Goal: Contribute content: Contribute content

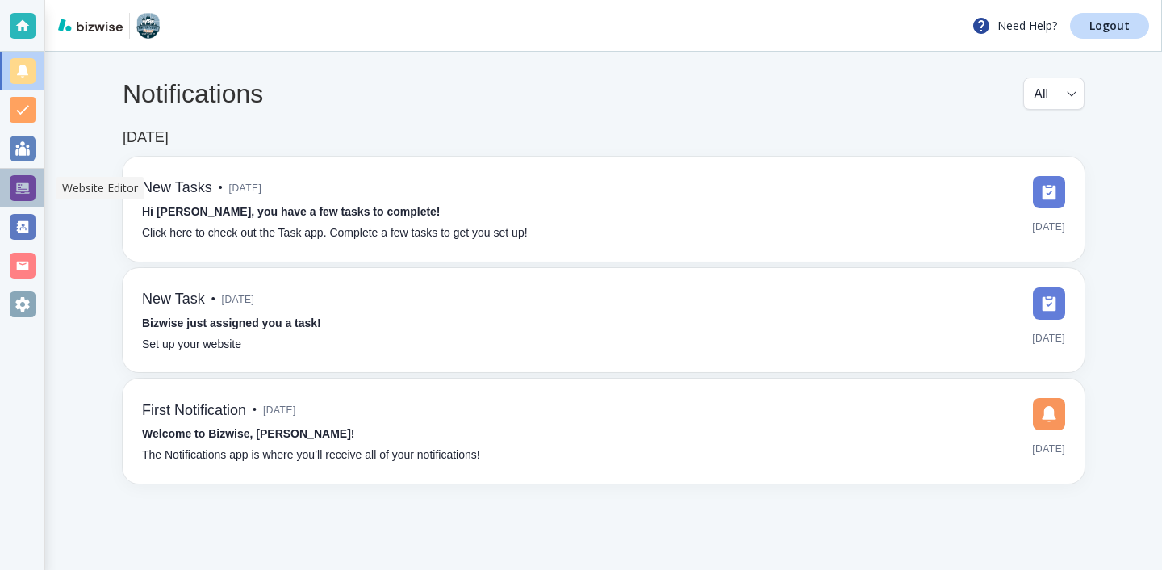
click at [41, 190] on div at bounding box center [22, 188] width 44 height 39
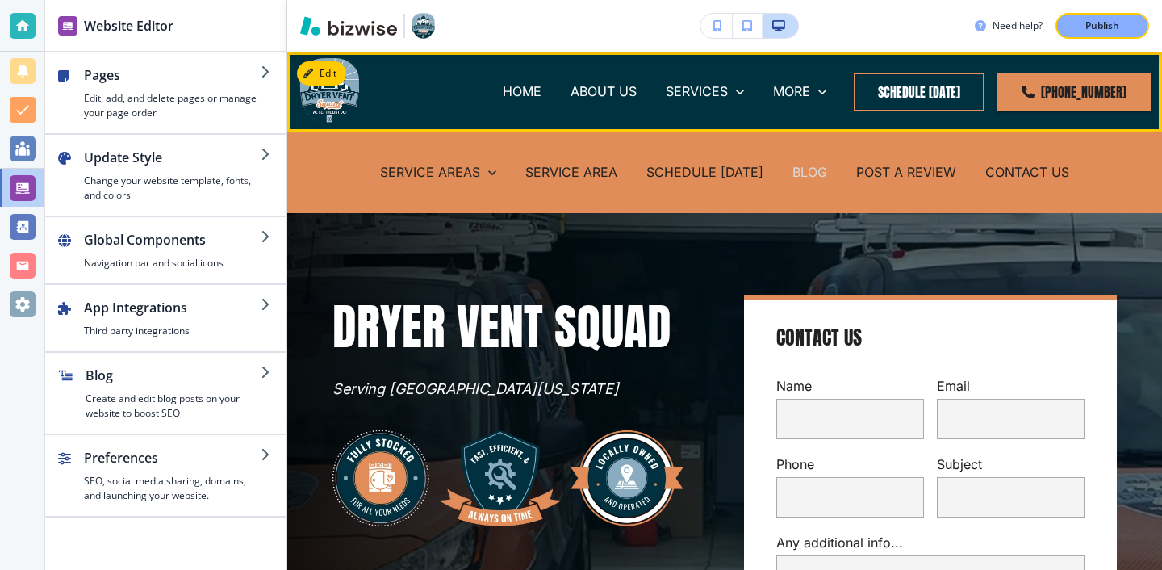
click at [800, 170] on p "BLOG" at bounding box center [809, 172] width 35 height 19
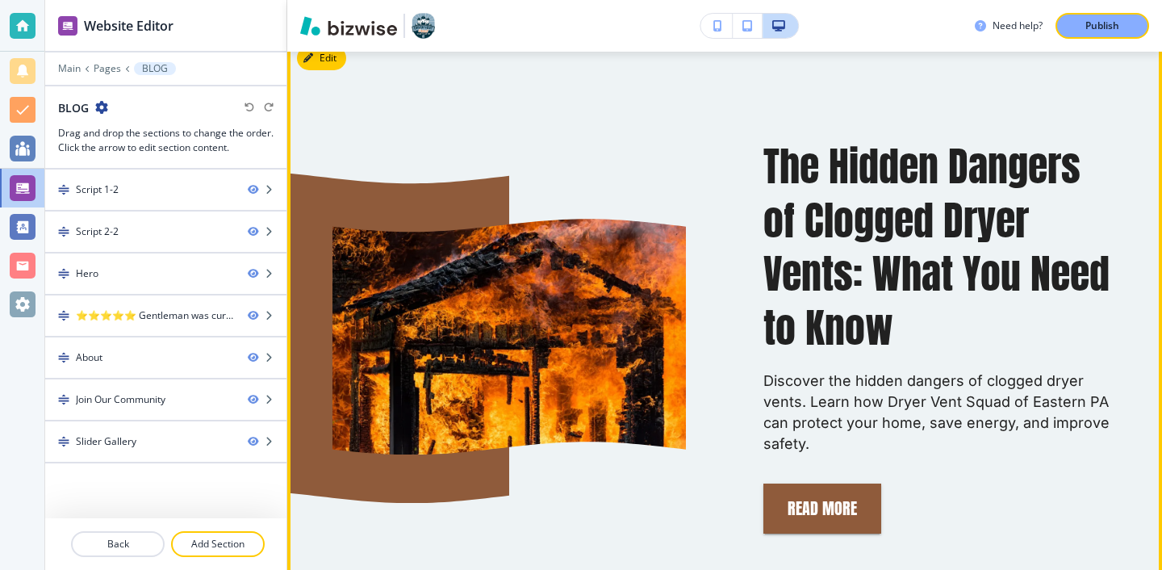
scroll to position [1128, 0]
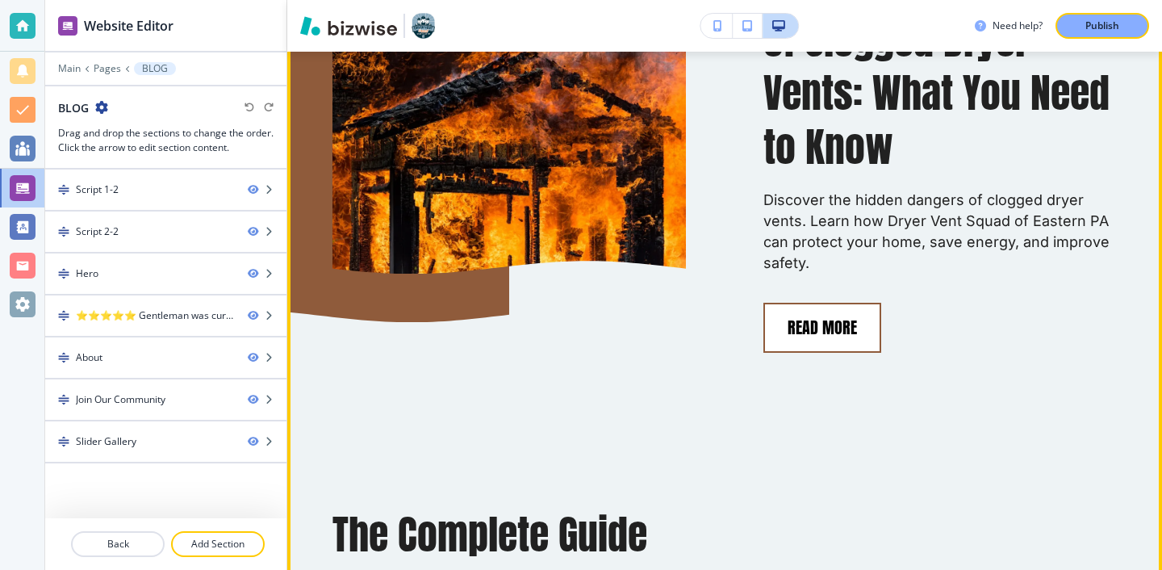
click at [823, 320] on button "Read More" at bounding box center [822, 328] width 118 height 50
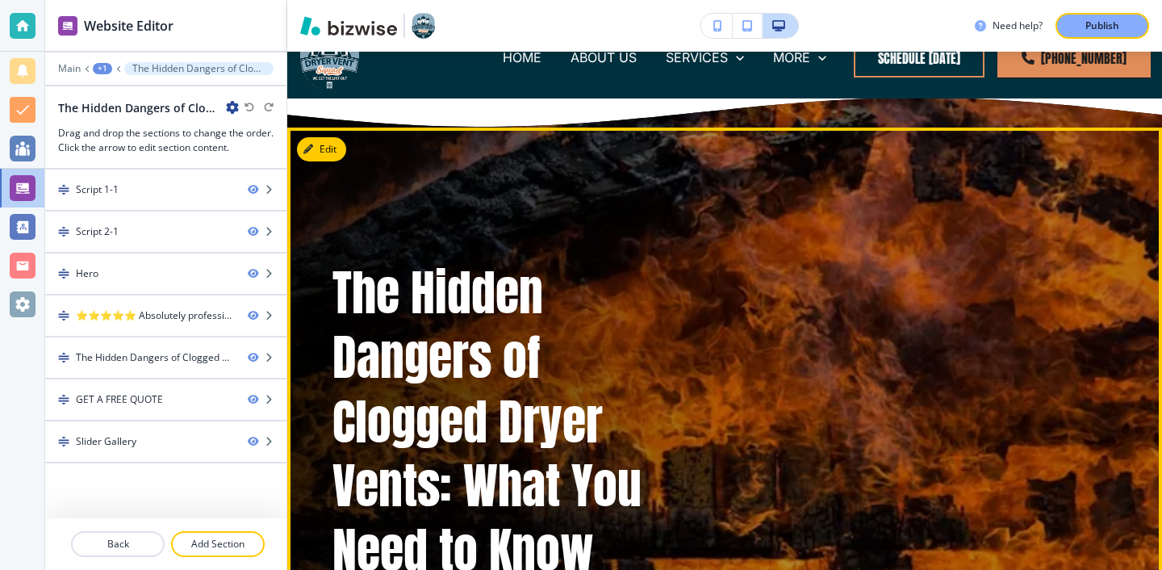
scroll to position [0, 0]
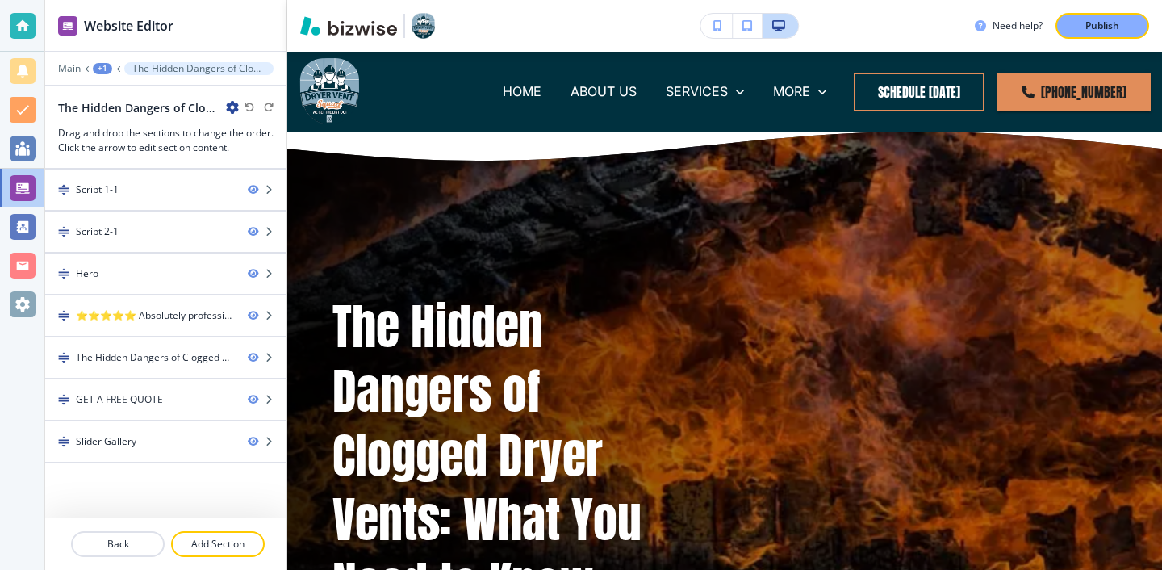
click at [232, 107] on icon "button" at bounding box center [232, 107] width 13 height 13
click at [244, 130] on p "Edit Page Settings" at bounding box center [277, 135] width 82 height 15
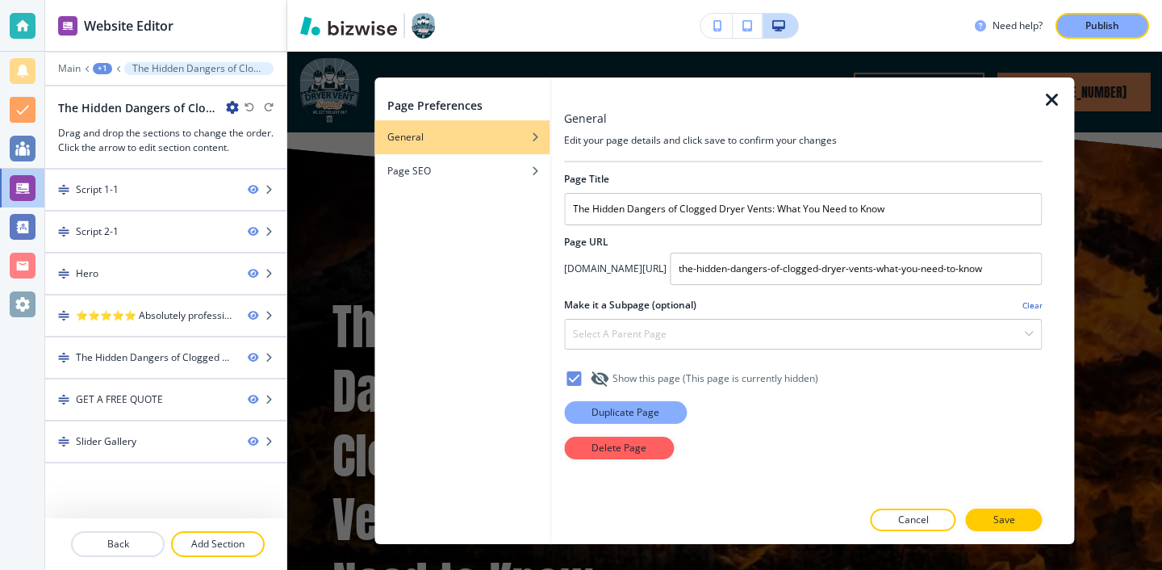
click at [607, 406] on p "Duplicate Page" at bounding box center [625, 412] width 68 height 15
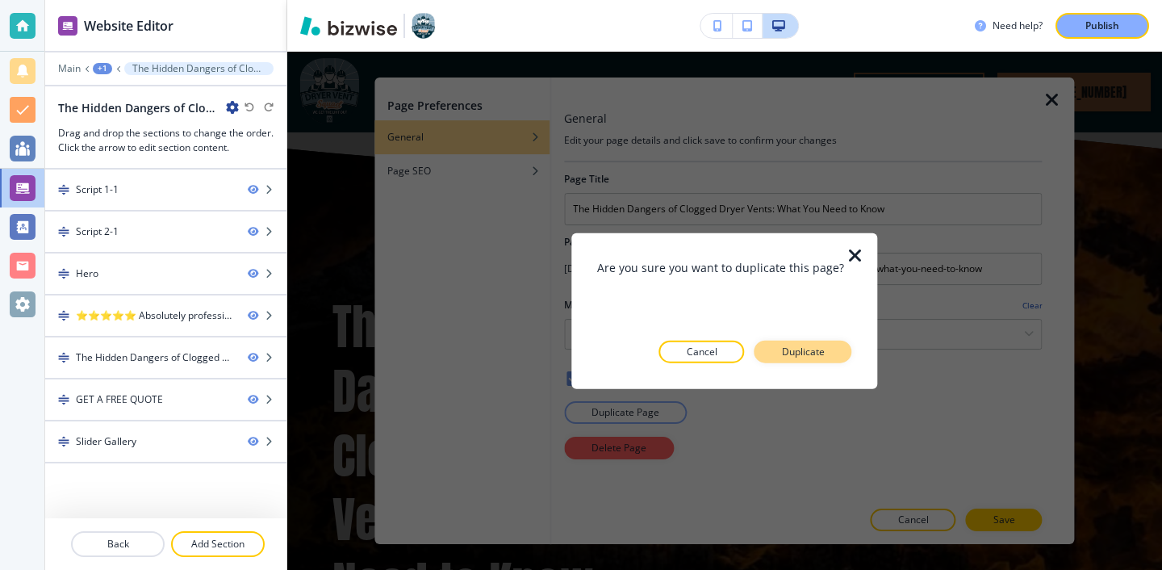
click at [797, 361] on button "Duplicate" at bounding box center [803, 351] width 98 height 23
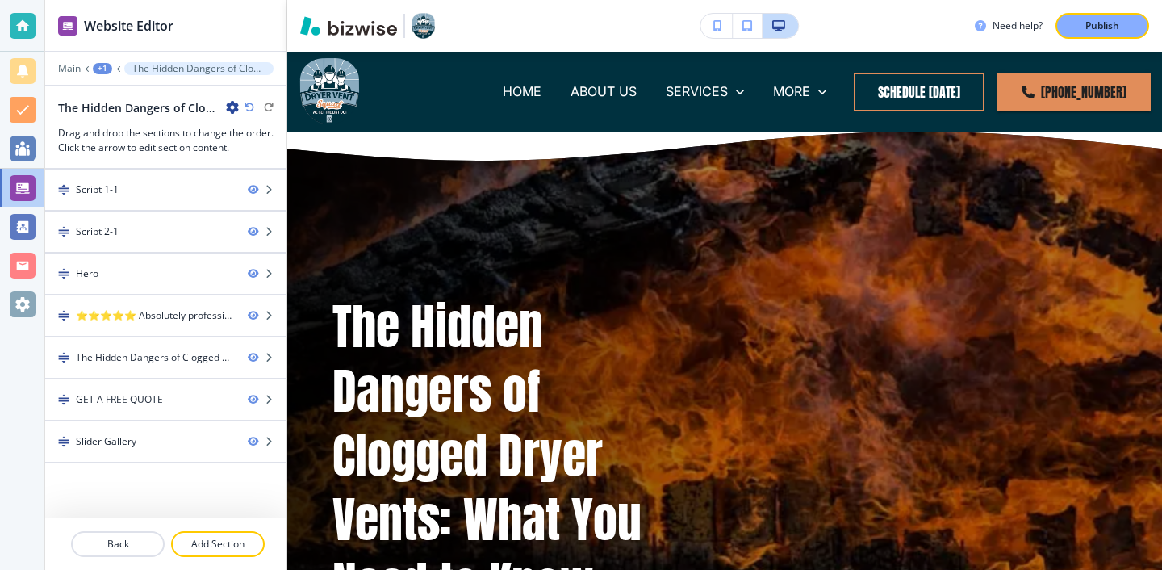
click at [224, 114] on div "The Hidden Dangers of Clogged Dryer Vents: What You Need to Know-1" at bounding box center [148, 107] width 181 height 17
click at [226, 108] on icon "button" at bounding box center [232, 107] width 13 height 13
click at [239, 132] on p "Edit Page Settings" at bounding box center [277, 135] width 82 height 15
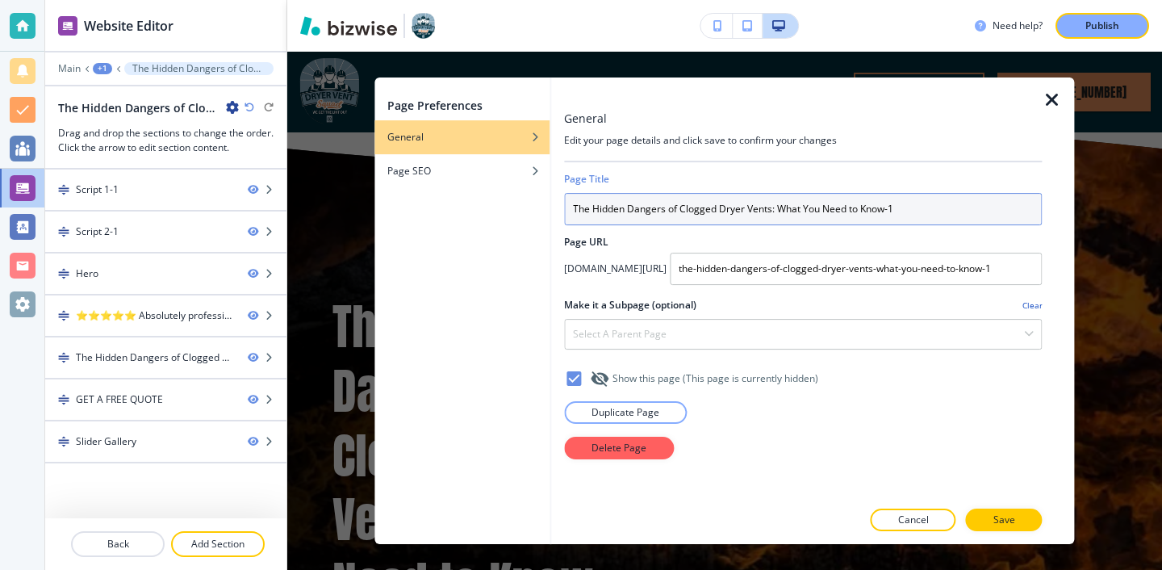
drag, startPoint x: 905, startPoint y: 200, endPoint x: 878, endPoint y: 217, distance: 32.2
click at [877, 217] on input "The Hidden Dangers of Clogged Dryer Vents: What You Need to Know-1" at bounding box center [803, 209] width 478 height 32
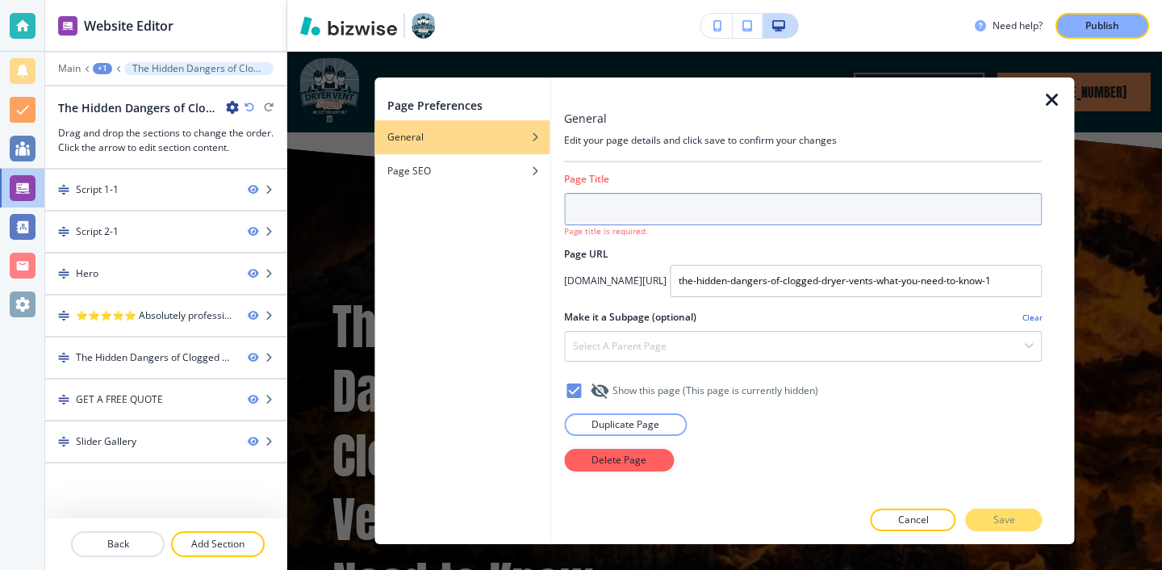
paste input "How to Choose the Right Dryer Vent Service for Your Home"
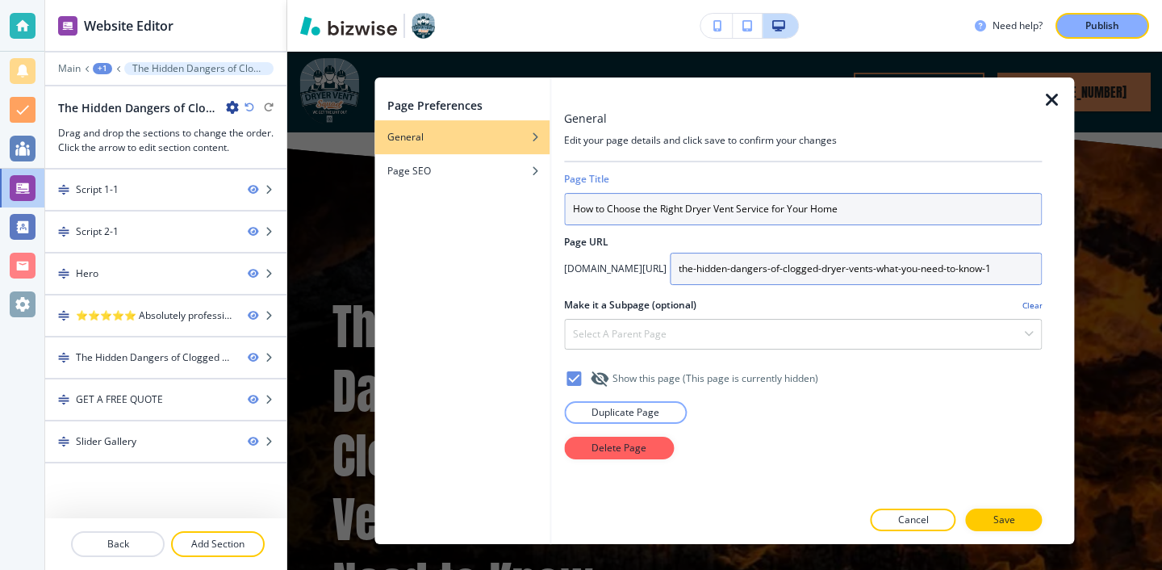
type input "How to Choose the Right Dryer Vent Service for Your Home"
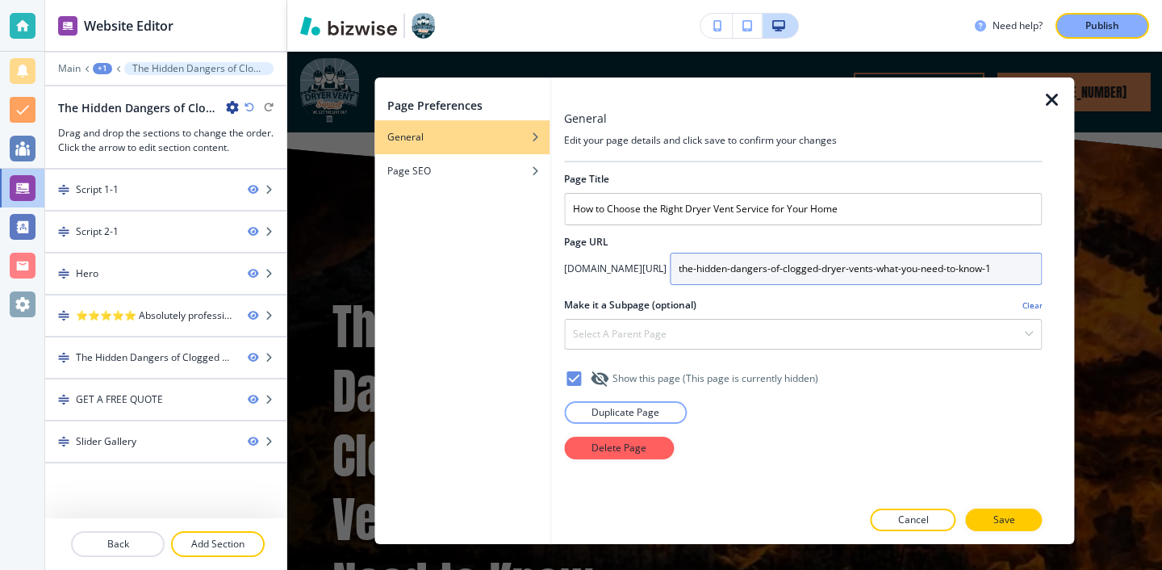
drag, startPoint x: 714, startPoint y: 274, endPoint x: 1036, endPoint y: 295, distance: 322.7
click at [1036, 296] on div "Page Title How to Choose the Right Dryer Vent Service for Your Home Page URL [D…" at bounding box center [803, 330] width 478 height 336
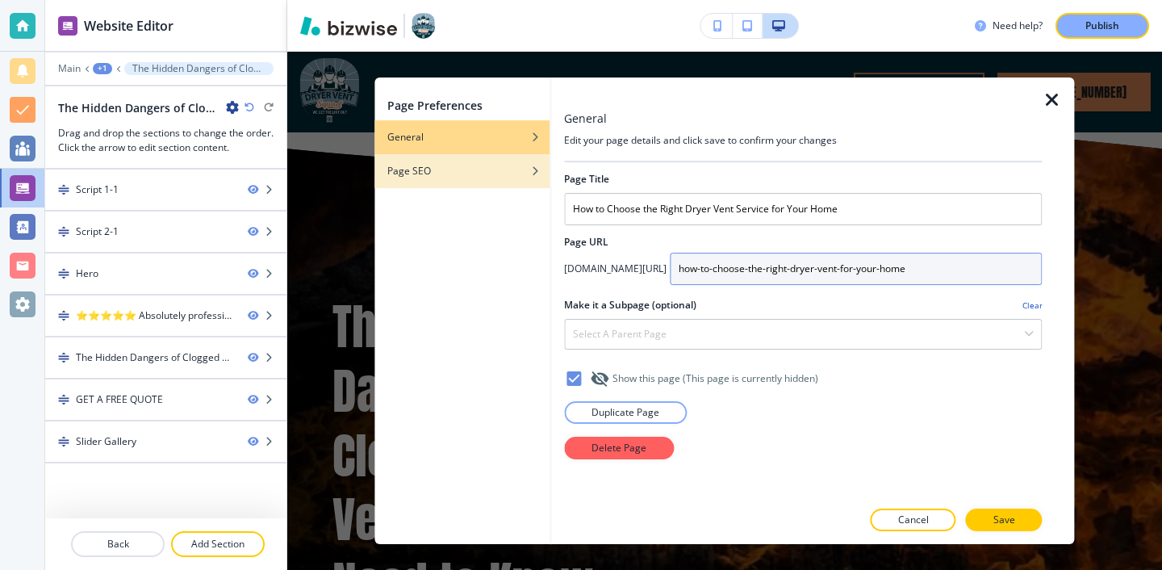
type input "how-to-choose-the-right-dryer-vent-for-your-home"
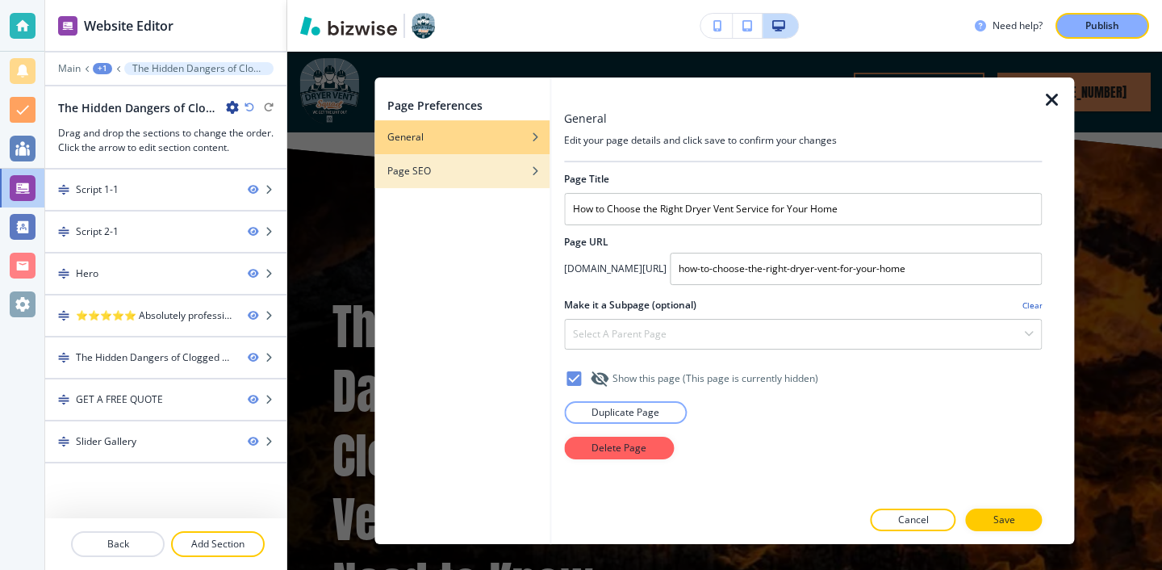
click at [483, 176] on div "Page SEO" at bounding box center [461, 171] width 175 height 15
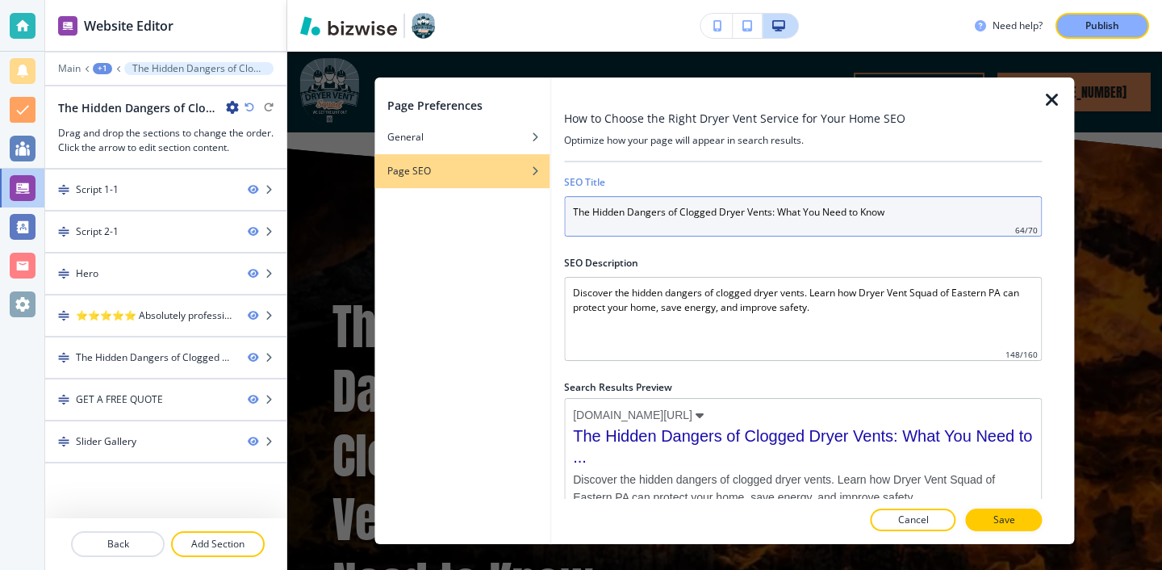
drag, startPoint x: 940, startPoint y: 224, endPoint x: 562, endPoint y: 192, distance: 379.0
click at [567, 197] on input "The Hidden Dangers of Clogged Dryer Vents: What You Need to Know" at bounding box center [803, 216] width 478 height 40
paste input "How to Choose the Right Dryer Vent Service for Your Home"
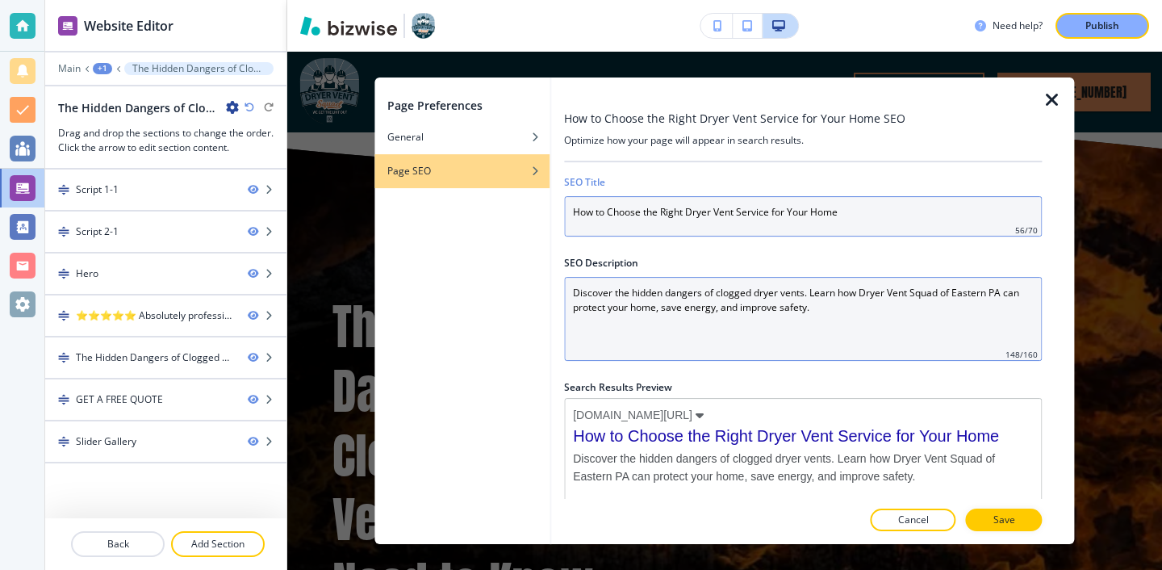
type input "How to Choose the Right Dryer Vent Service for Your Home"
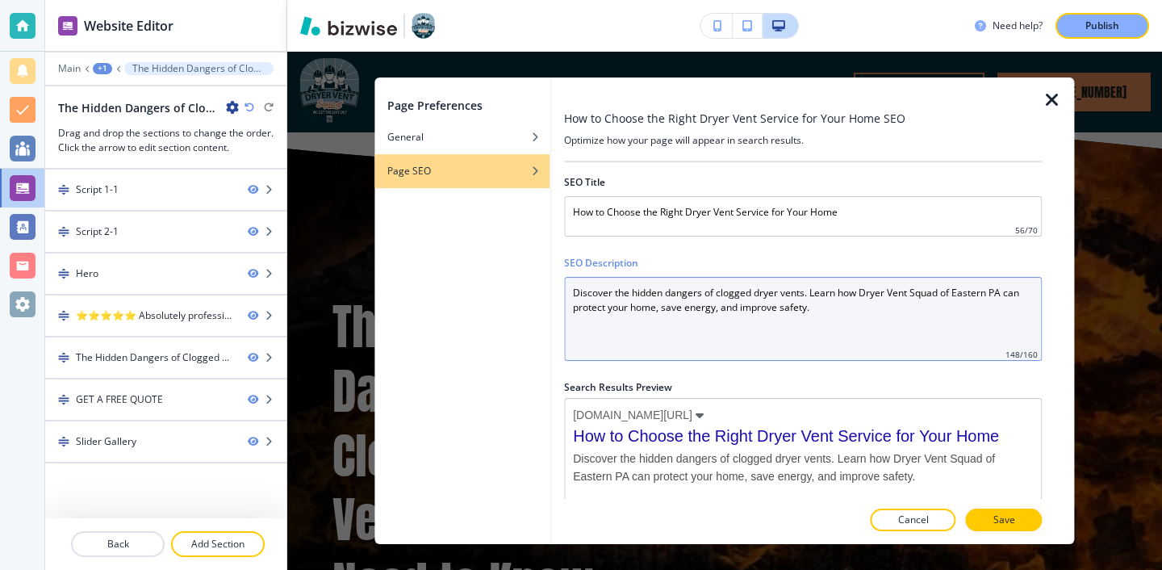
drag, startPoint x: 830, startPoint y: 315, endPoint x: 312, endPoint y: 178, distance: 535.9
click at [312, 178] on div "Page Preferences General Page SEO How to Choose the Right Dryer Vent Service fo…" at bounding box center [724, 311] width 875 height 518
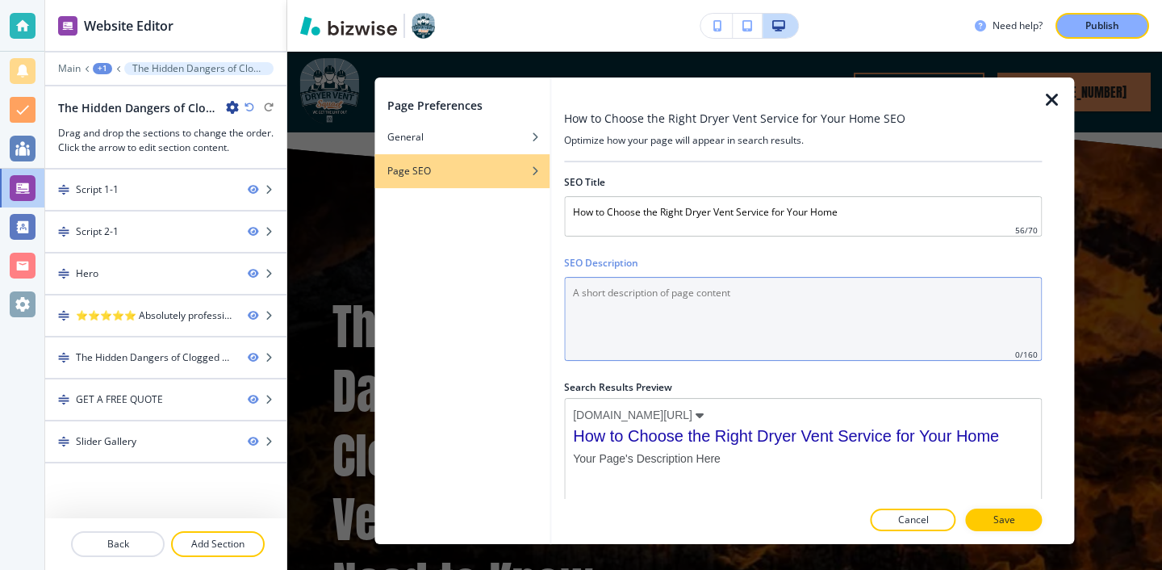
click at [658, 296] on Description "SEO Description" at bounding box center [803, 319] width 478 height 84
paste Description "Protect your home from dryer fires and high energy bills. Choose certified, tru…"
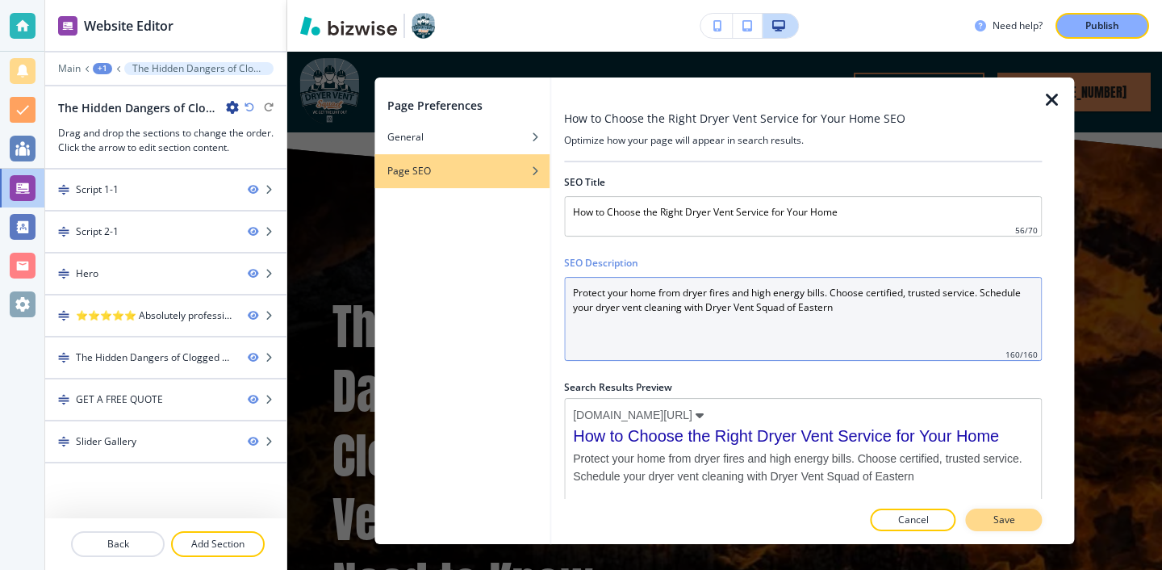
type Description "Protect your home from dryer fires and high energy bills. Choose certified, tru…"
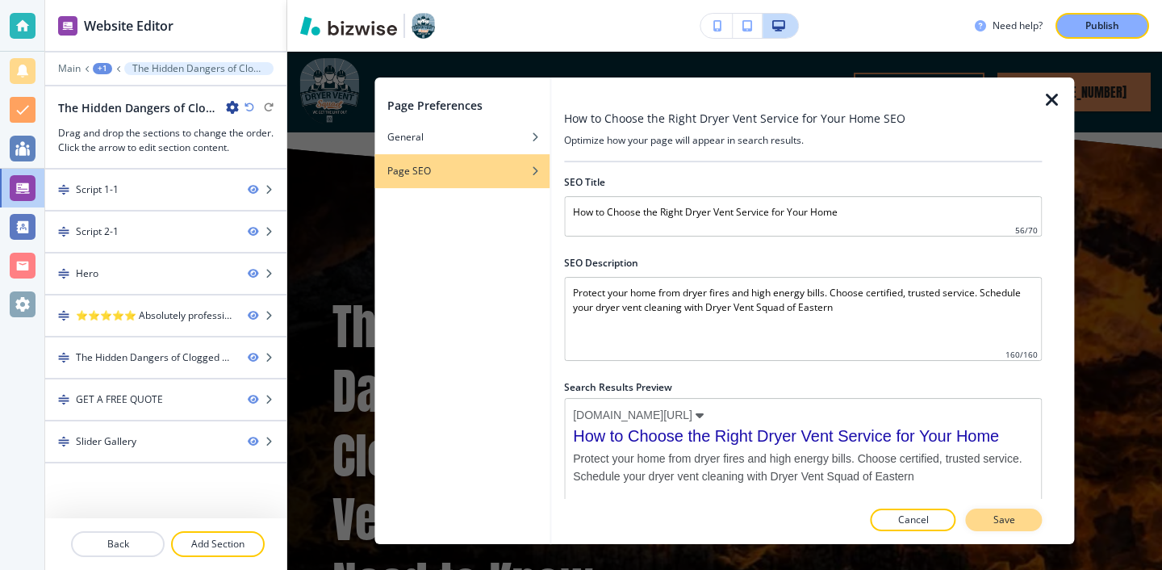
click at [986, 524] on button "Save" at bounding box center [1004, 519] width 77 height 23
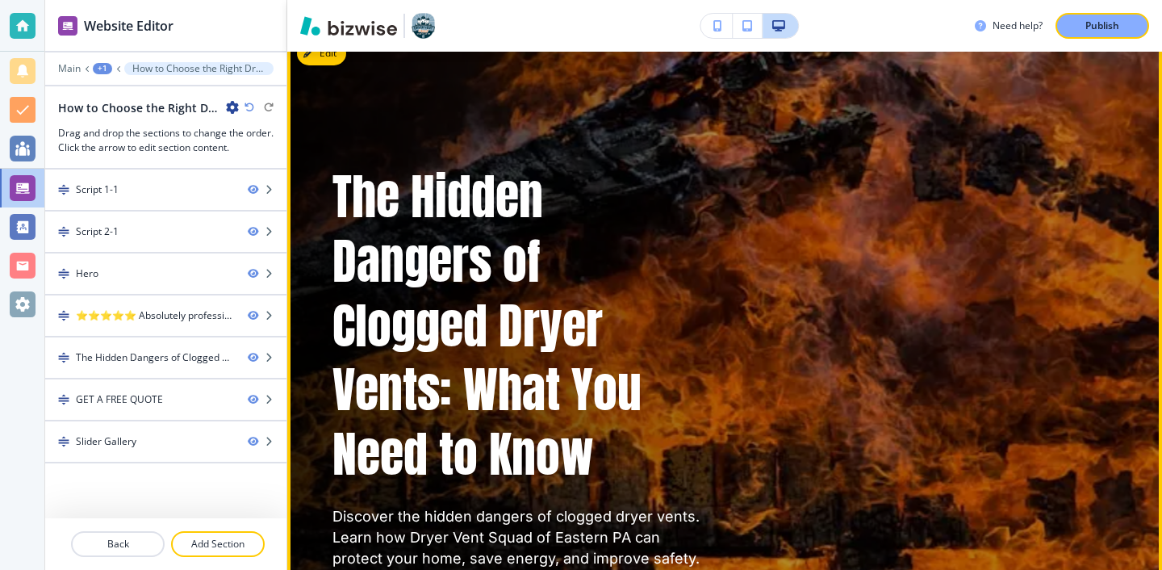
scroll to position [85, 0]
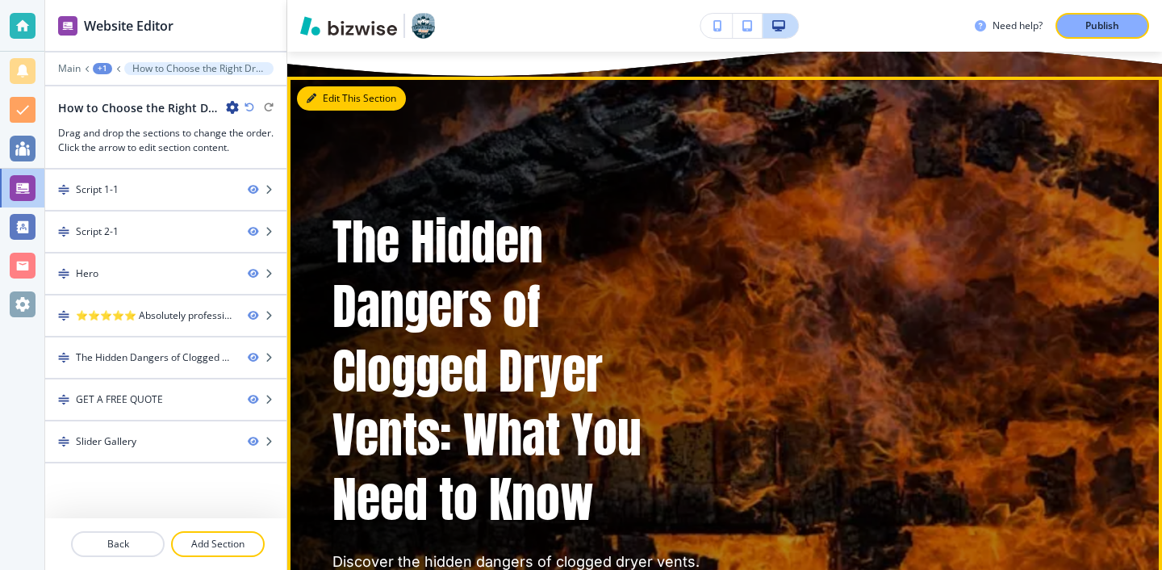
click at [340, 105] on button "Edit This Section" at bounding box center [351, 98] width 109 height 24
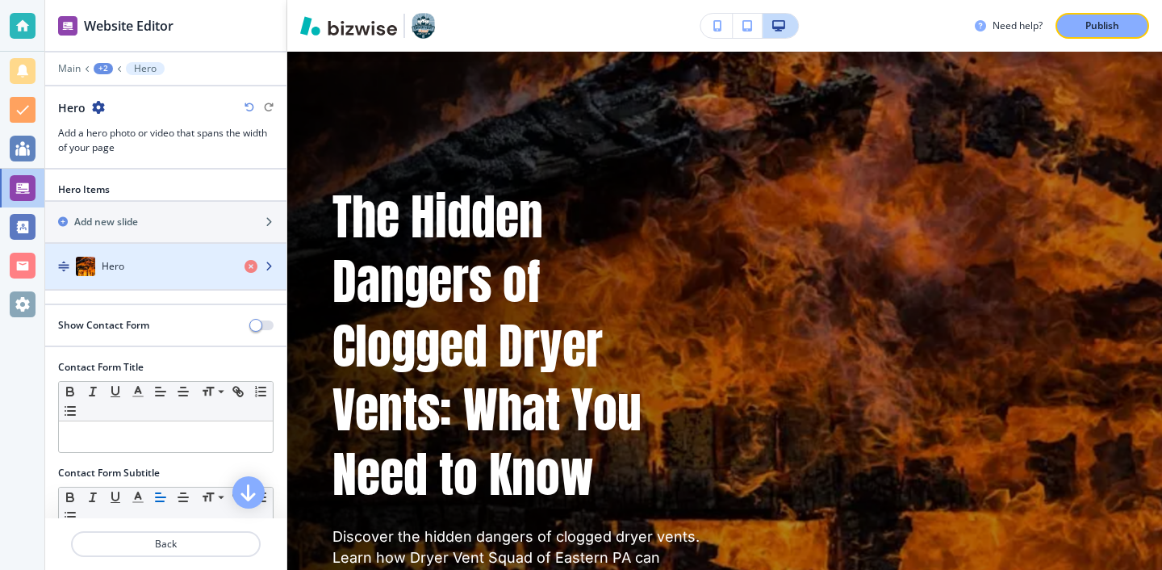
click at [186, 282] on div "button" at bounding box center [165, 282] width 241 height 13
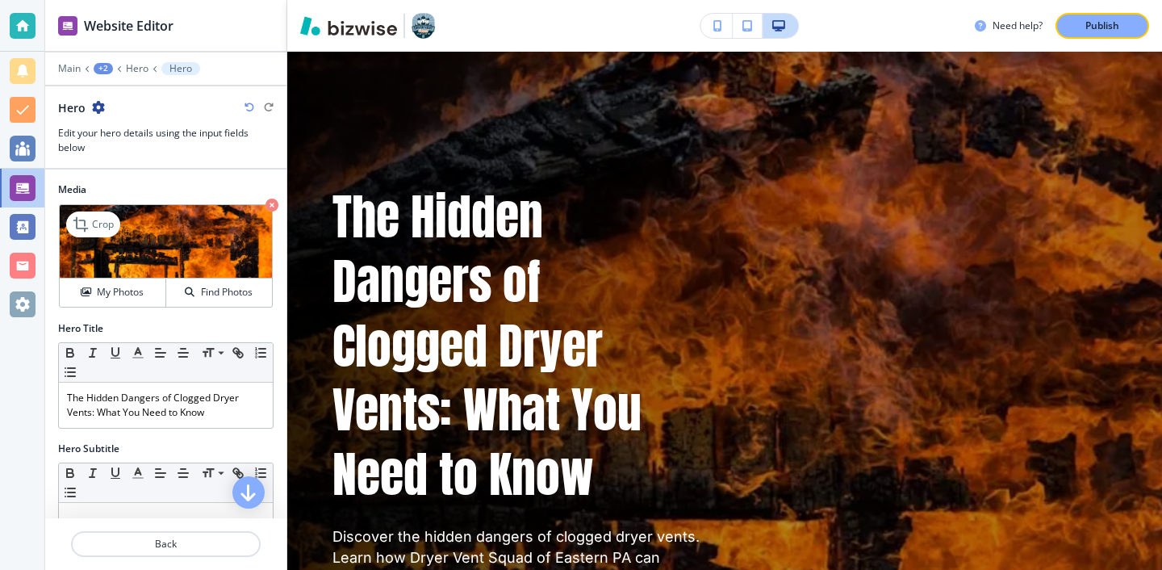
click at [163, 244] on img at bounding box center [166, 241] width 212 height 73
click at [83, 236] on div "Crop" at bounding box center [93, 224] width 54 height 26
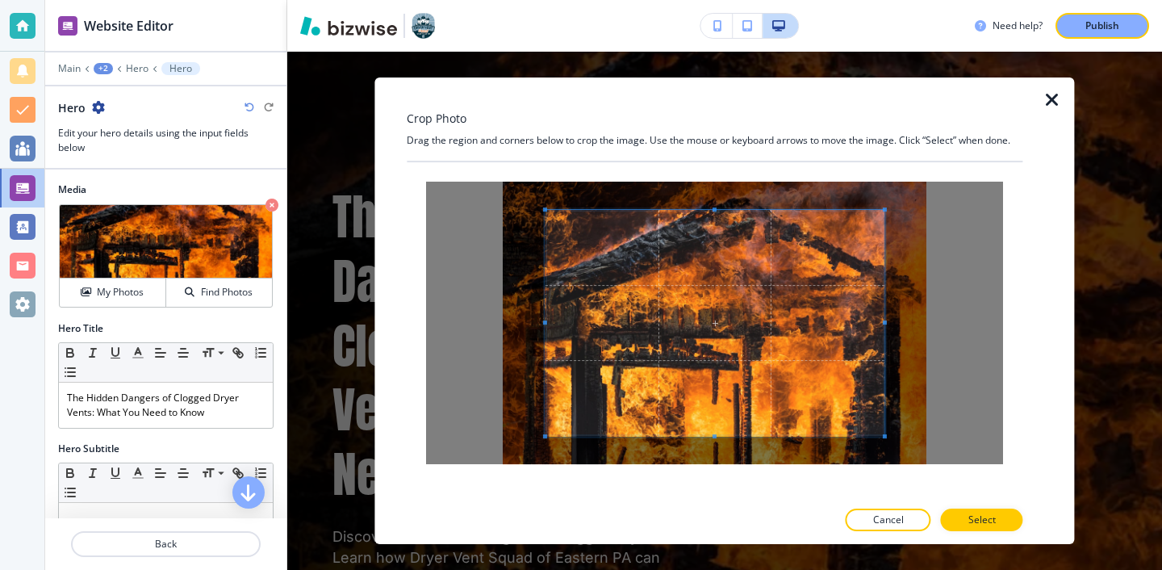
click at [1051, 104] on icon "button" at bounding box center [1051, 99] width 19 height 19
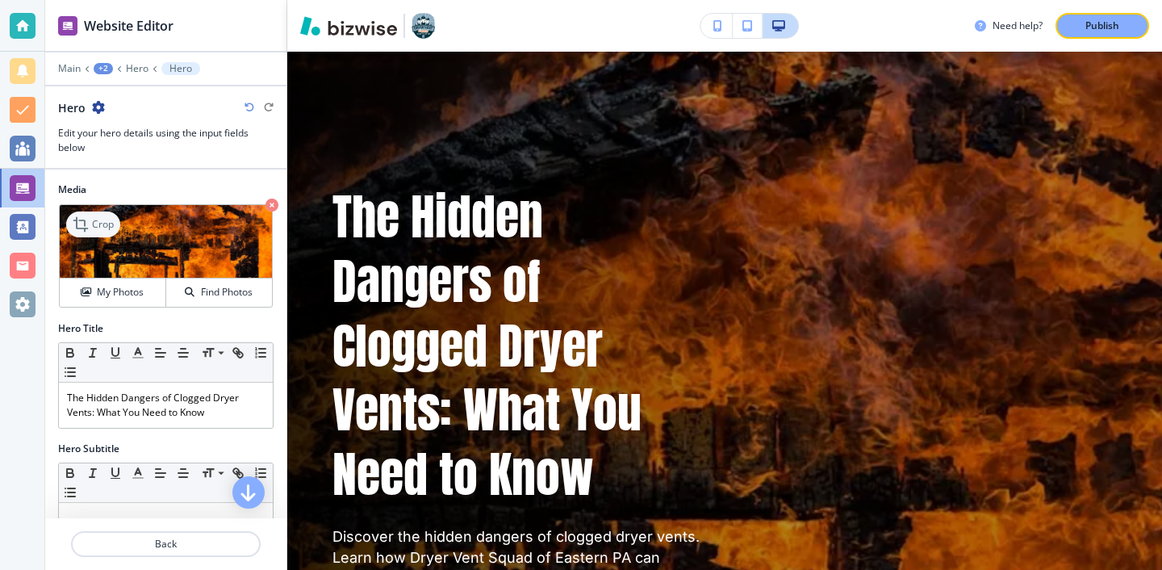
click at [85, 230] on icon at bounding box center [80, 224] width 15 height 15
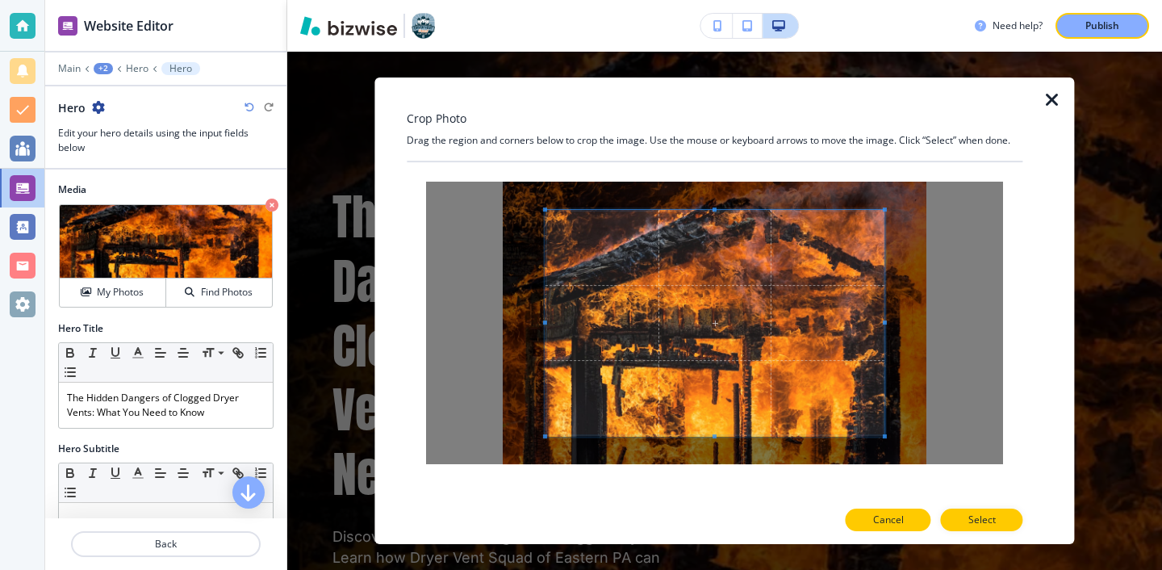
click at [911, 517] on button "Cancel" at bounding box center [889, 519] width 86 height 23
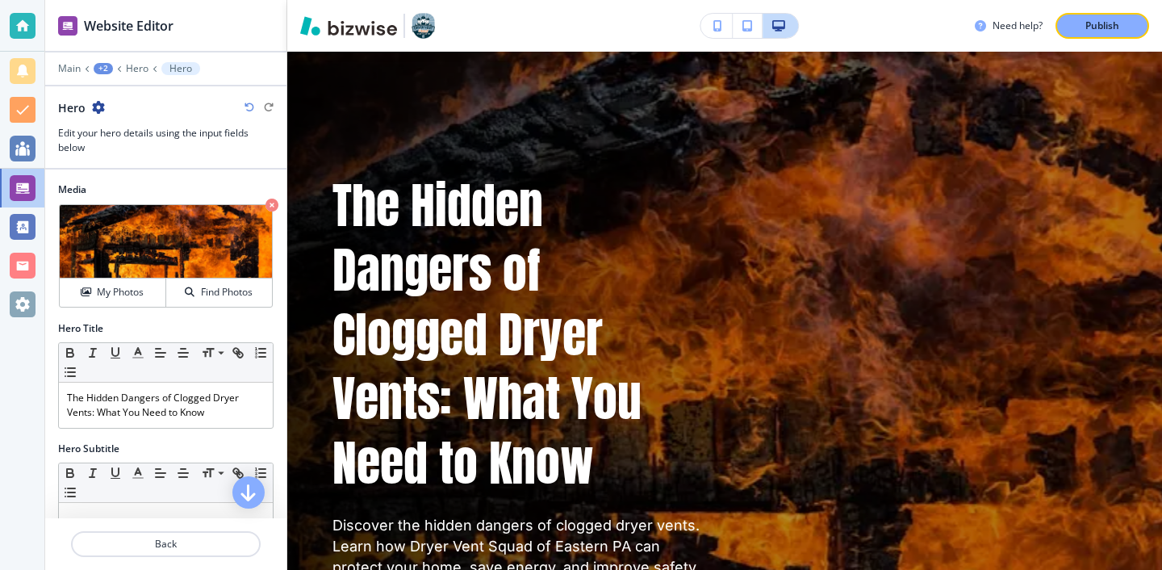
scroll to position [120, 0]
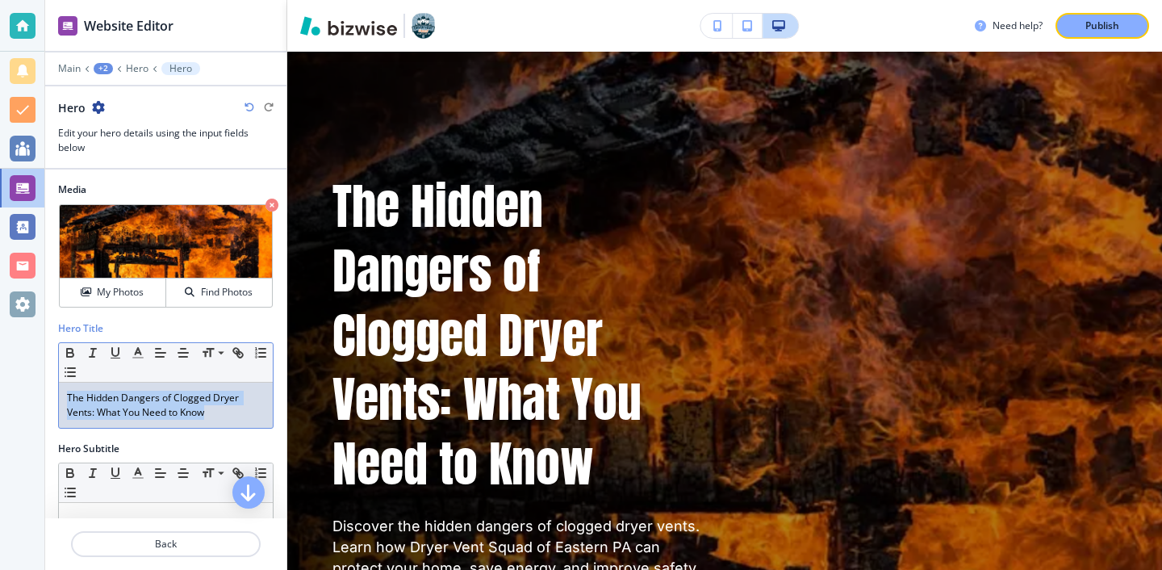
drag, startPoint x: 232, startPoint y: 408, endPoint x: 4, endPoint y: 386, distance: 229.4
click at [4, 386] on div "Website Editor Main +2 Hero Hero Hero Edit your hero details using the input fi…" at bounding box center [581, 285] width 1162 height 570
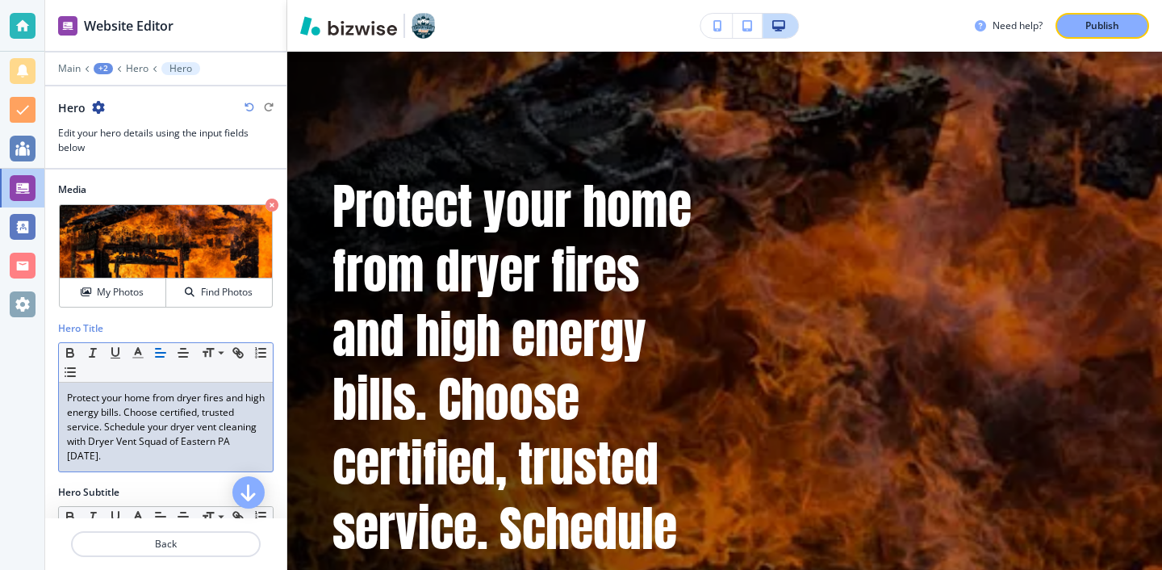
scroll to position [0, 0]
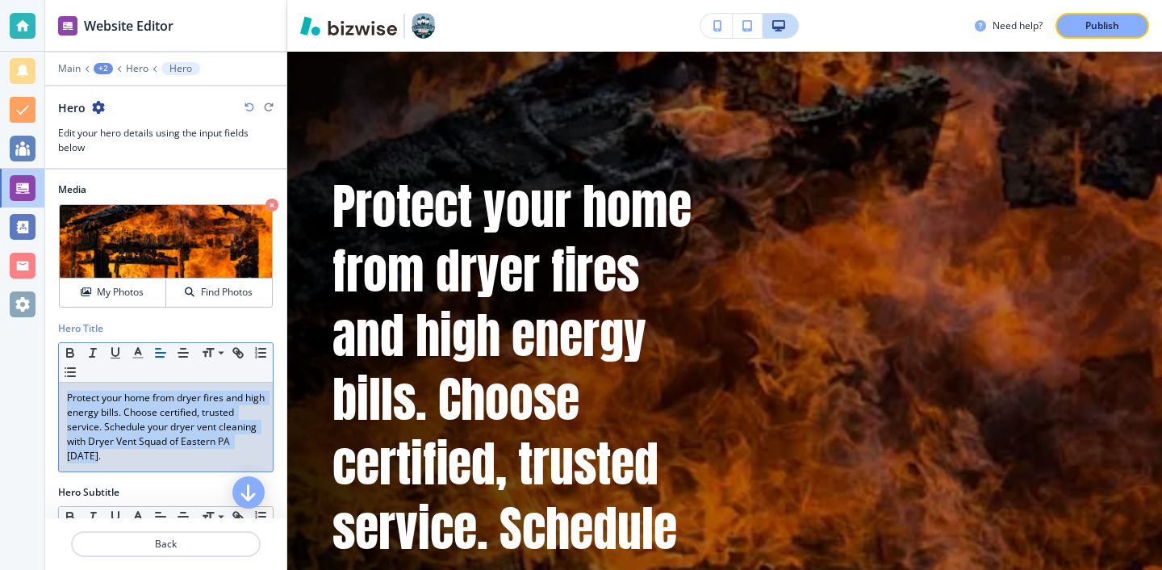
drag, startPoint x: 65, startPoint y: 399, endPoint x: 209, endPoint y: 458, distance: 155.7
click at [210, 458] on div "Hero Title Small Normal Large Huge Protect your home from dryer fires and high …" at bounding box center [165, 403] width 241 height 164
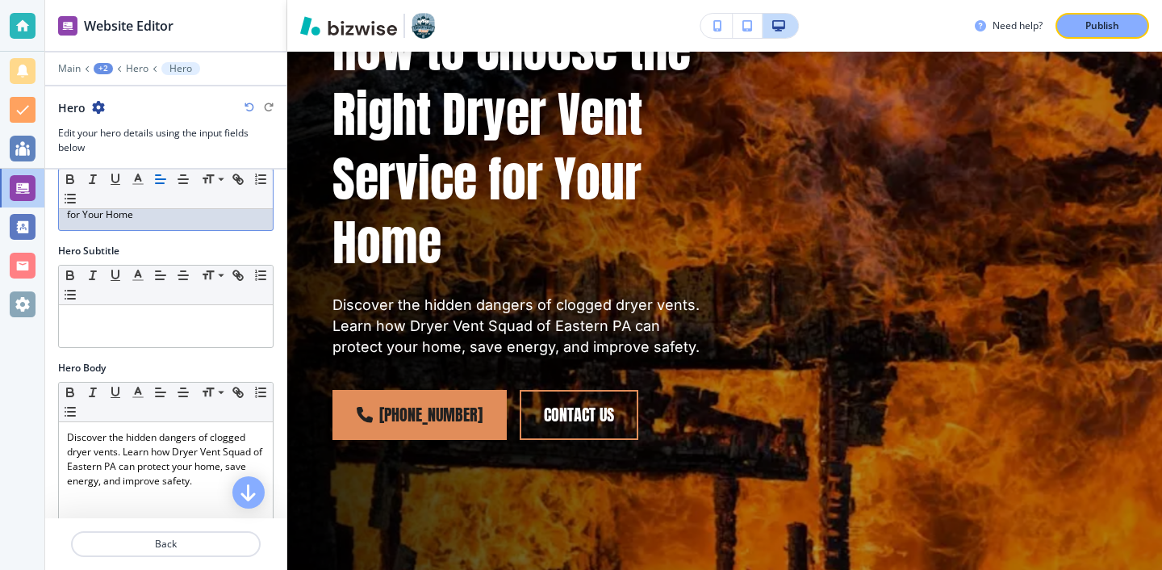
scroll to position [303, 0]
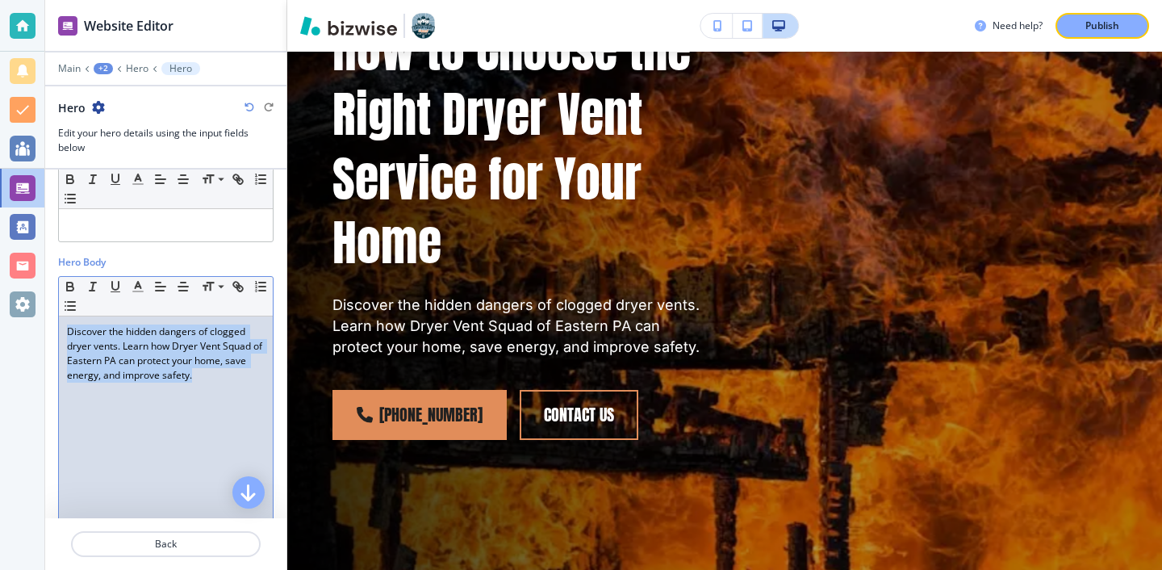
drag, startPoint x: 188, startPoint y: 386, endPoint x: 0, endPoint y: 338, distance: 194.1
click at [0, 338] on div "Website Editor Main +2 Hero Hero Hero Edit your hero details using the input fi…" at bounding box center [581, 285] width 1162 height 570
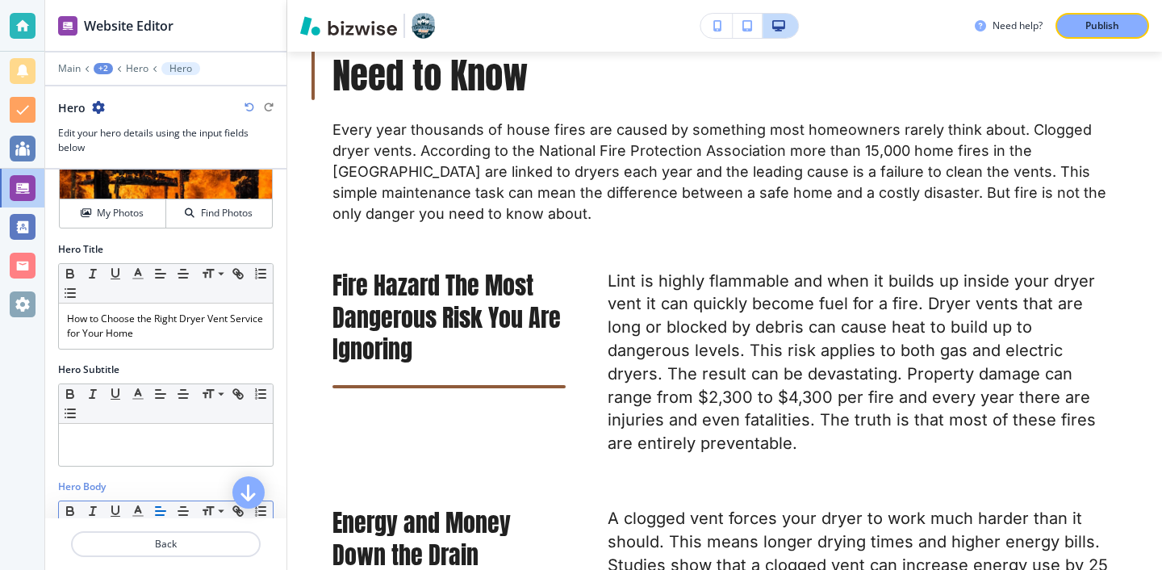
scroll to position [148, 0]
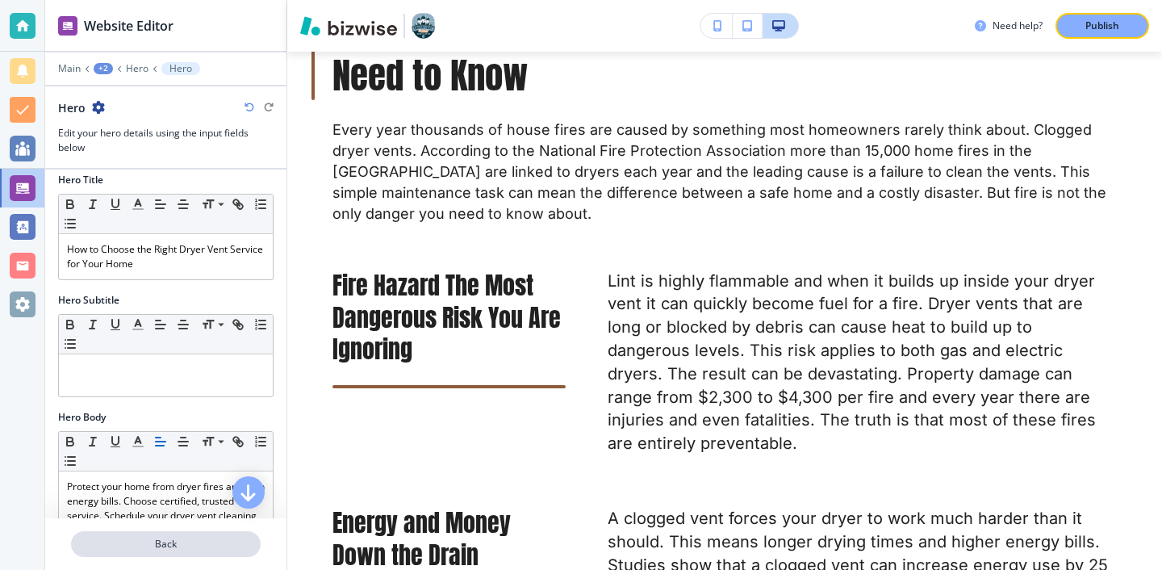
click at [216, 533] on button "Back" at bounding box center [166, 544] width 190 height 26
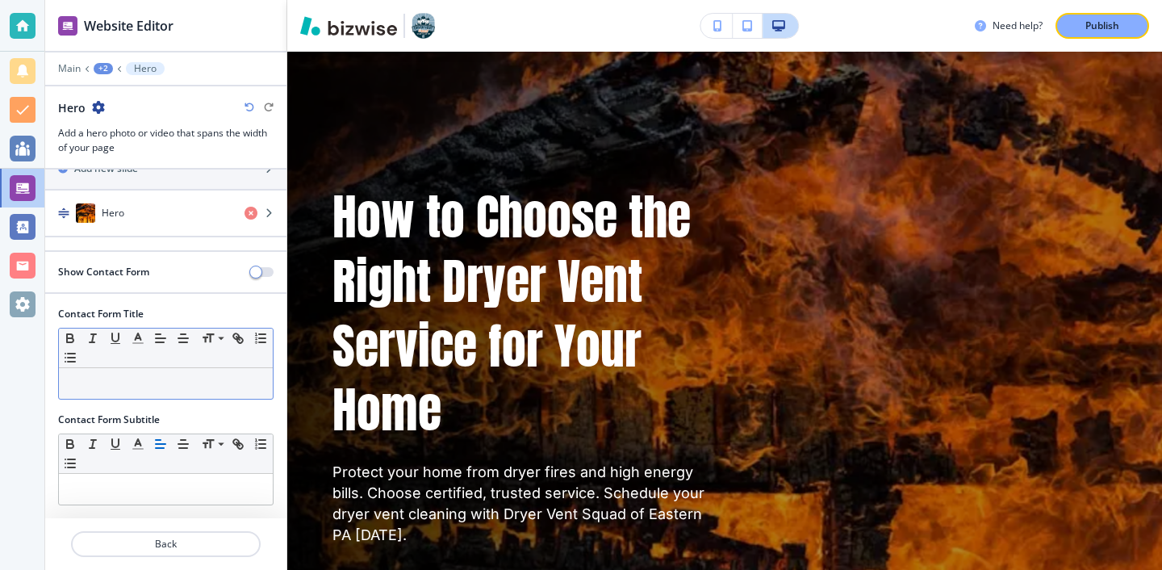
scroll to position [0, 0]
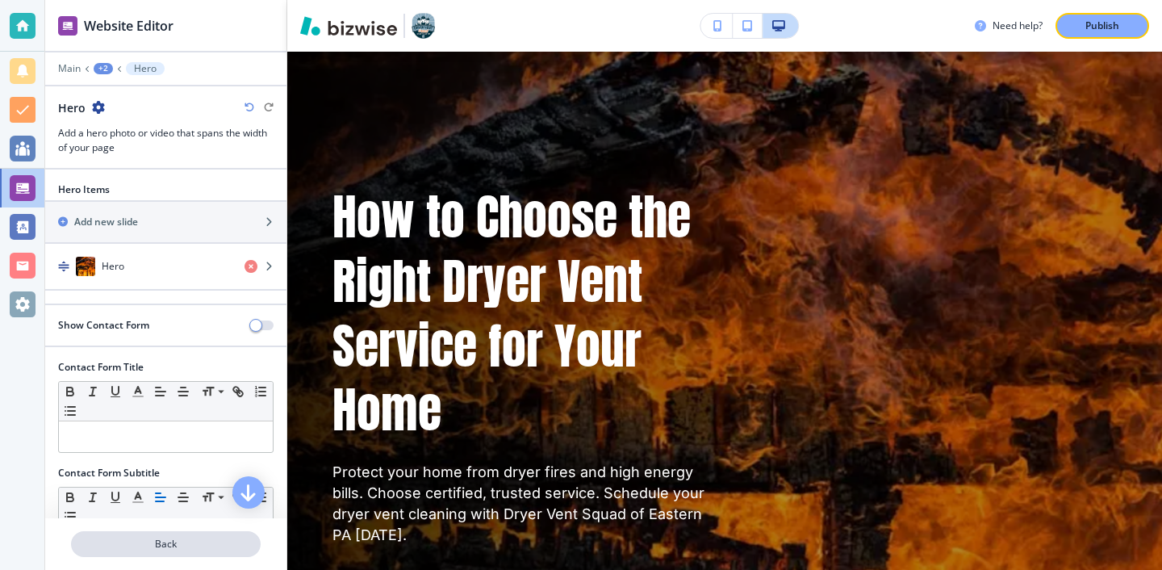
click at [194, 533] on button "Back" at bounding box center [166, 544] width 190 height 26
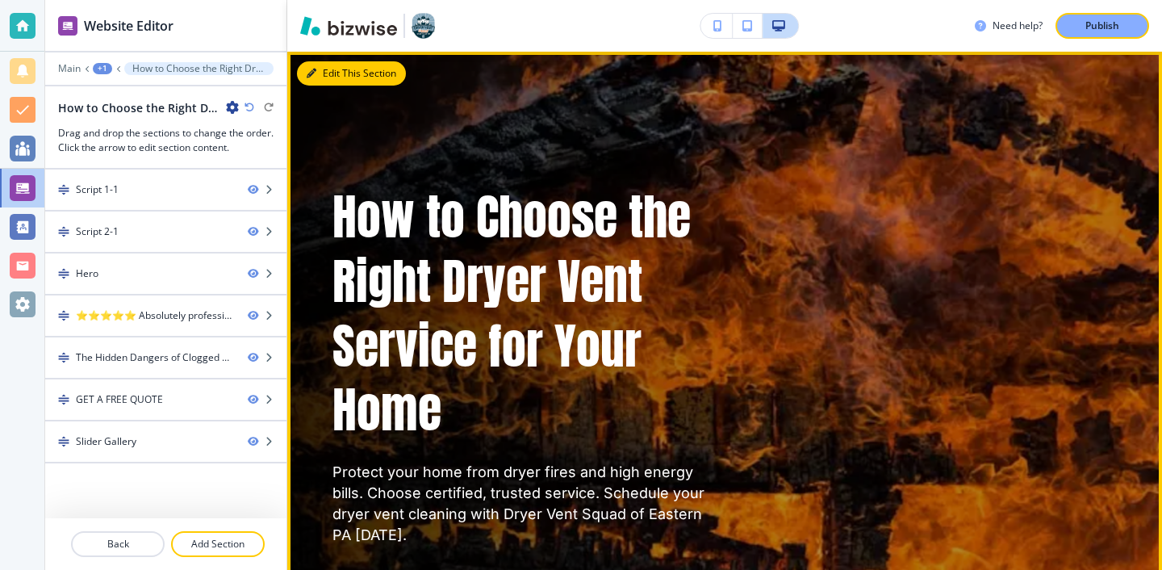
click at [328, 81] on button "Edit This Section" at bounding box center [351, 73] width 109 height 24
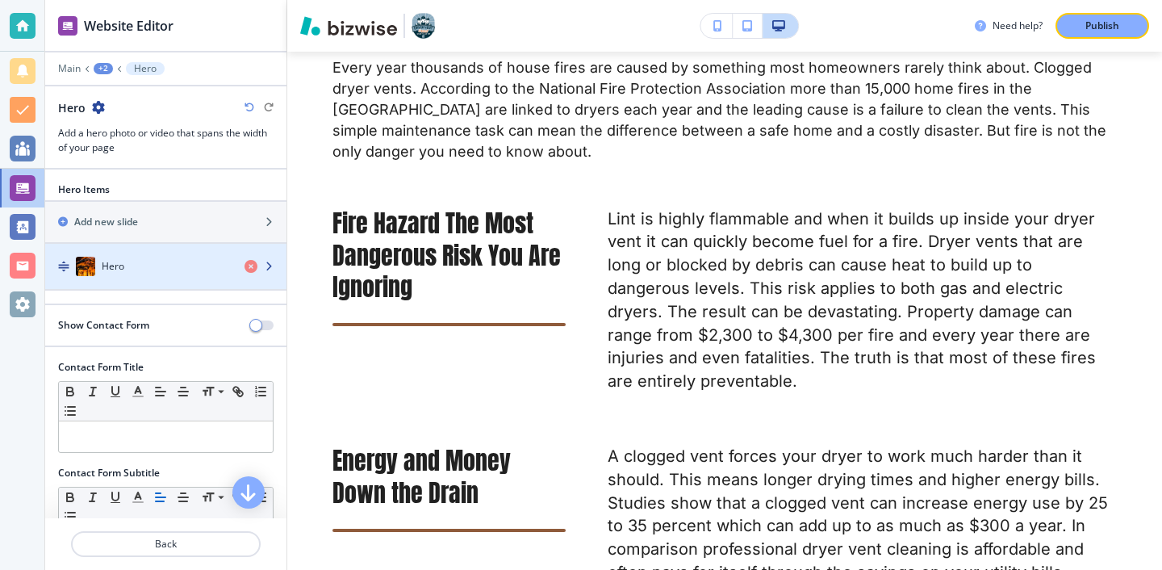
scroll to position [53, 0]
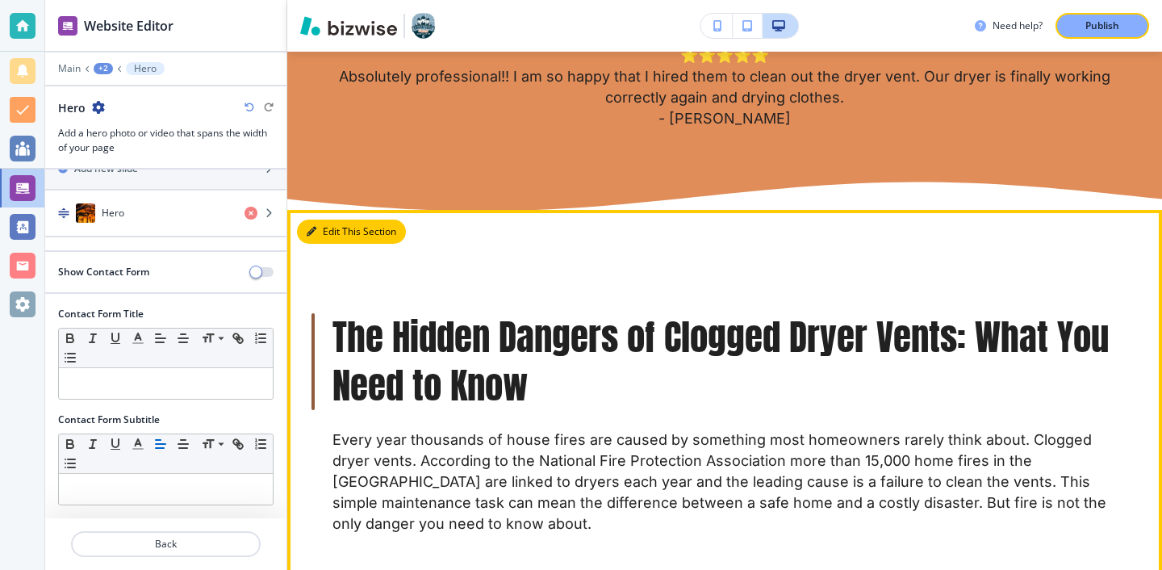
click at [328, 232] on button "Edit This Section" at bounding box center [351, 231] width 109 height 24
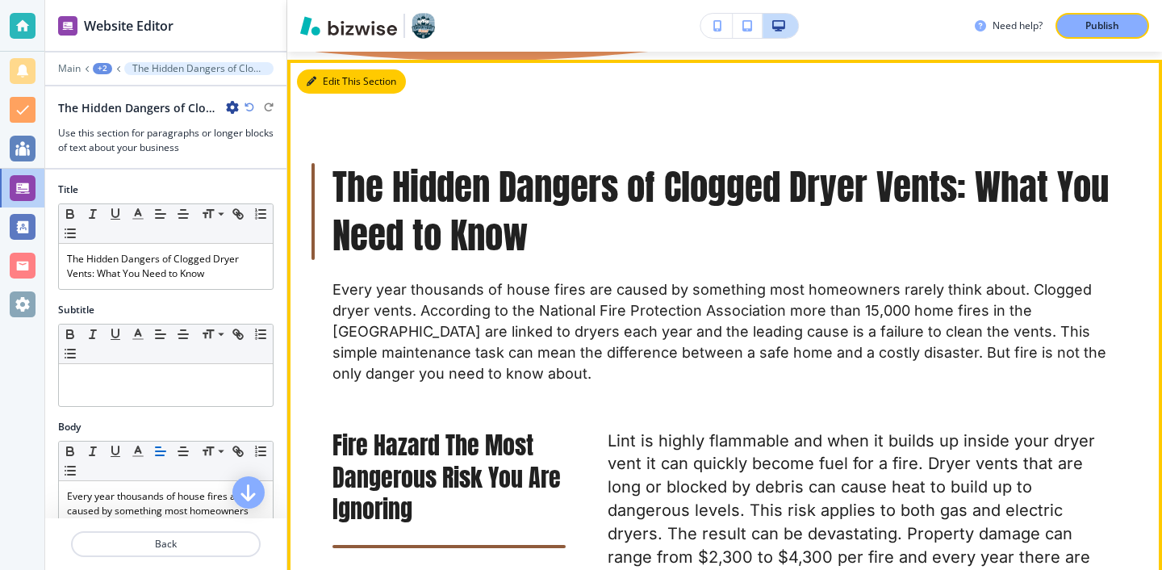
scroll to position [1065, 0]
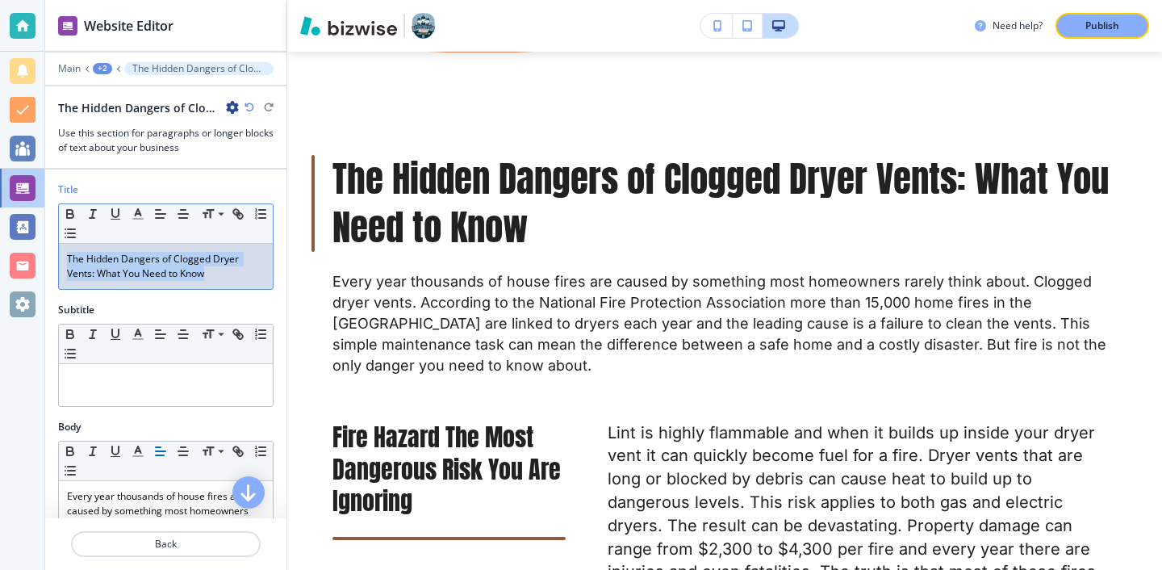
drag, startPoint x: 261, startPoint y: 283, endPoint x: 240, endPoint y: 227, distance: 60.0
click at [240, 227] on div "Small Normal Large Huge The Hidden Dangers of Clogged Dryer Vents: What You Nee…" at bounding box center [165, 246] width 215 height 86
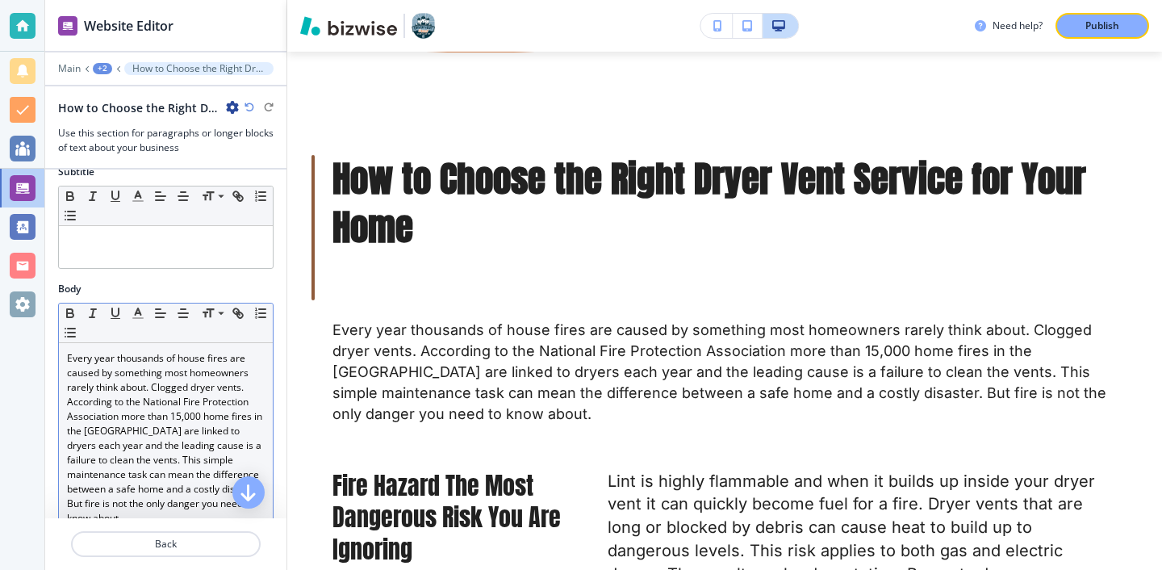
scroll to position [191, 0]
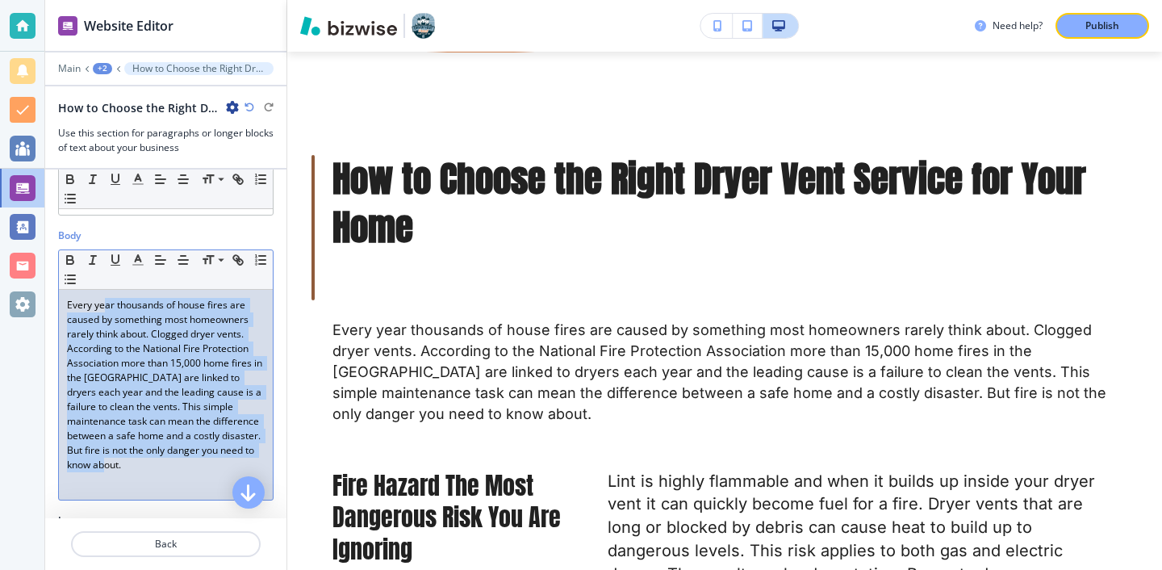
drag, startPoint x: 216, startPoint y: 473, endPoint x: 106, endPoint y: 303, distance: 203.0
click at [105, 303] on div "Every year thousands of house fires are caused by something most homeowners rar…" at bounding box center [166, 395] width 214 height 210
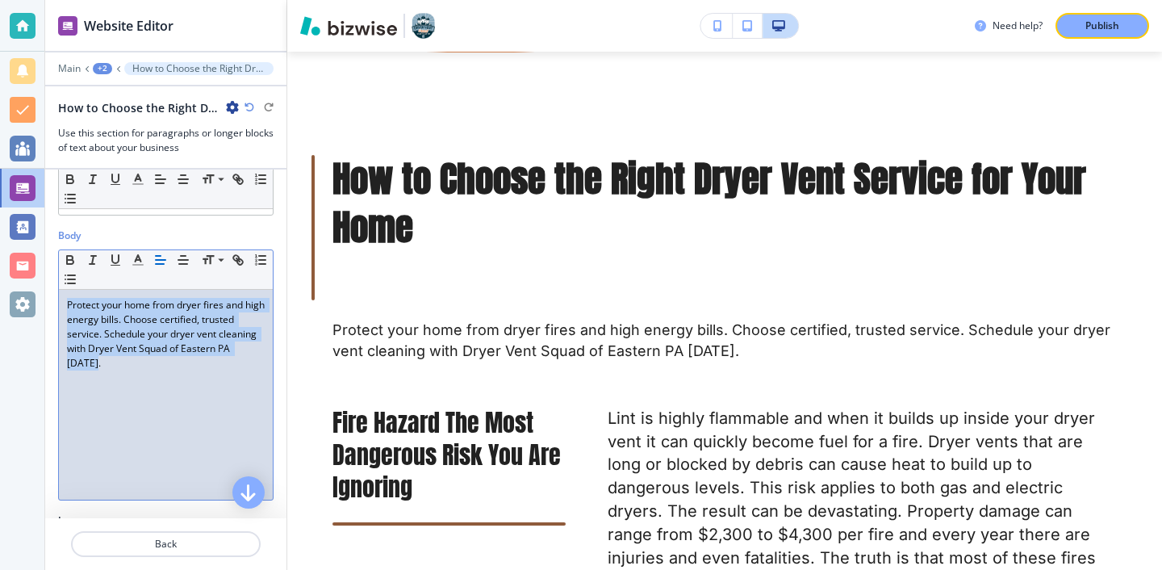
drag, startPoint x: 264, startPoint y: 357, endPoint x: 16, endPoint y: 274, distance: 261.3
click at [16, 274] on div "Website Editor Main +2 How to Choose the Right Dryer Vent Service for Your Home…" at bounding box center [581, 285] width 1162 height 570
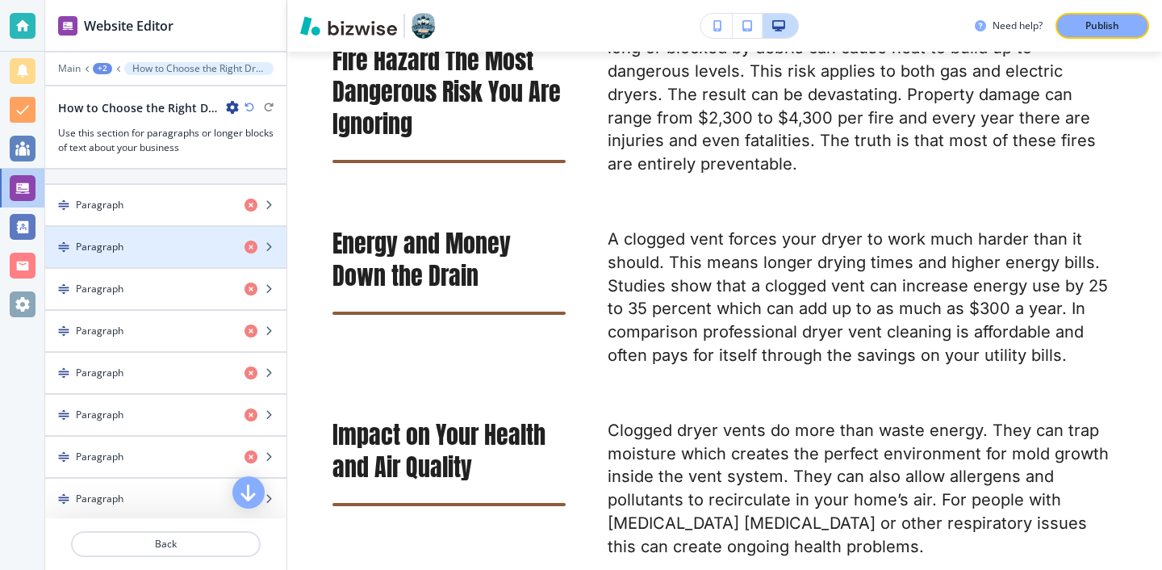
scroll to position [595, 0]
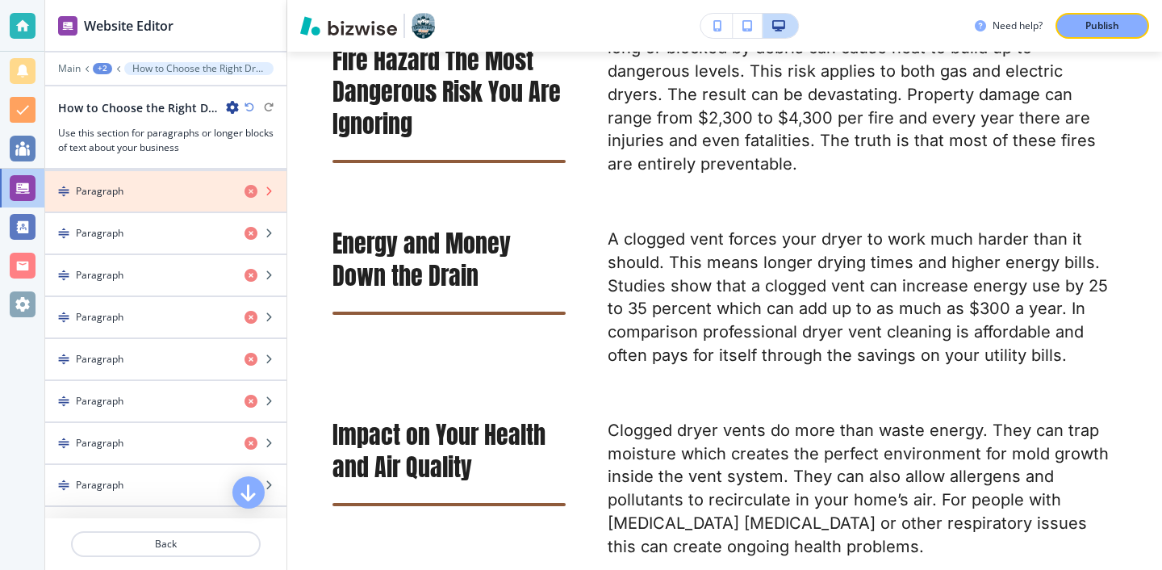
click at [248, 191] on icon "button" at bounding box center [250, 191] width 13 height 13
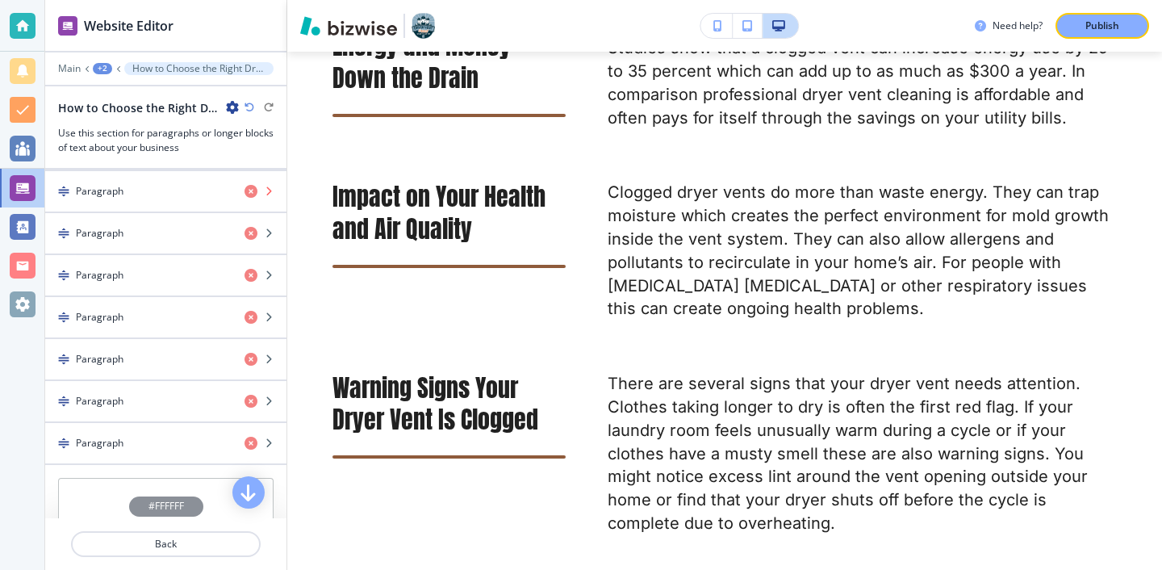
click at [248, 191] on icon "button" at bounding box center [250, 191] width 13 height 13
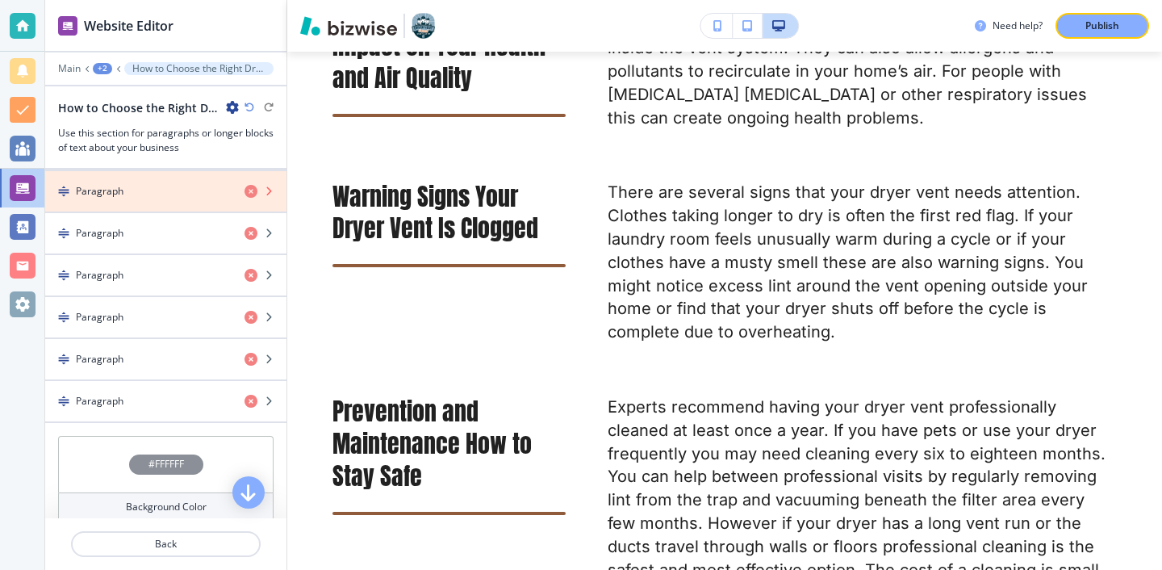
click at [248, 191] on icon "button" at bounding box center [250, 191] width 13 height 13
click at [248, 227] on icon "button" at bounding box center [250, 233] width 13 height 13
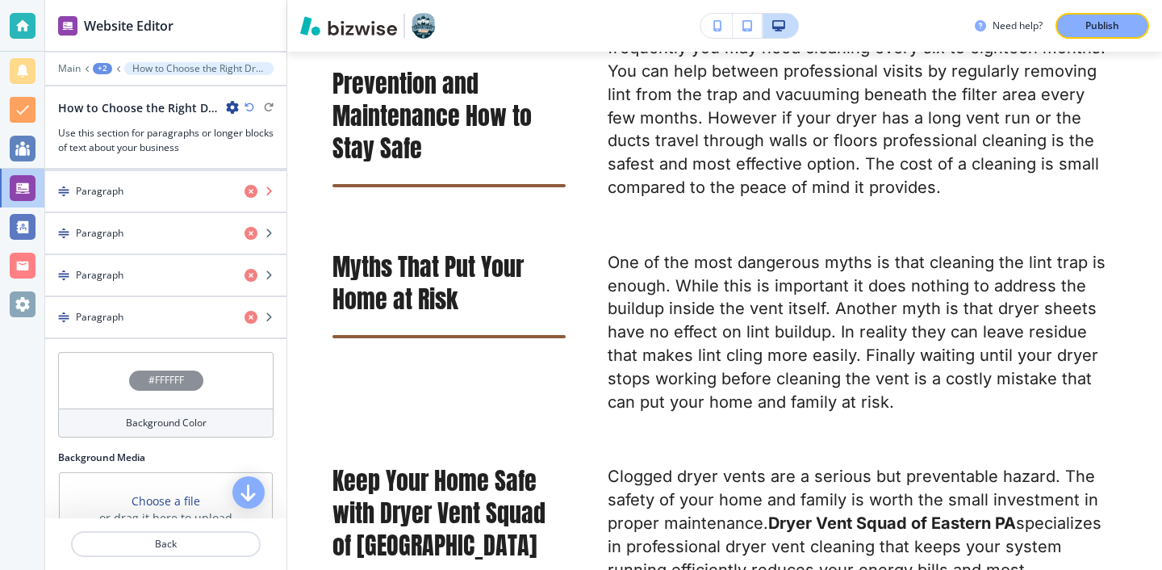
click at [248, 191] on icon "button" at bounding box center [250, 191] width 13 height 13
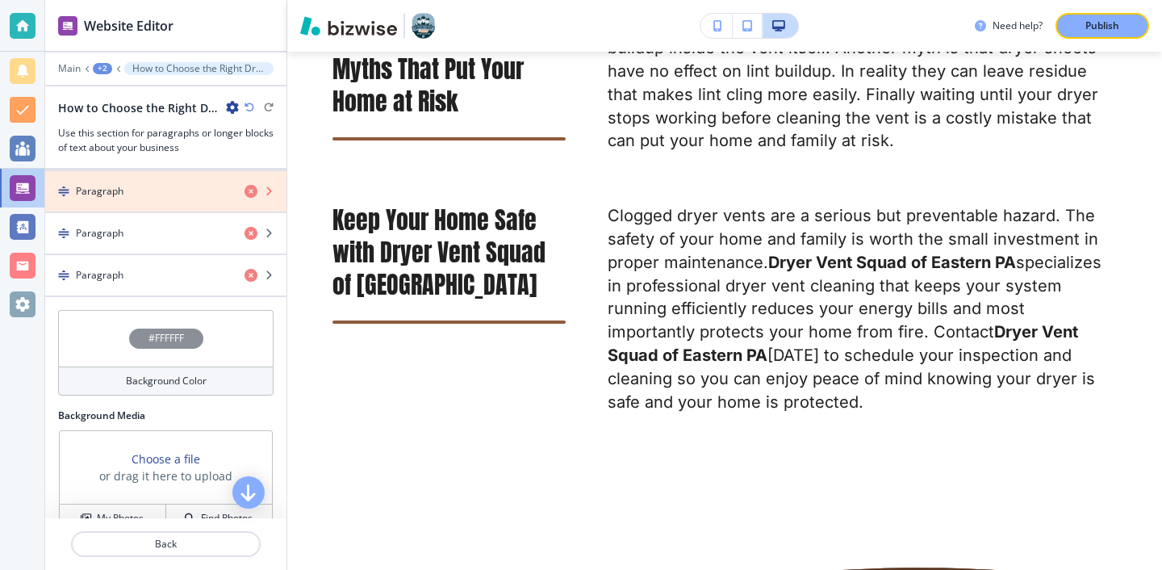
click at [248, 191] on icon "button" at bounding box center [250, 191] width 13 height 13
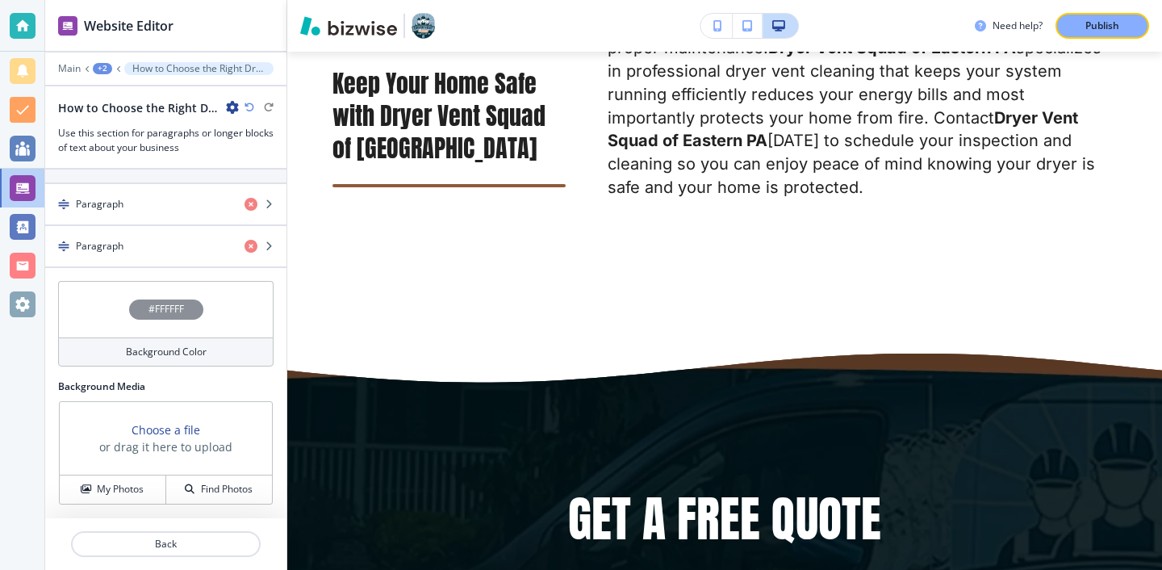
click at [248, 191] on div "button" at bounding box center [165, 190] width 241 height 13
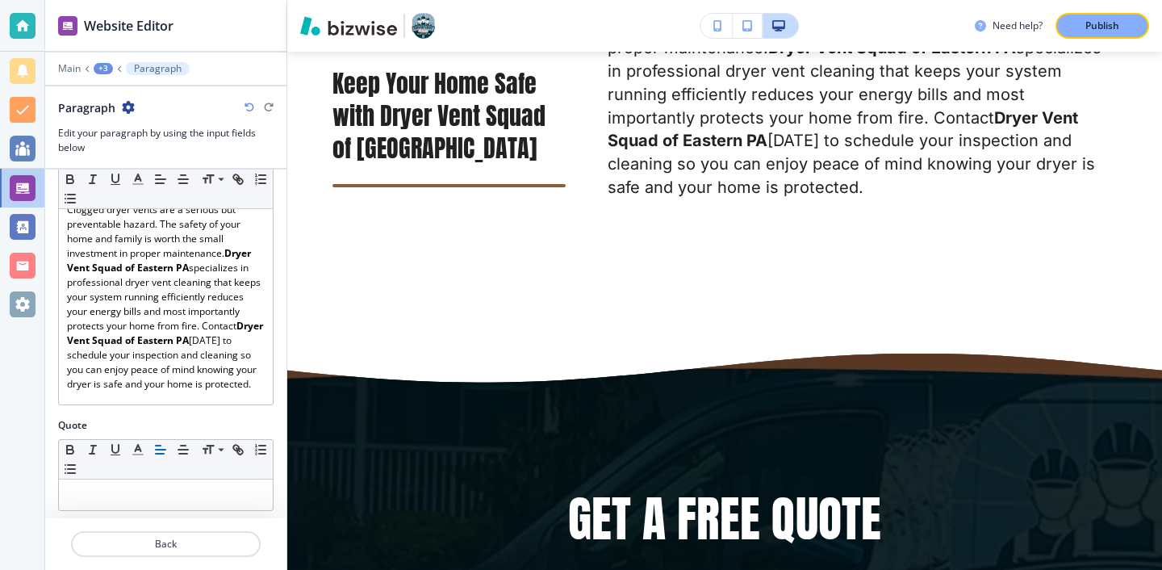
scroll to position [549, 0]
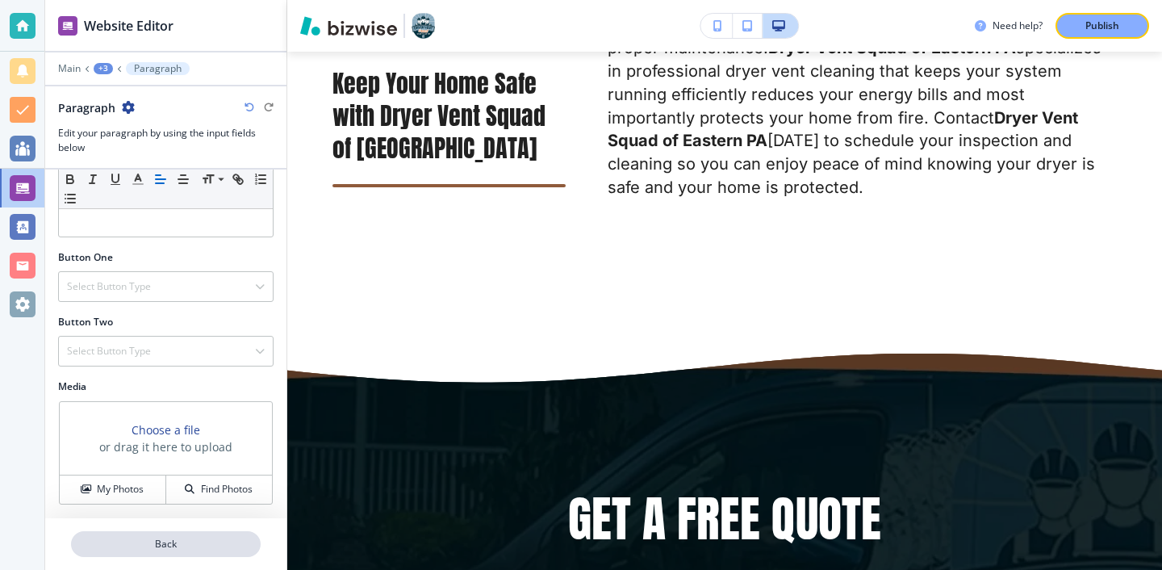
click at [174, 535] on button "Back" at bounding box center [166, 544] width 190 height 26
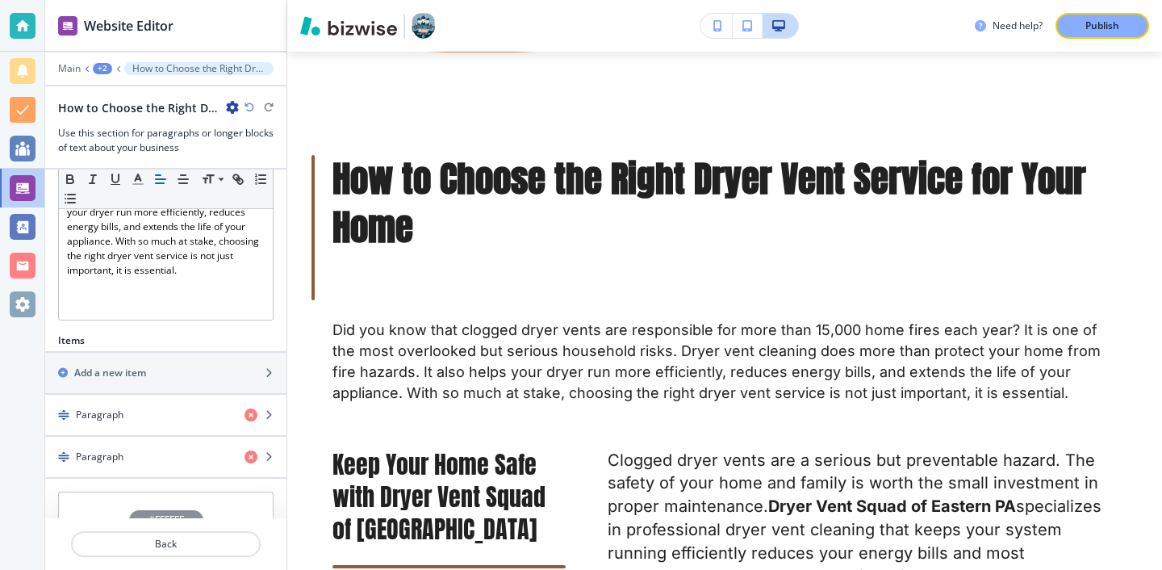
scroll to position [582, 0]
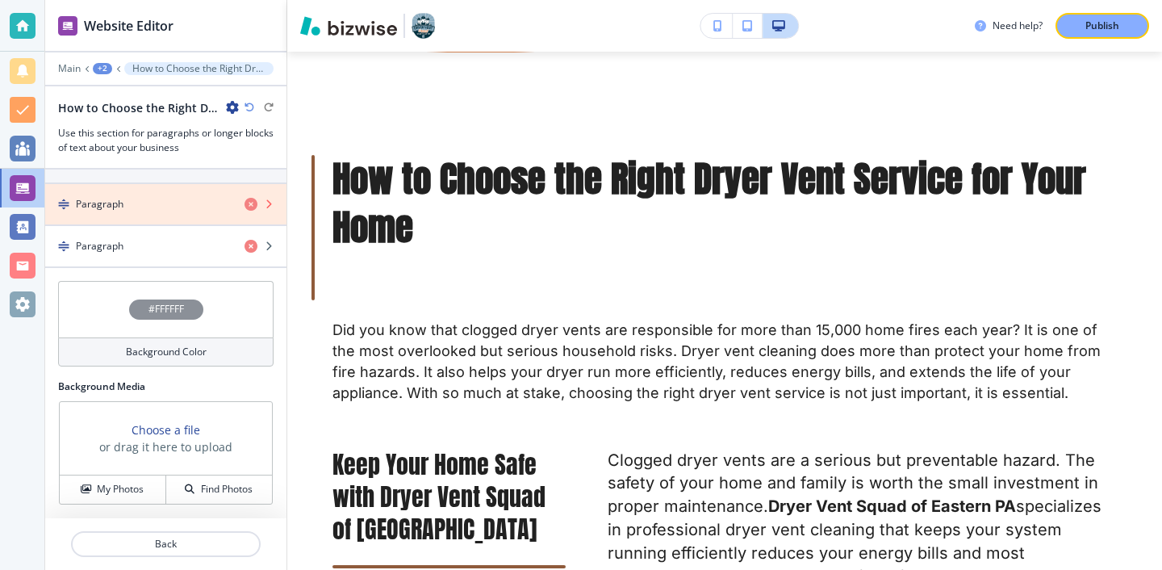
click at [248, 201] on icon "button" at bounding box center [250, 204] width 13 height 13
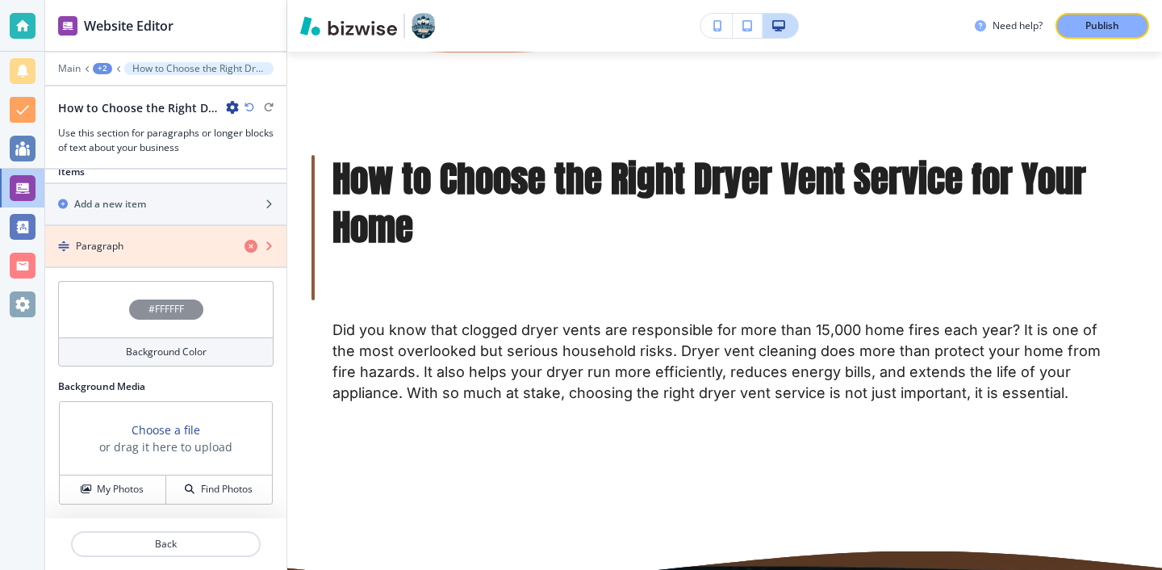
click at [247, 241] on icon "button" at bounding box center [250, 246] width 13 height 13
click at [248, 242] on icon "button" at bounding box center [250, 246] width 13 height 13
click at [253, 252] on icon "button" at bounding box center [250, 246] width 13 height 13
click at [253, 249] on icon "button" at bounding box center [250, 246] width 13 height 13
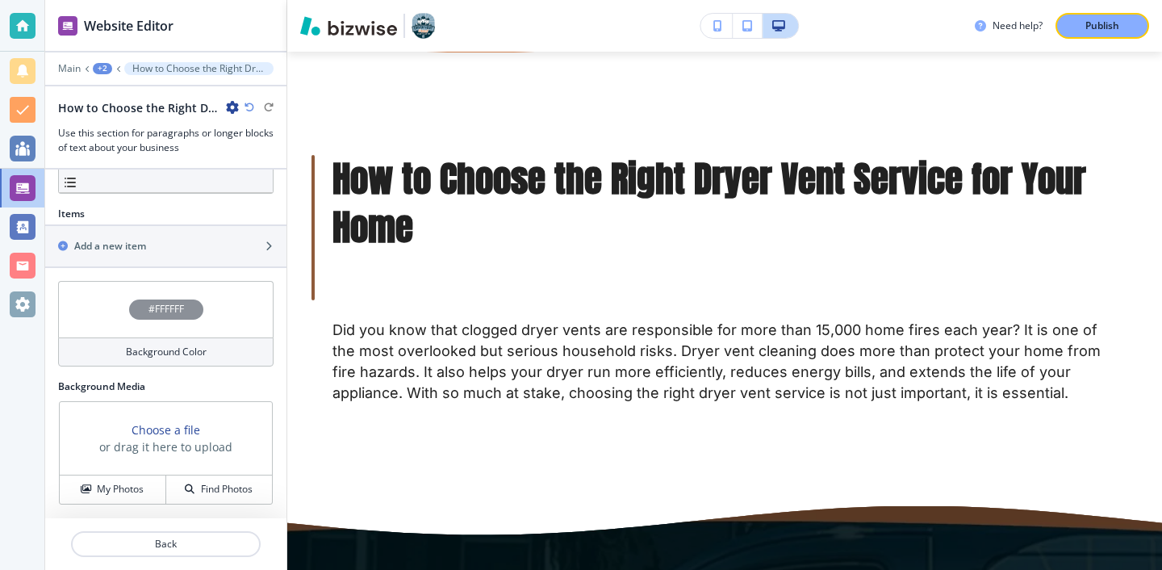
scroll to position [498, 0]
click at [242, 257] on div "button" at bounding box center [165, 259] width 241 height 13
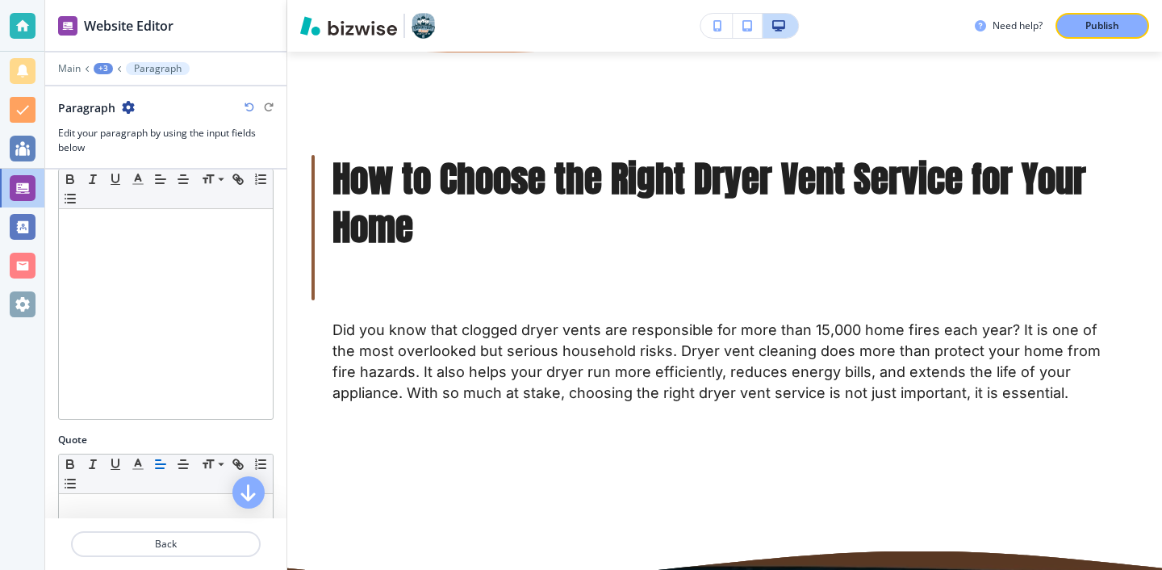
scroll to position [545, 0]
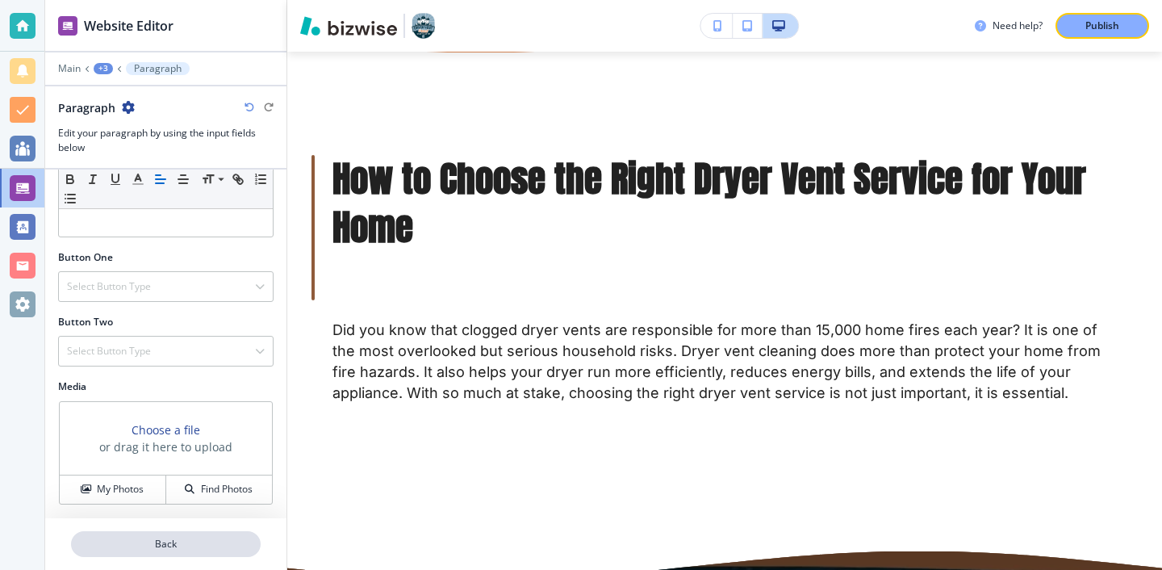
click at [212, 553] on button "Back" at bounding box center [166, 544] width 190 height 26
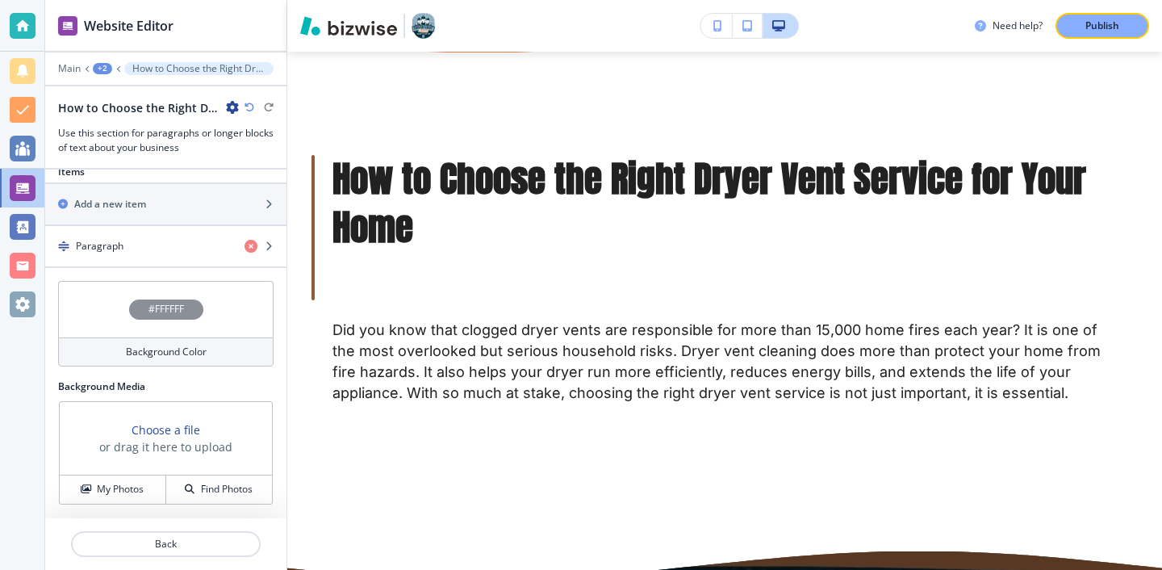
scroll to position [517, 0]
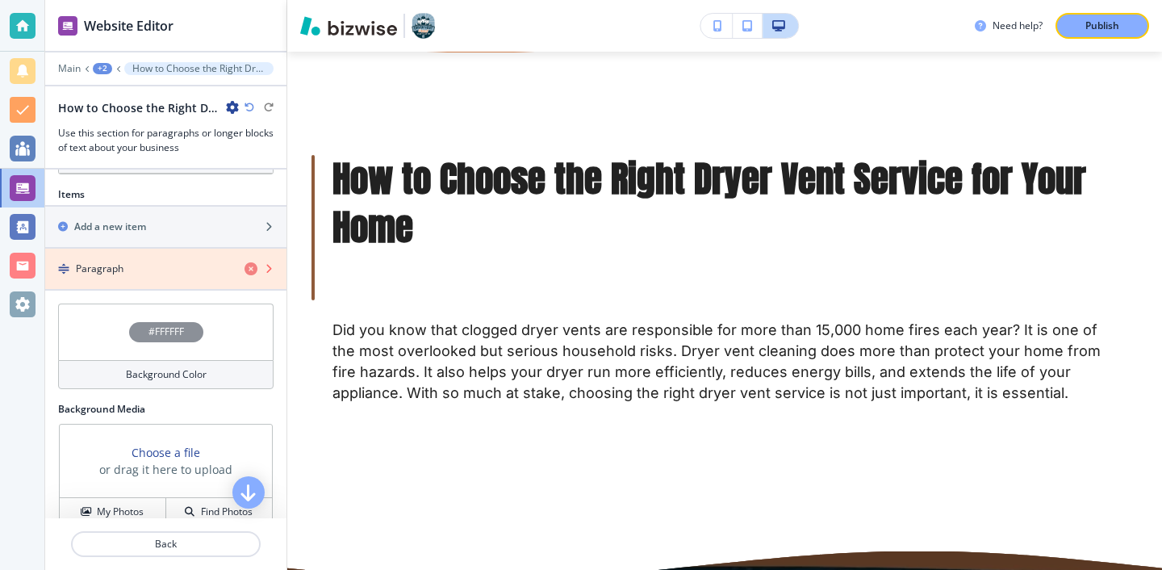
click at [257, 270] on icon "button" at bounding box center [250, 268] width 13 height 13
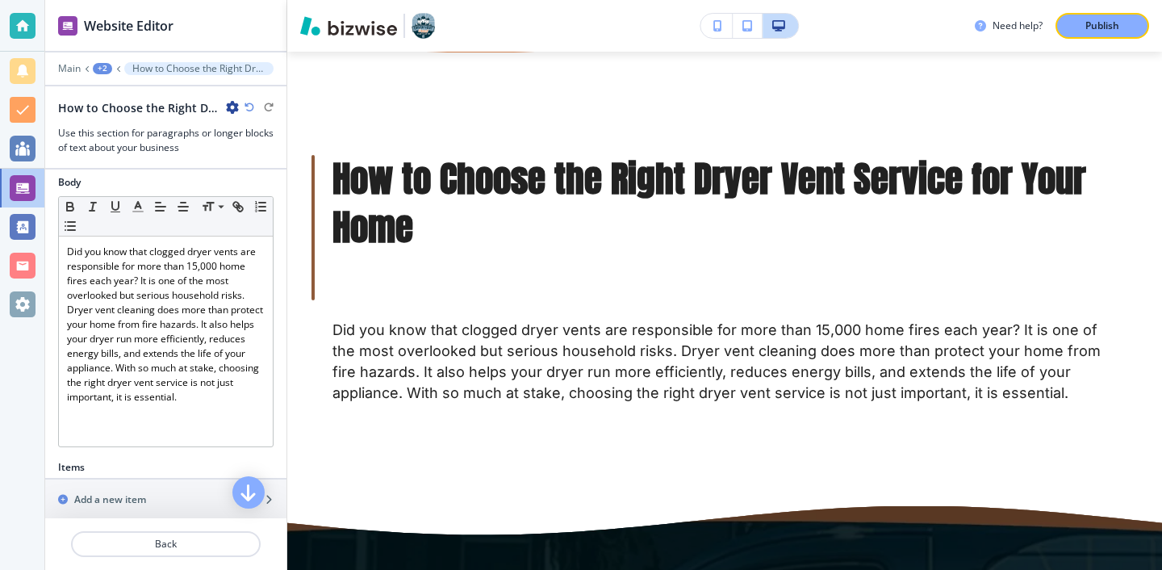
scroll to position [264, 0]
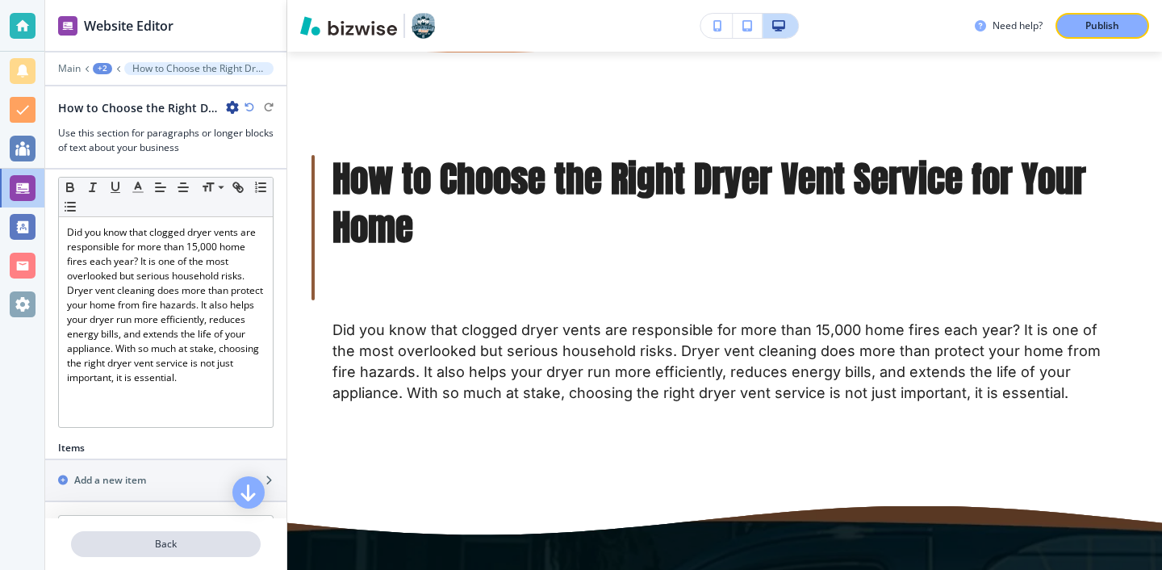
click at [229, 553] on button "Back" at bounding box center [166, 544] width 190 height 26
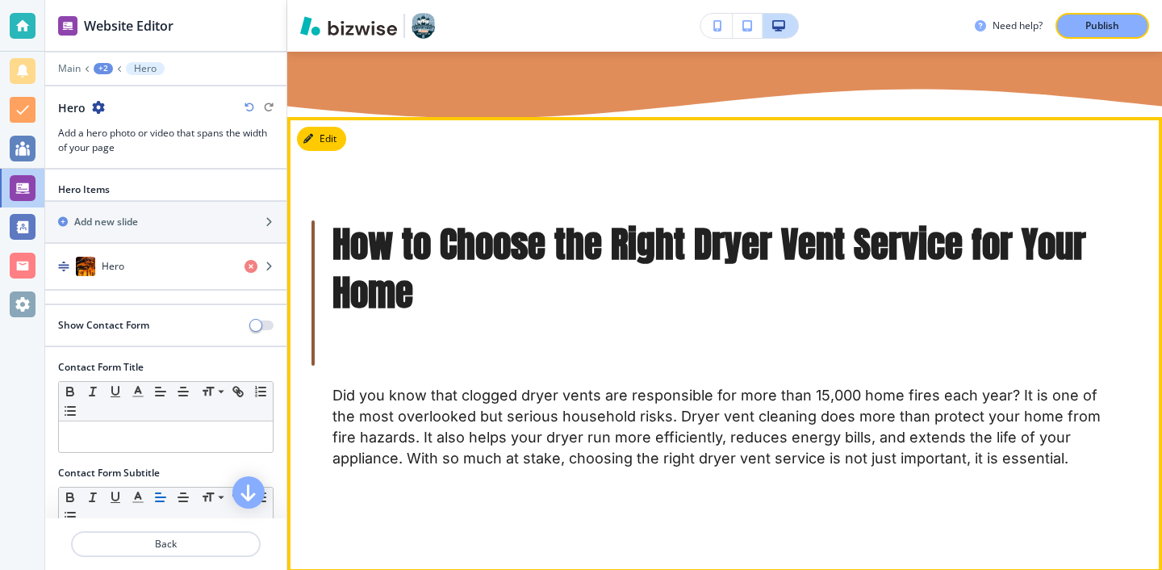
scroll to position [895, 0]
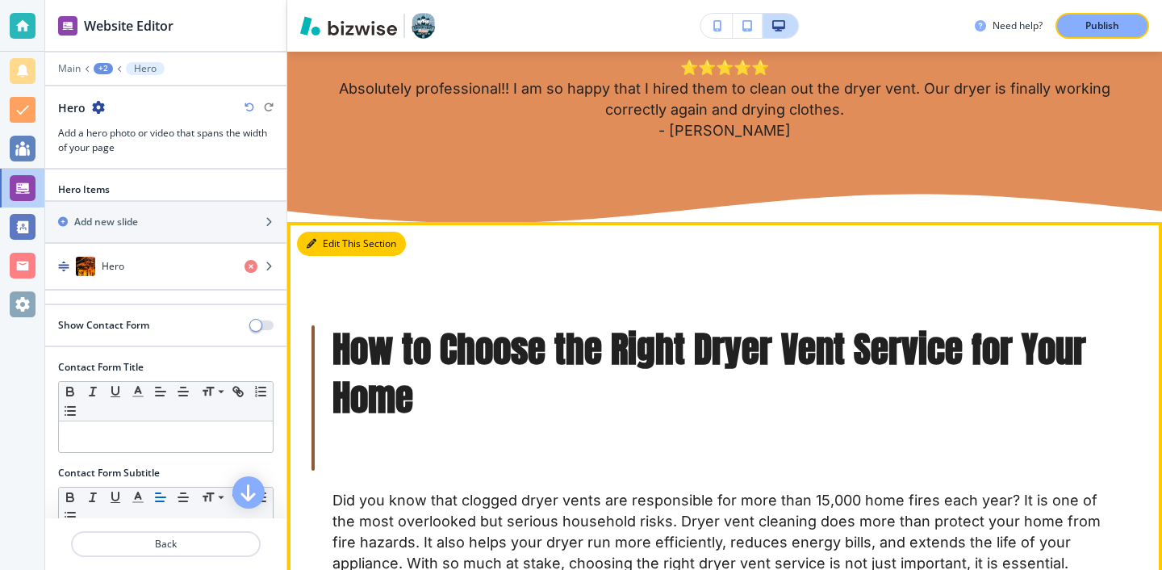
click at [336, 244] on button "Edit This Section" at bounding box center [351, 244] width 109 height 24
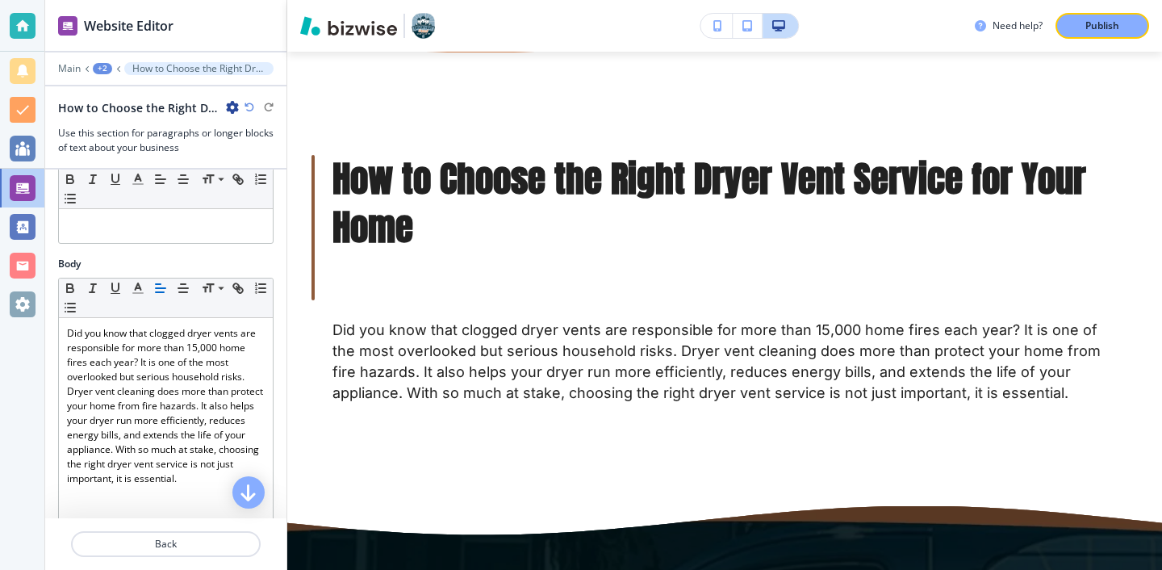
scroll to position [0, 0]
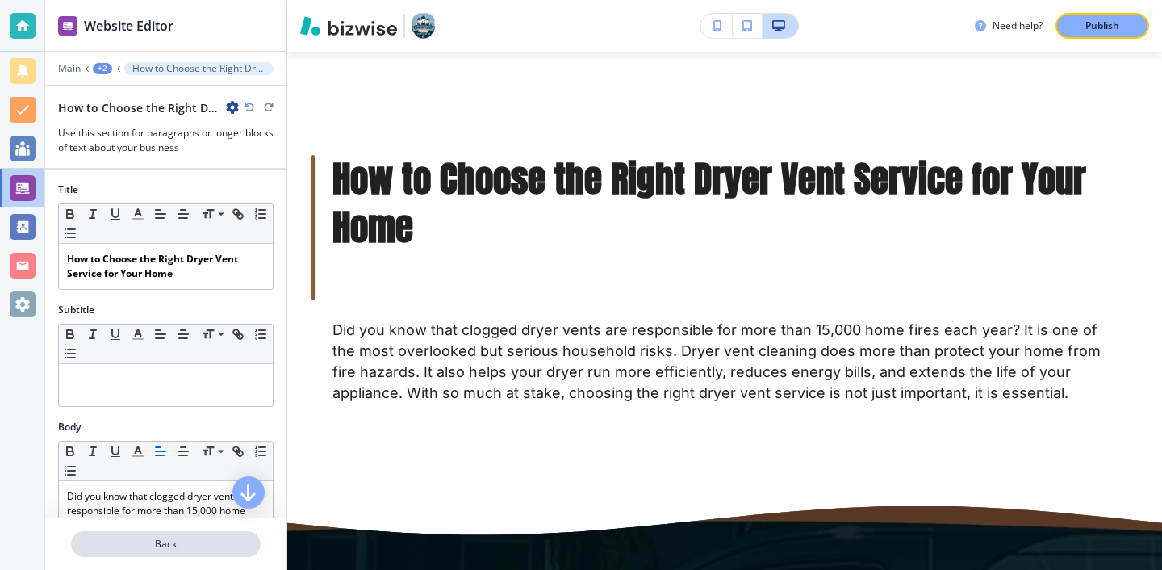
click at [198, 555] on button "Back" at bounding box center [166, 544] width 190 height 26
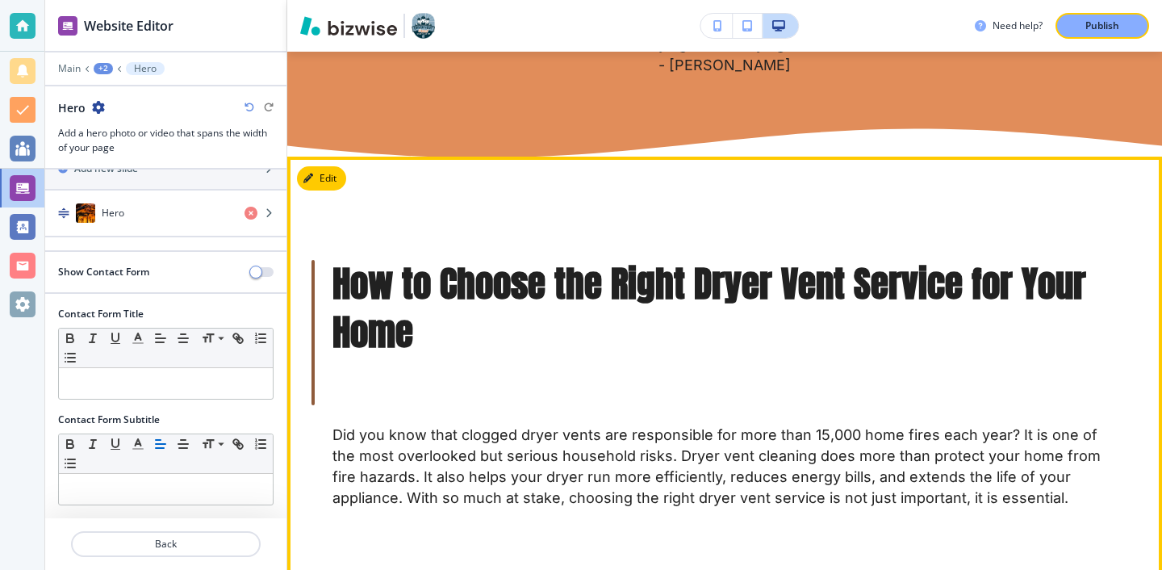
click at [320, 161] on div "How to Choose the Right Dryer Vent Service for Your Home Did you know that clog…" at bounding box center [724, 384] width 875 height 454
click at [320, 174] on button "Edit This Section" at bounding box center [351, 178] width 109 height 24
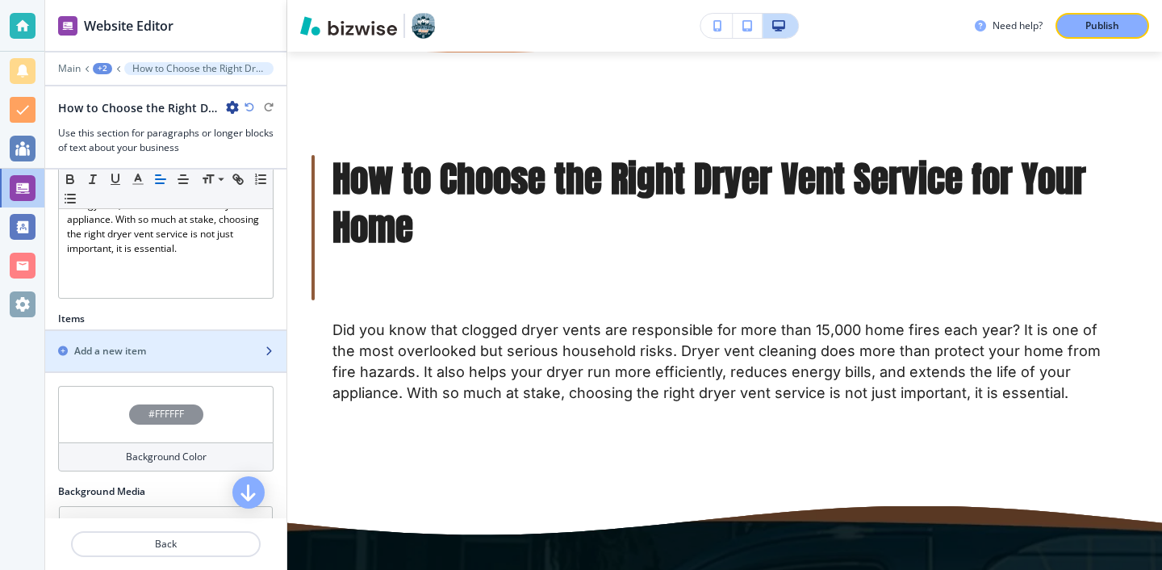
click at [193, 348] on div "Add a new item" at bounding box center [148, 351] width 206 height 15
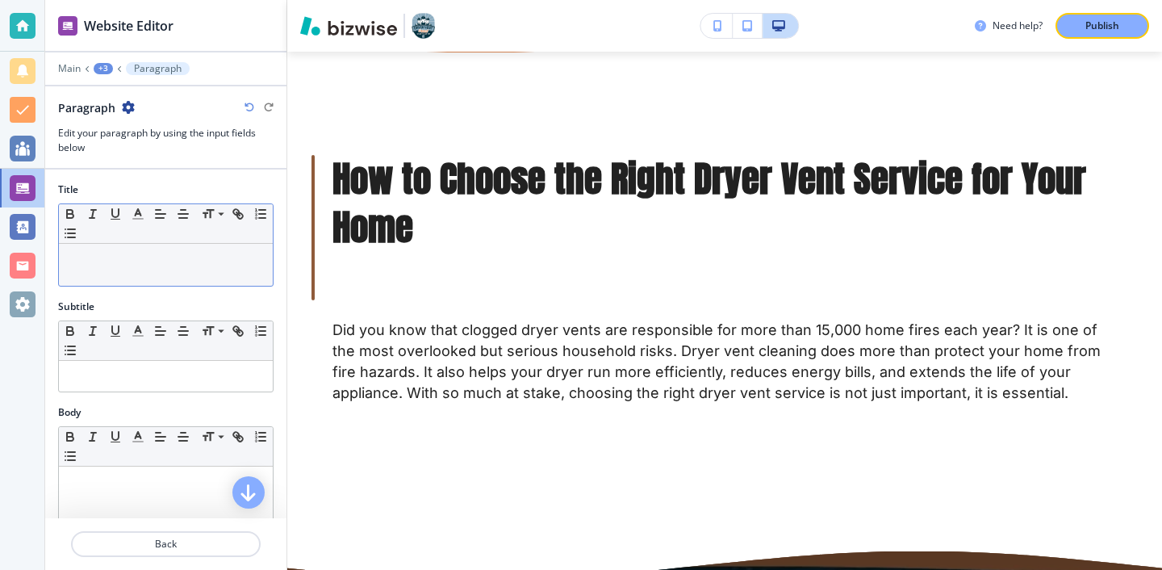
click at [240, 263] on p at bounding box center [166, 259] width 198 height 15
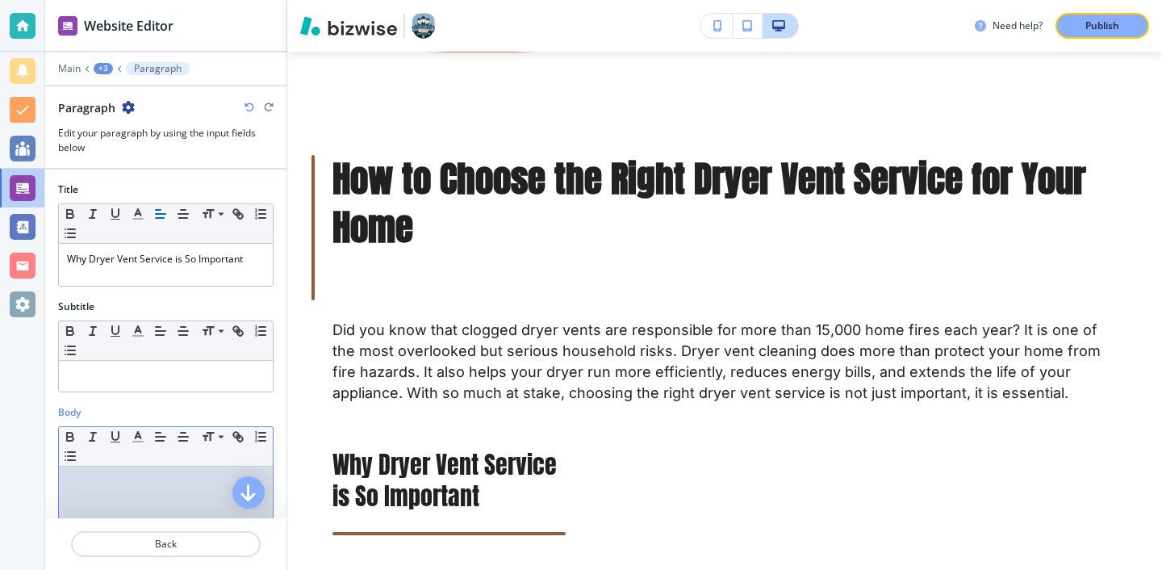
click at [200, 469] on div at bounding box center [166, 571] width 214 height 210
click at [123, 487] on p at bounding box center [166, 481] width 198 height 15
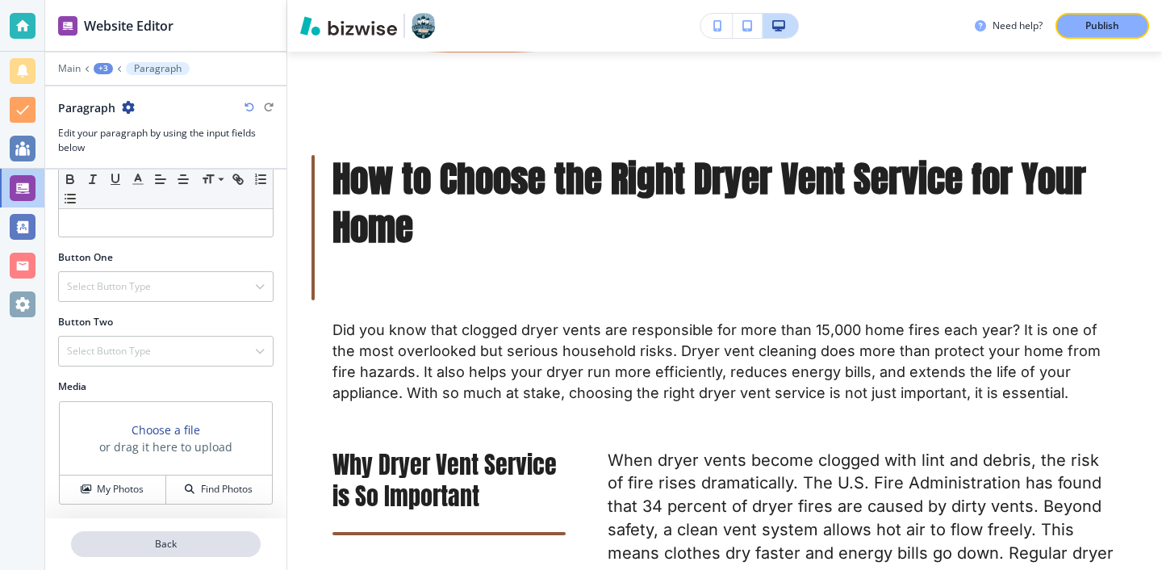
click at [148, 533] on button "Back" at bounding box center [166, 544] width 190 height 26
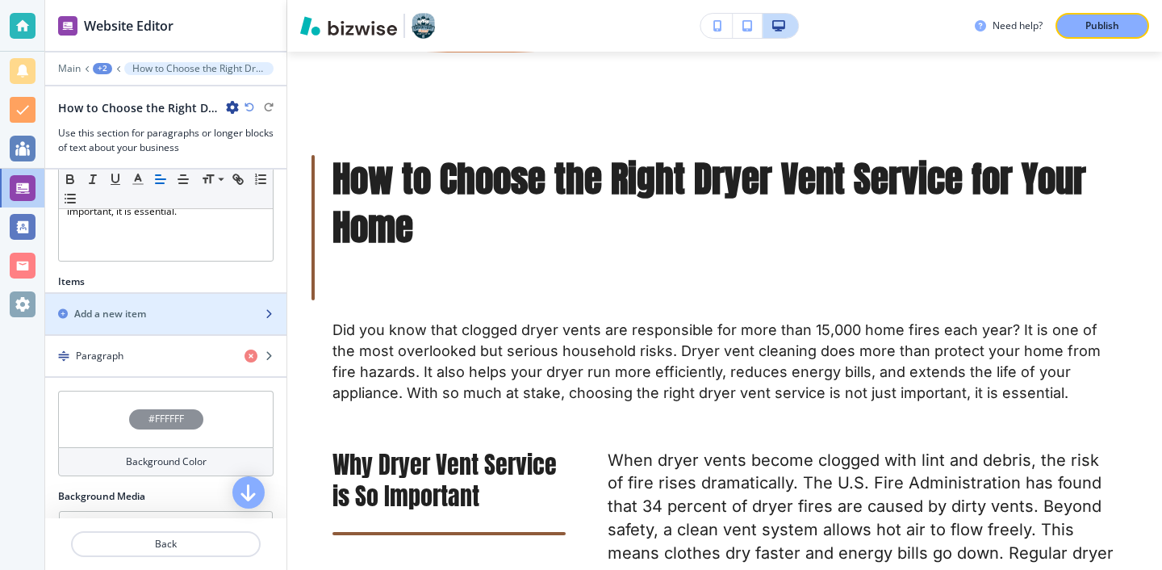
click at [178, 324] on div "button" at bounding box center [165, 327] width 241 height 13
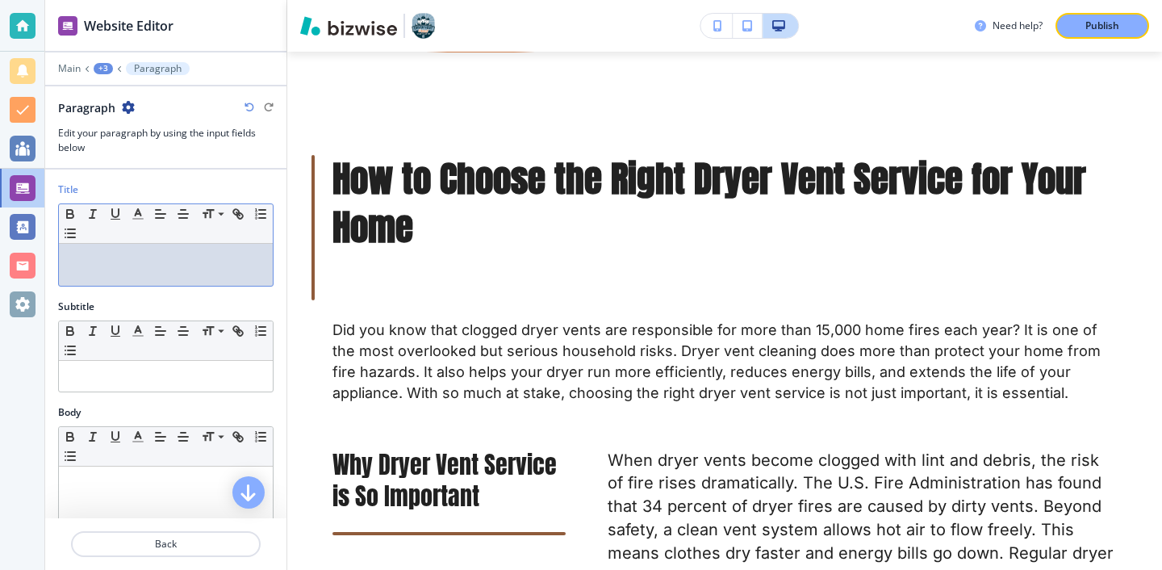
click at [154, 248] on div at bounding box center [166, 265] width 214 height 42
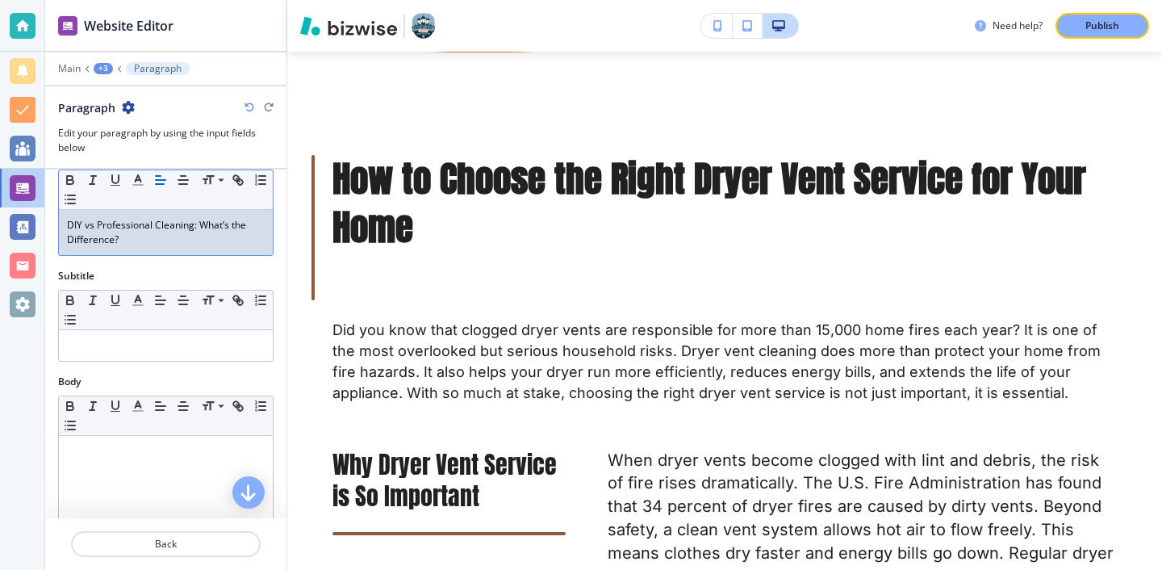
scroll to position [81, 0]
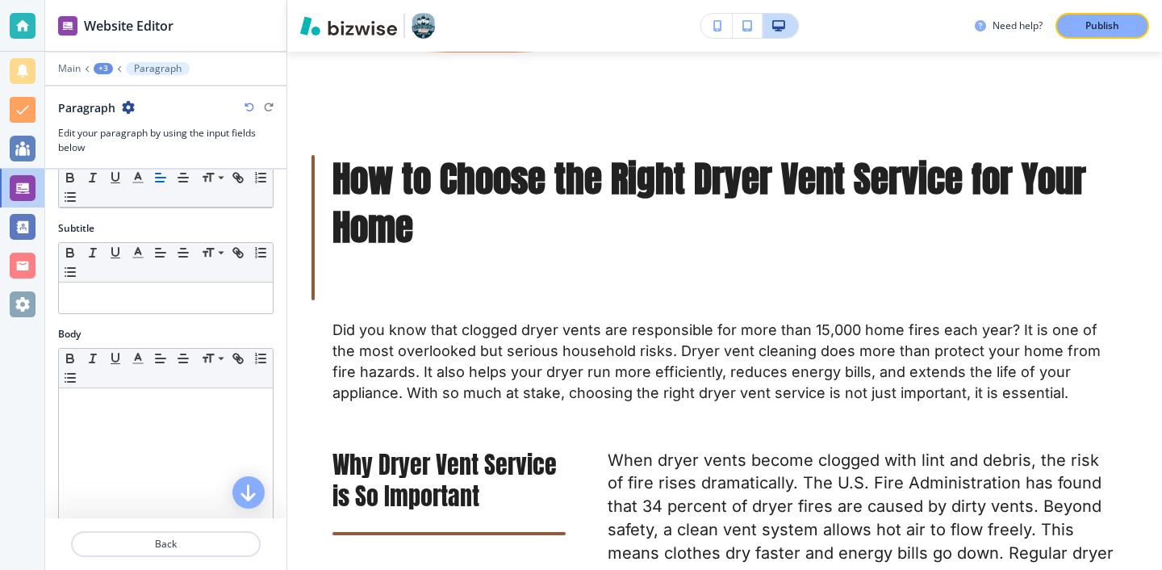
click at [132, 379] on div "Small Normal Large Huge" at bounding box center [166, 369] width 214 height 40
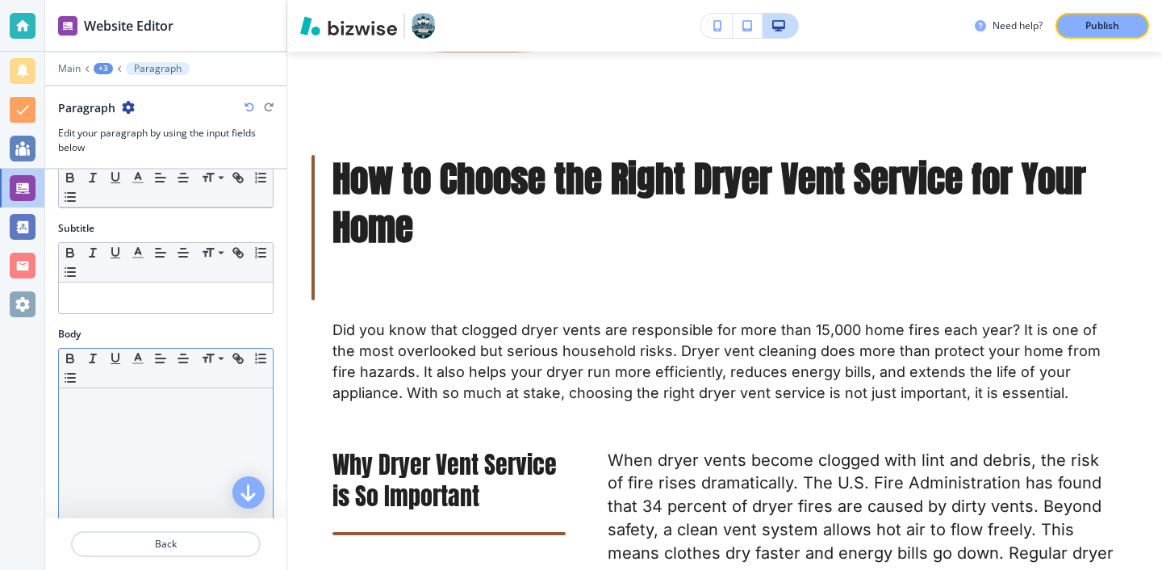
click at [133, 412] on div at bounding box center [166, 493] width 214 height 210
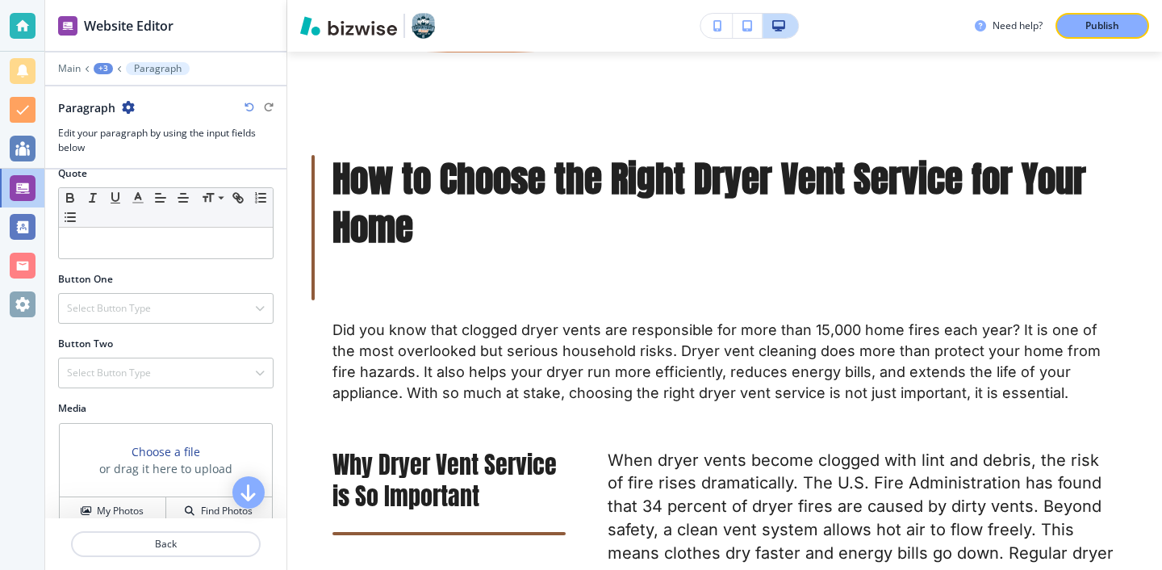
scroll to position [558, 0]
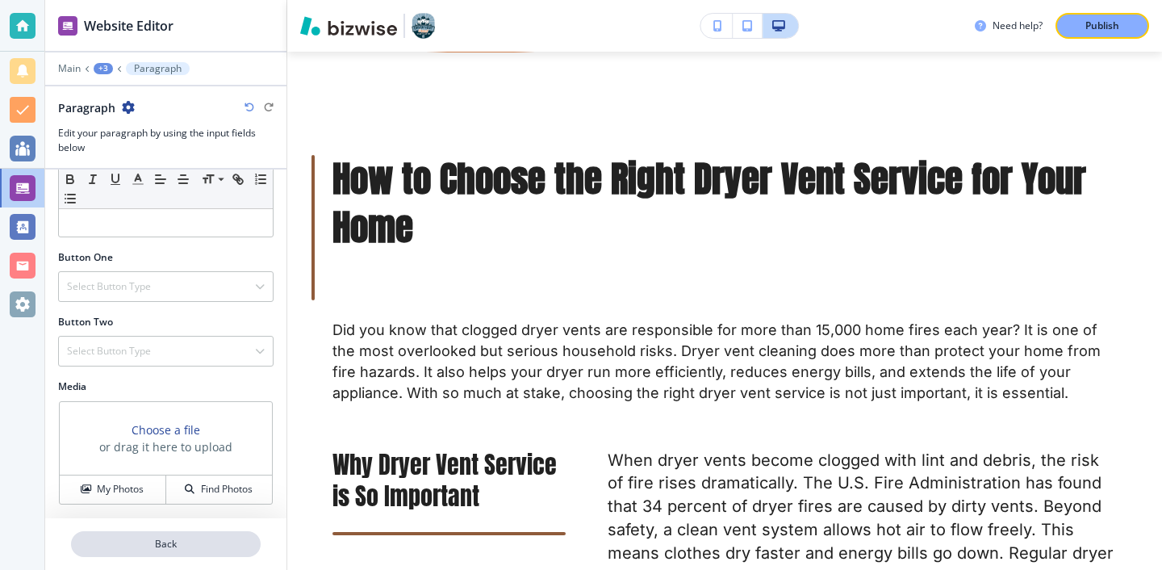
click at [205, 542] on p "Back" at bounding box center [166, 544] width 186 height 15
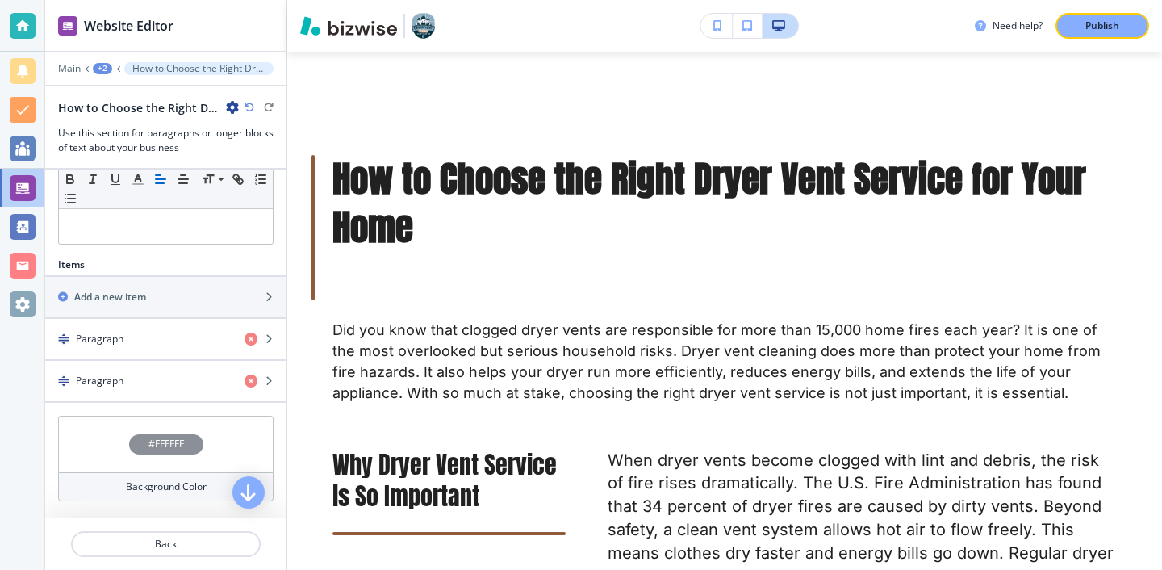
scroll to position [465, 0]
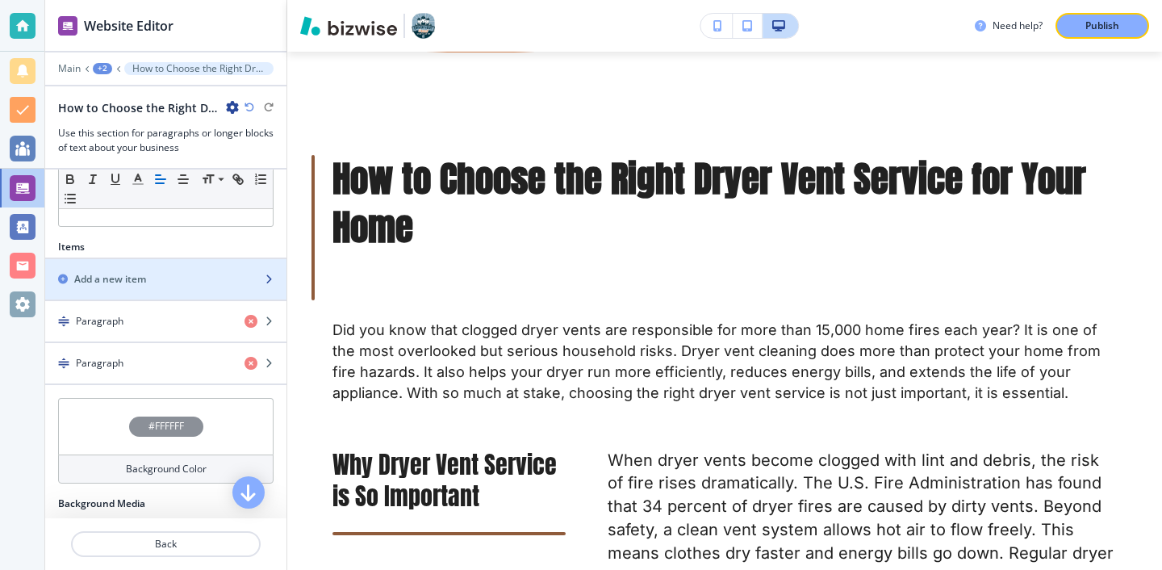
click at [201, 280] on div "Add a new item" at bounding box center [148, 279] width 206 height 15
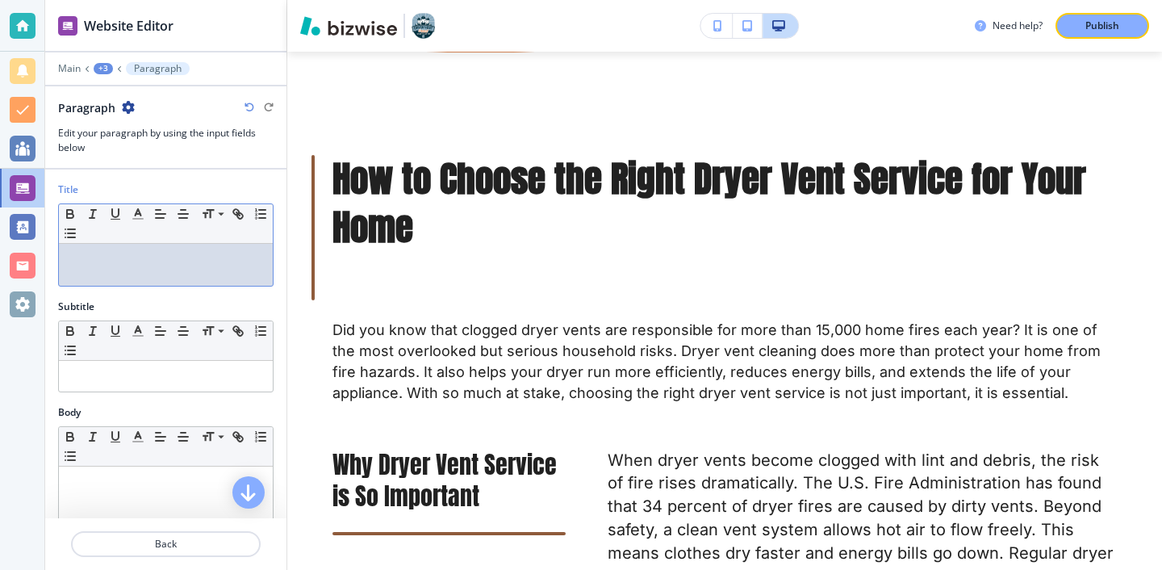
click at [207, 257] on p at bounding box center [166, 259] width 198 height 15
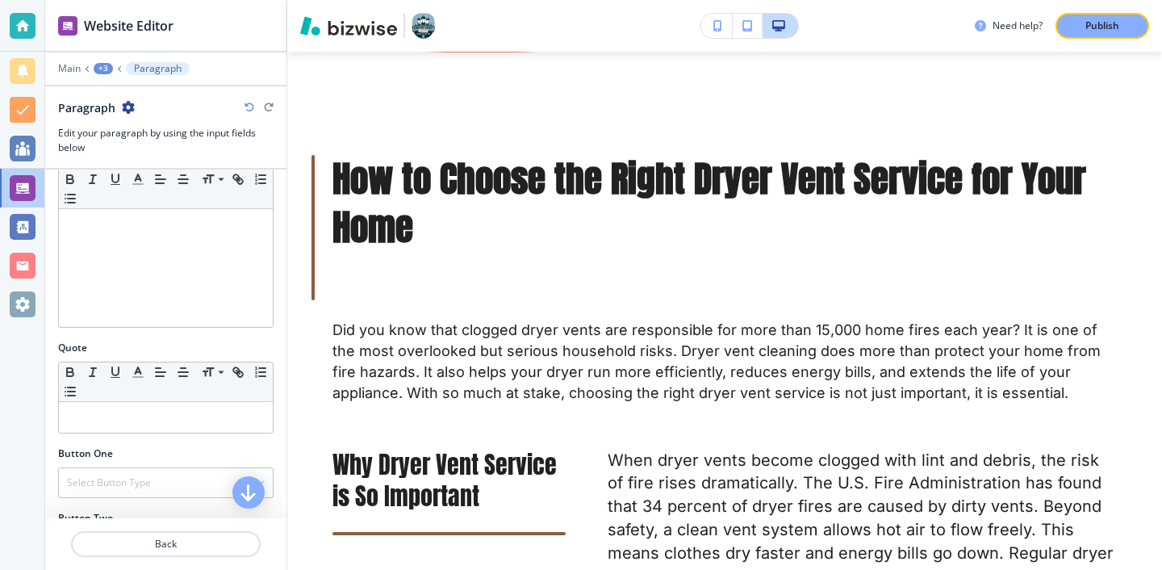
scroll to position [293, 0]
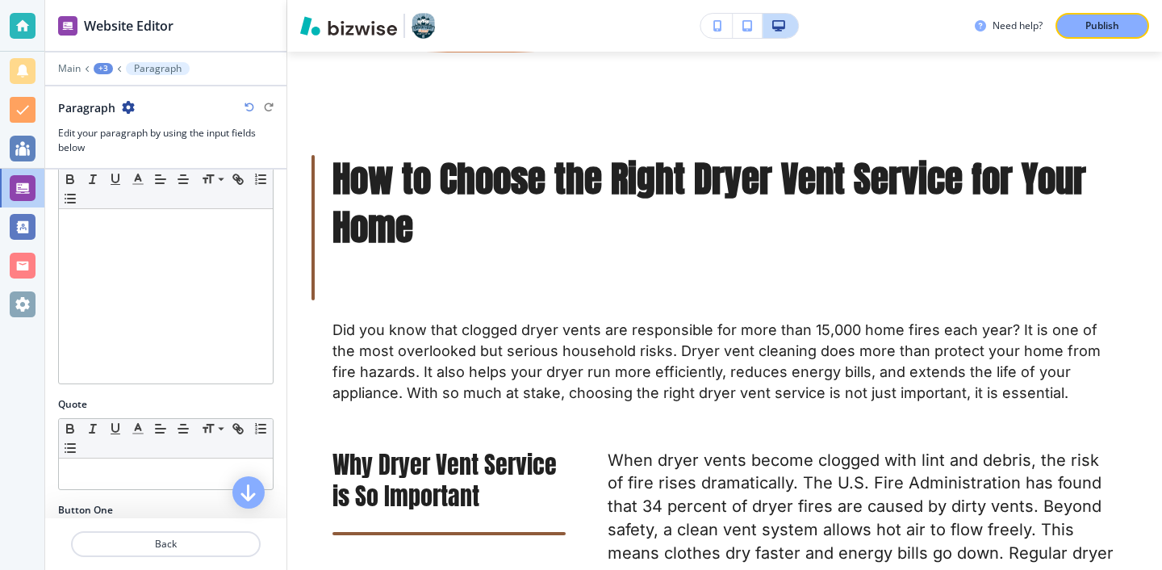
click at [186, 336] on div at bounding box center [166, 278] width 214 height 210
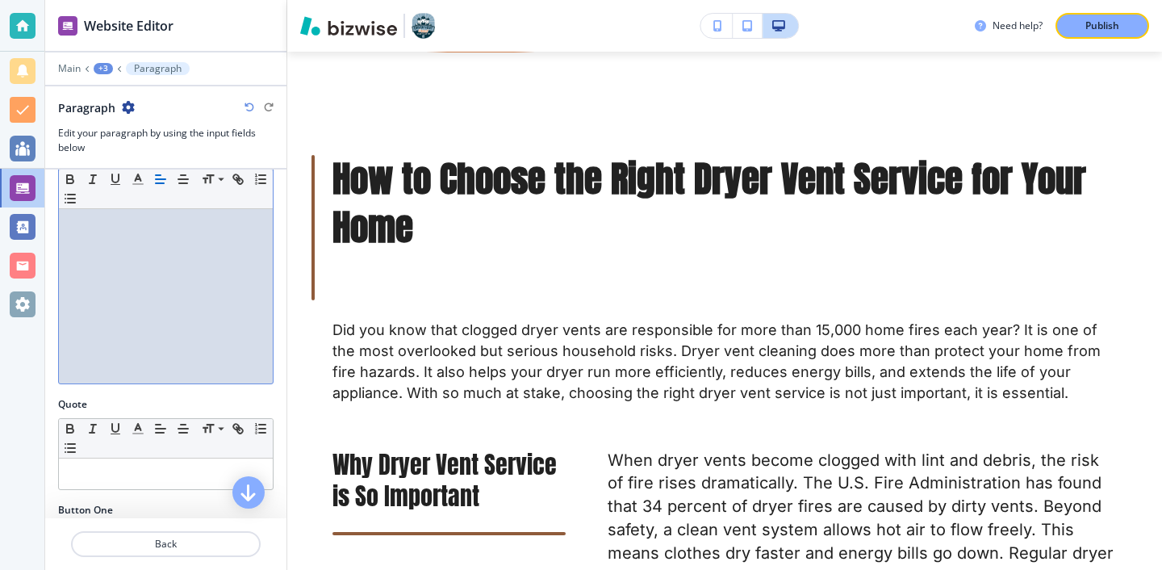
click at [256, 320] on div at bounding box center [166, 278] width 214 height 210
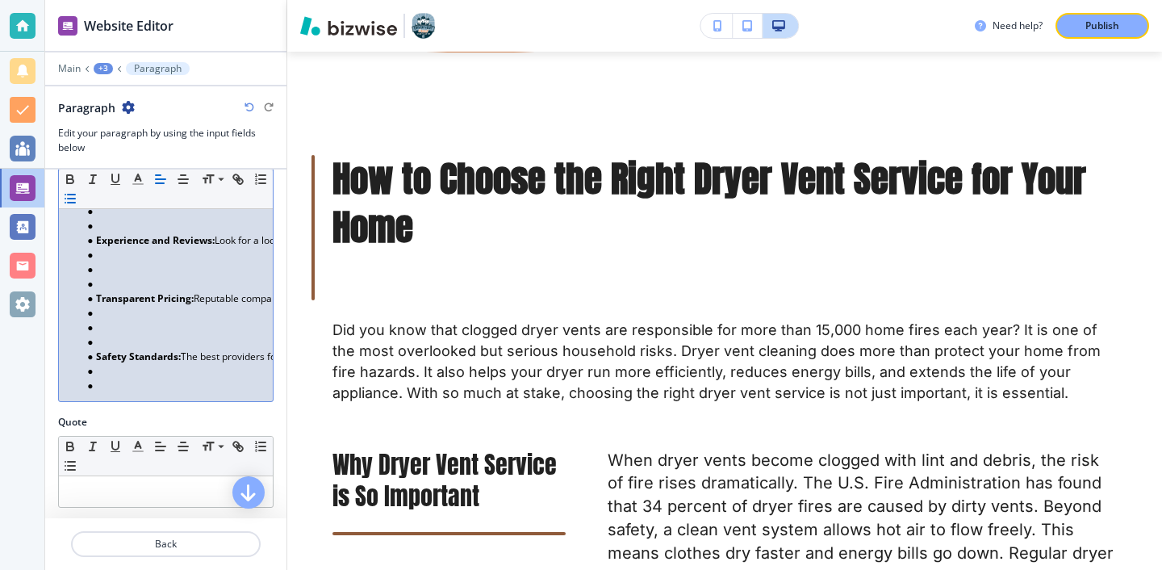
scroll to position [470, 0]
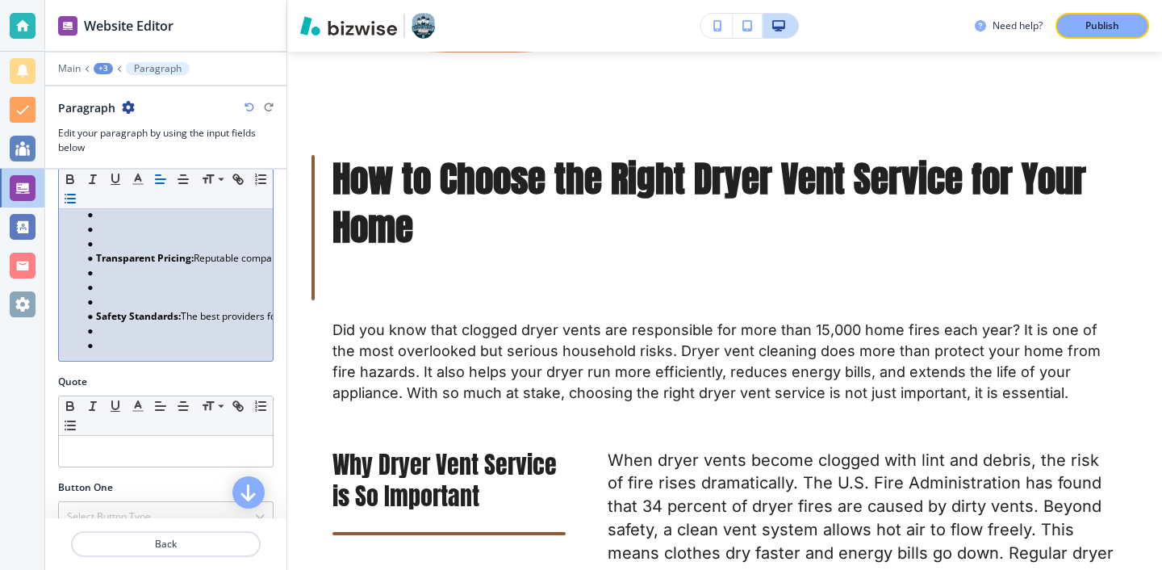
click at [158, 349] on li at bounding box center [172, 345] width 183 height 15
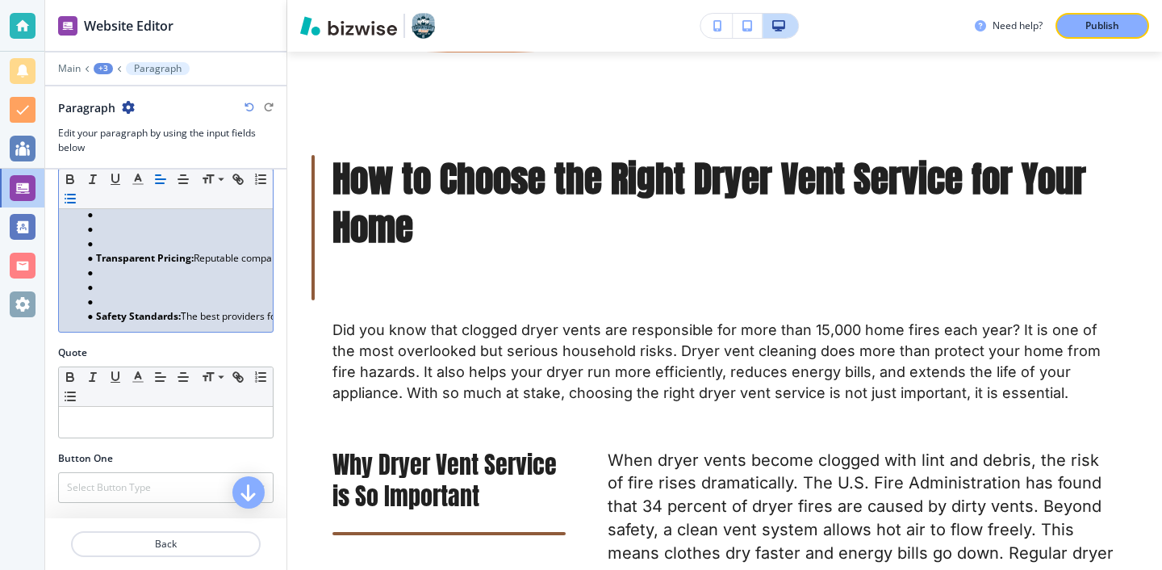
click at [119, 295] on li at bounding box center [172, 302] width 183 height 15
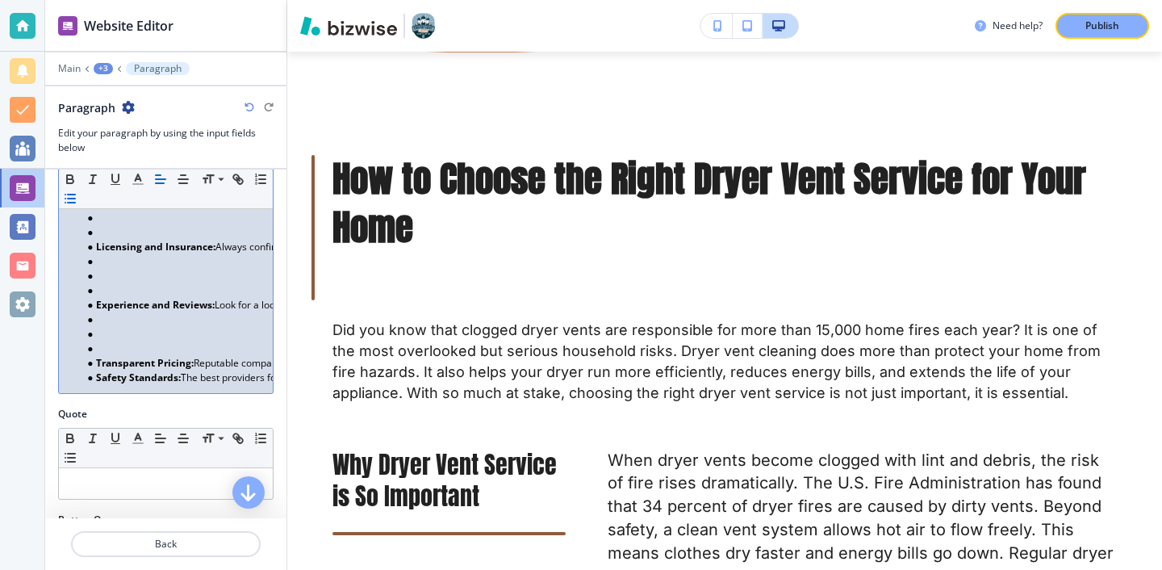
scroll to position [354, 0]
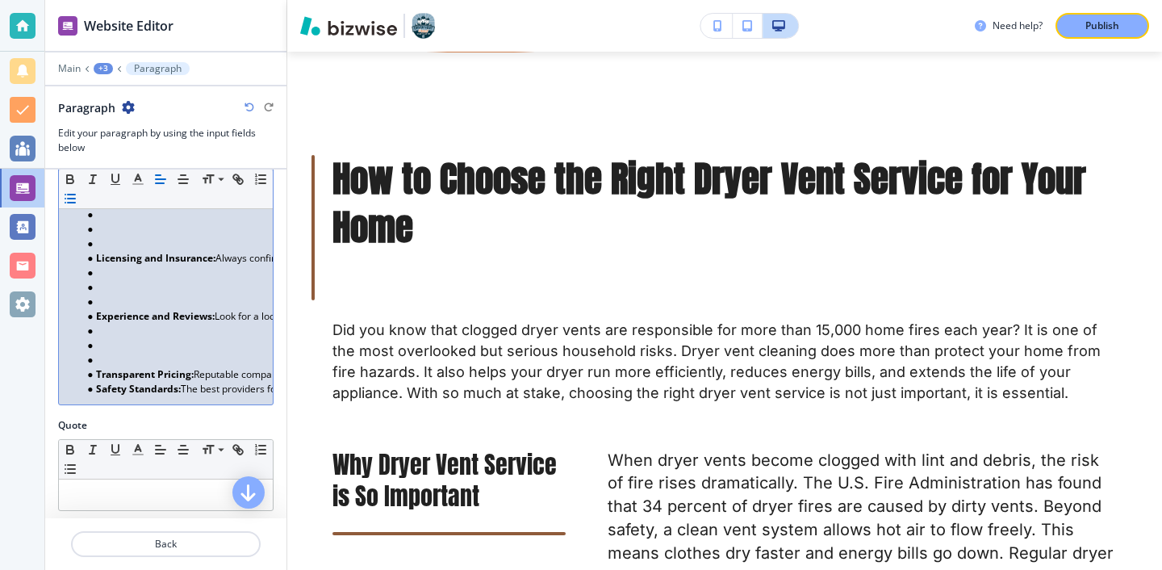
click at [102, 354] on li at bounding box center [172, 360] width 183 height 15
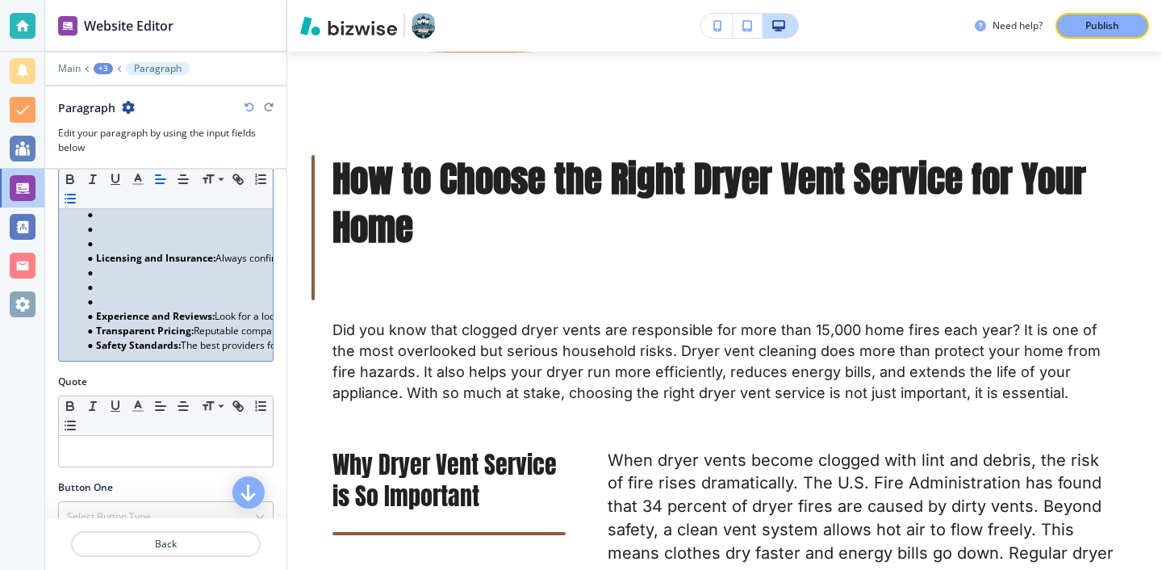
click at [97, 303] on li at bounding box center [172, 302] width 183 height 15
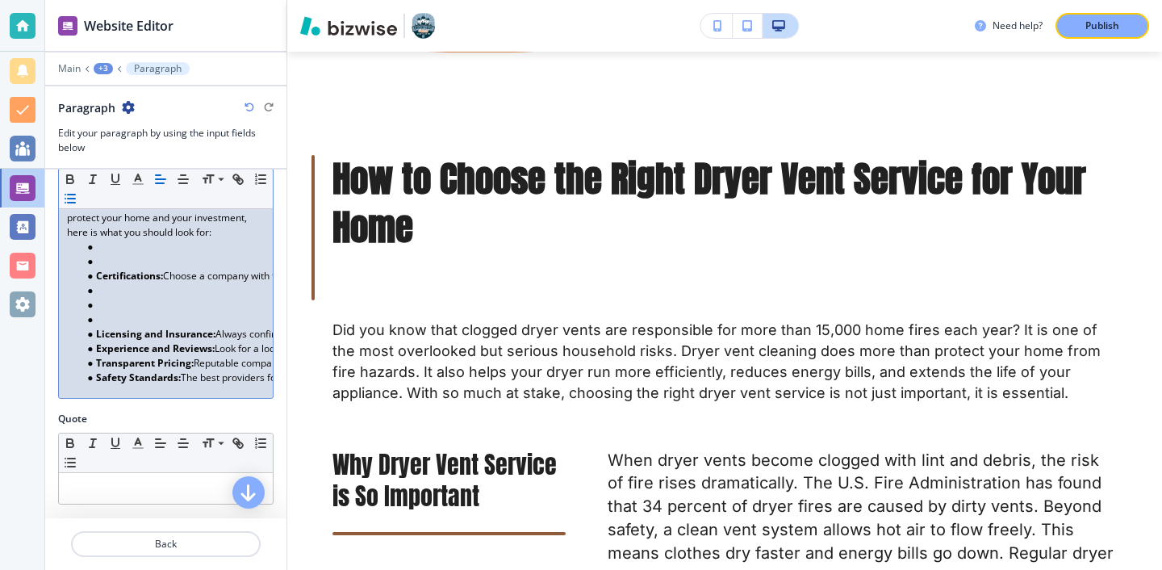
scroll to position [274, 0]
click at [96, 331] on strong "Licensing and Insurance:" at bounding box center [155, 338] width 119 height 14
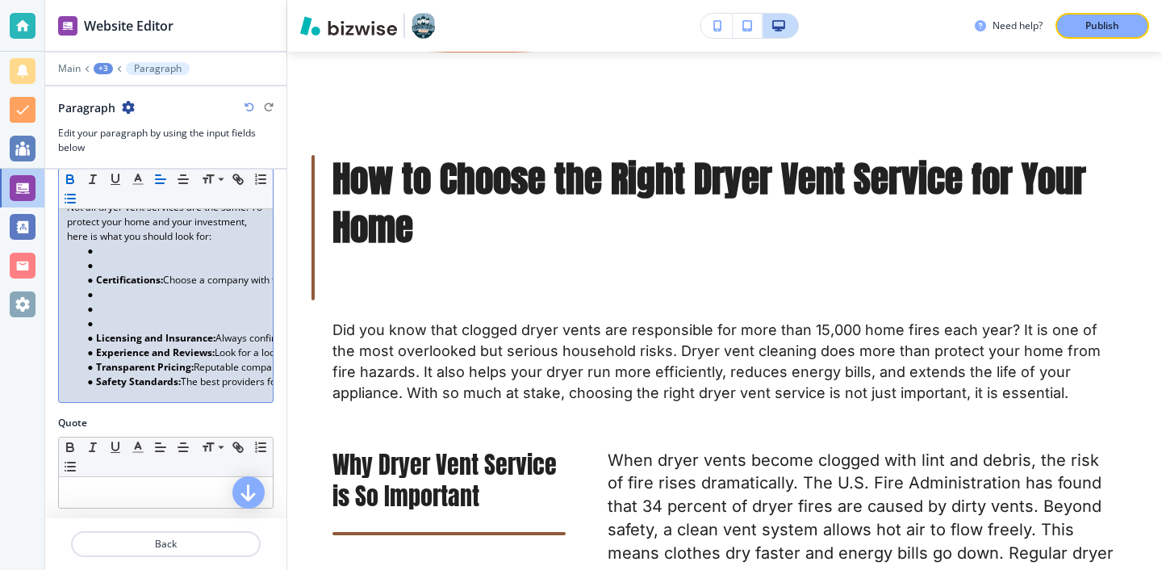
click at [96, 321] on li at bounding box center [172, 323] width 183 height 15
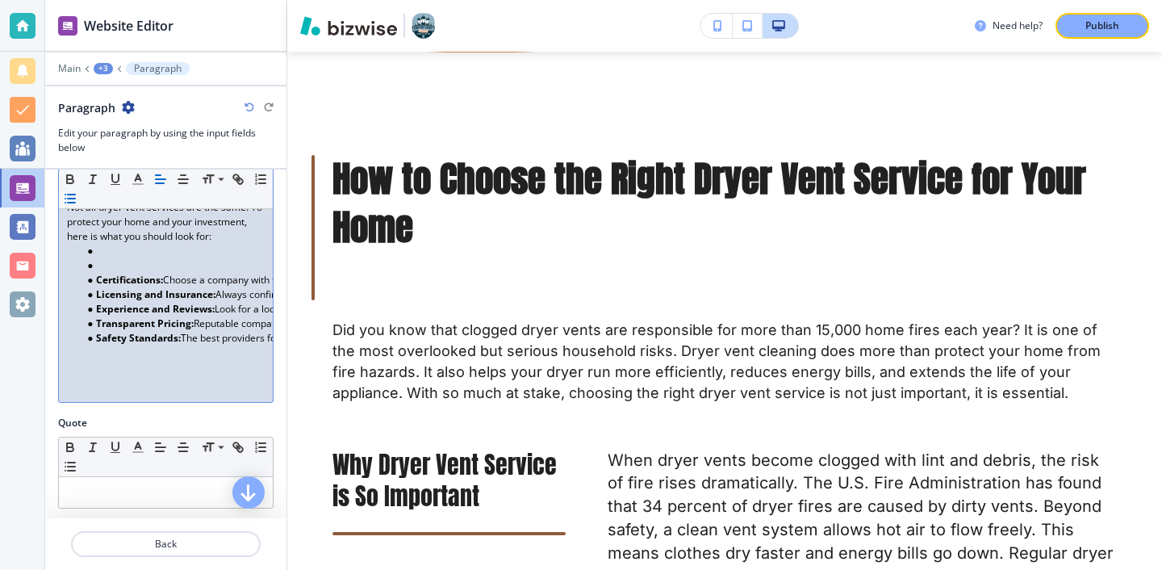
click at [105, 261] on li at bounding box center [172, 265] width 183 height 15
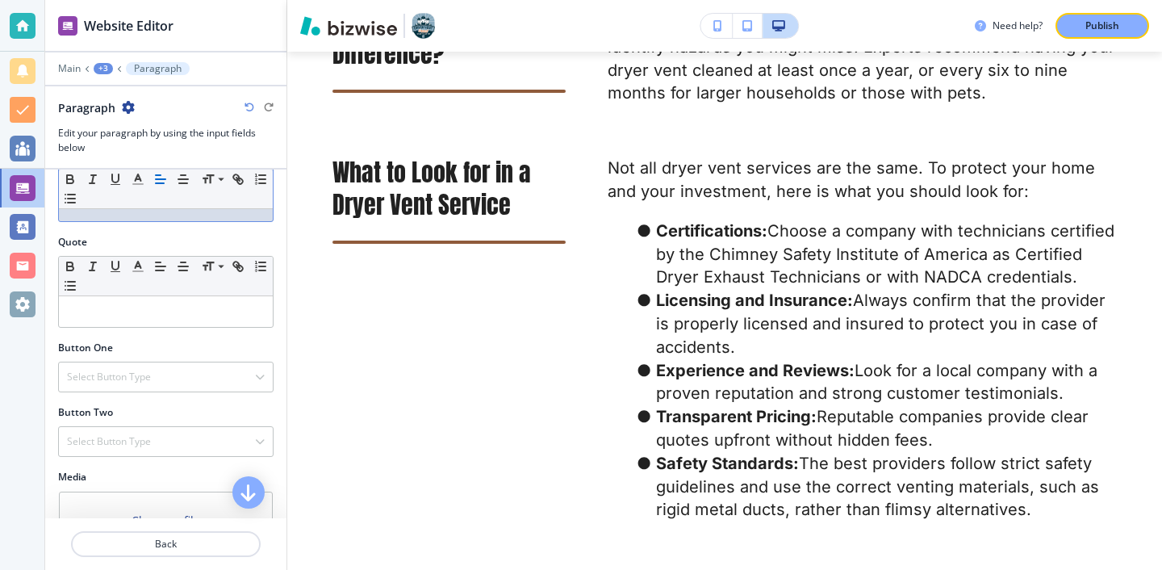
scroll to position [537, 0]
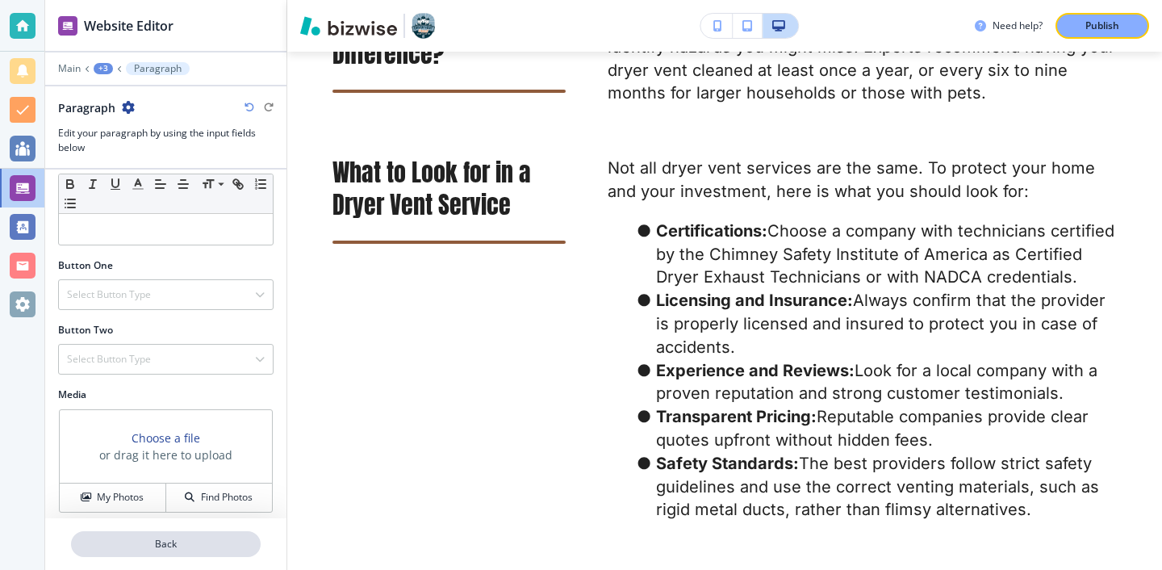
click at [203, 539] on p "Back" at bounding box center [166, 544] width 186 height 15
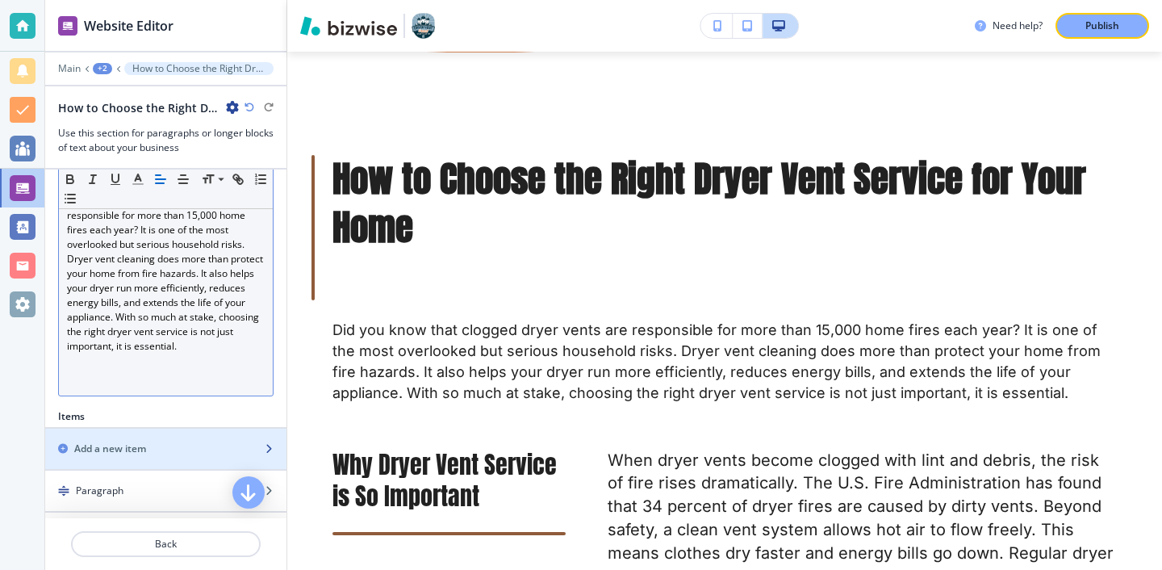
scroll to position [299, 0]
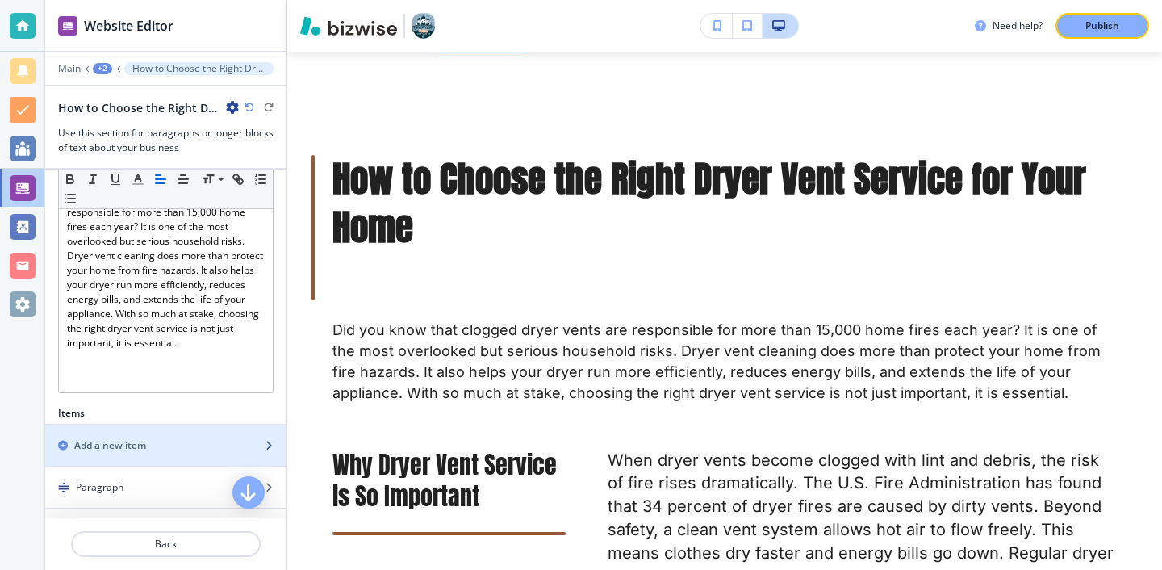
click at [203, 459] on div "button" at bounding box center [165, 459] width 241 height 13
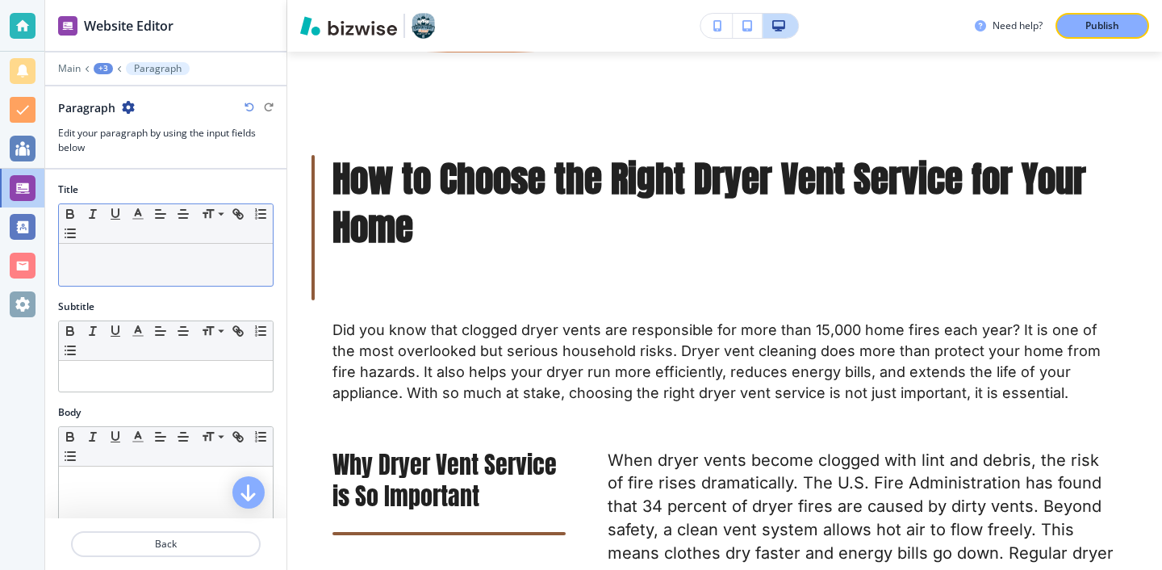
click at [237, 257] on p at bounding box center [166, 259] width 198 height 15
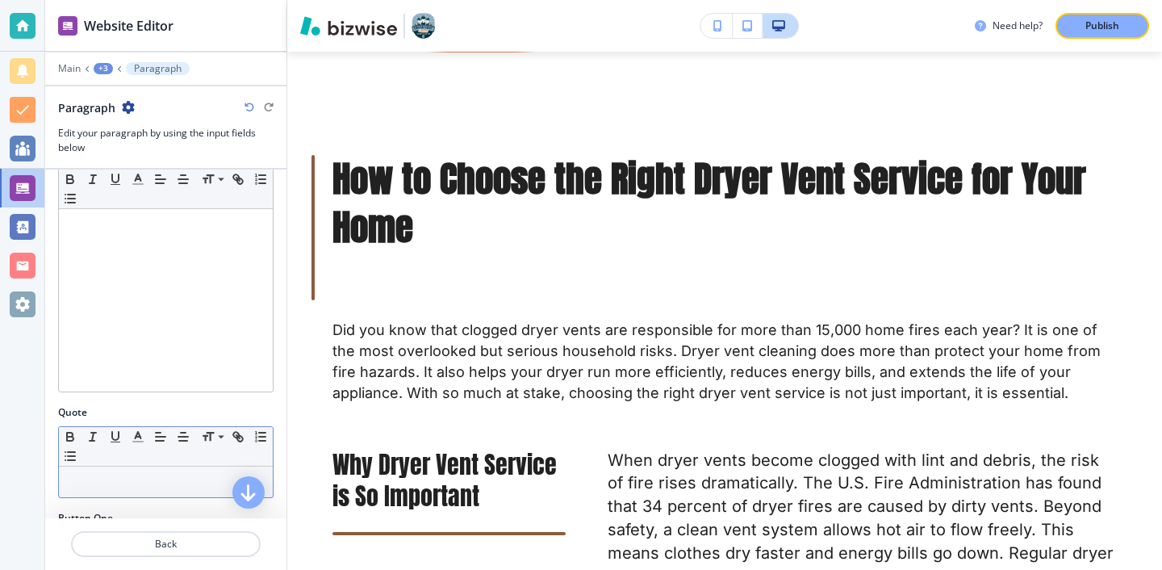
scroll to position [244, 0]
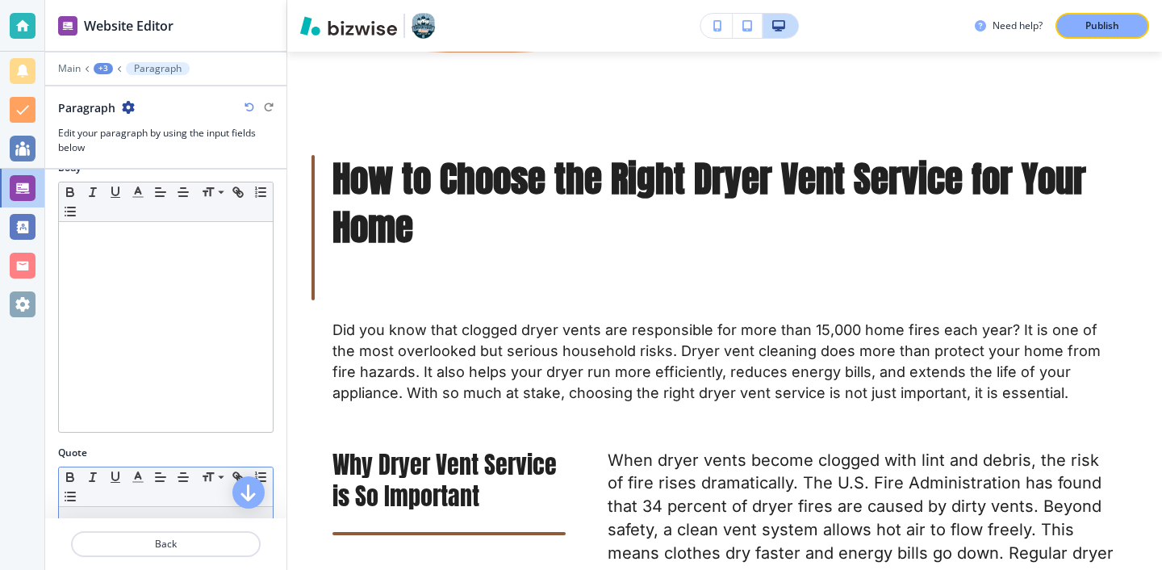
click at [251, 354] on div at bounding box center [166, 327] width 214 height 210
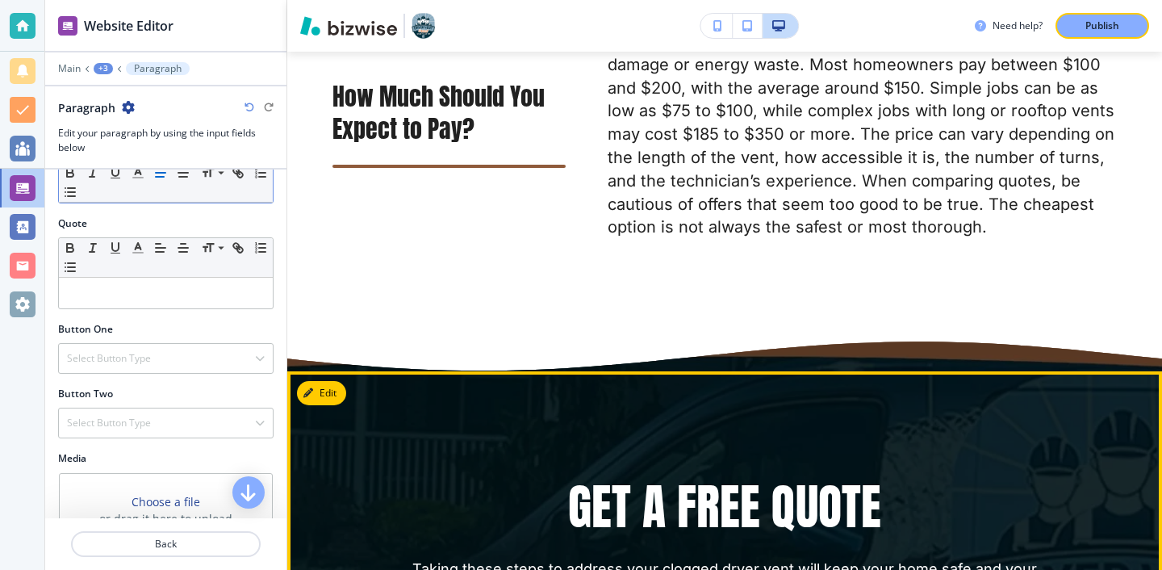
scroll to position [2400, 0]
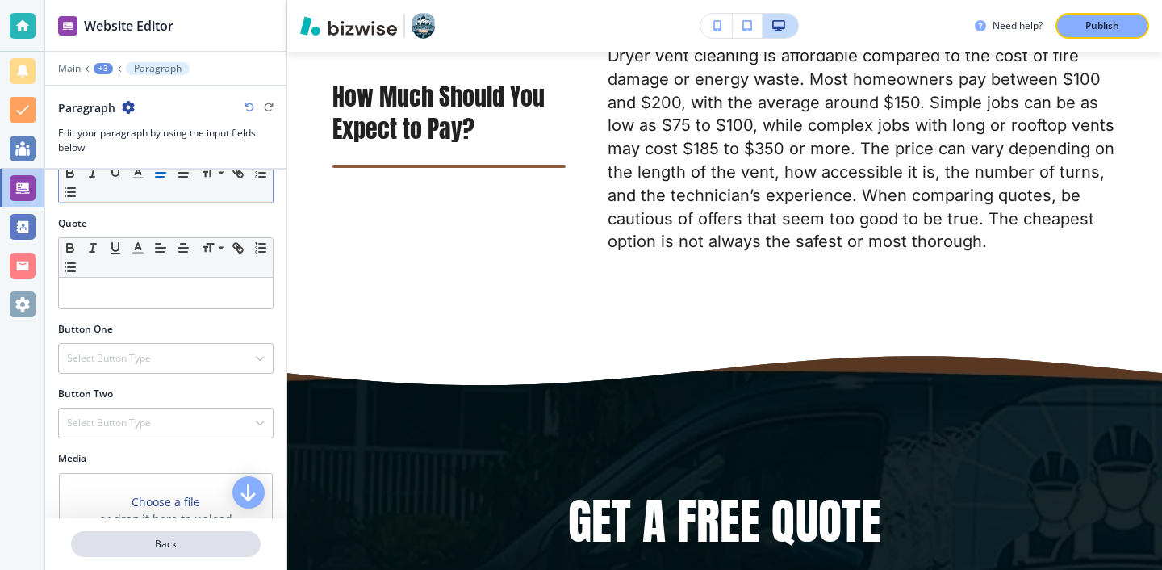
click at [188, 540] on p "Back" at bounding box center [166, 544] width 186 height 15
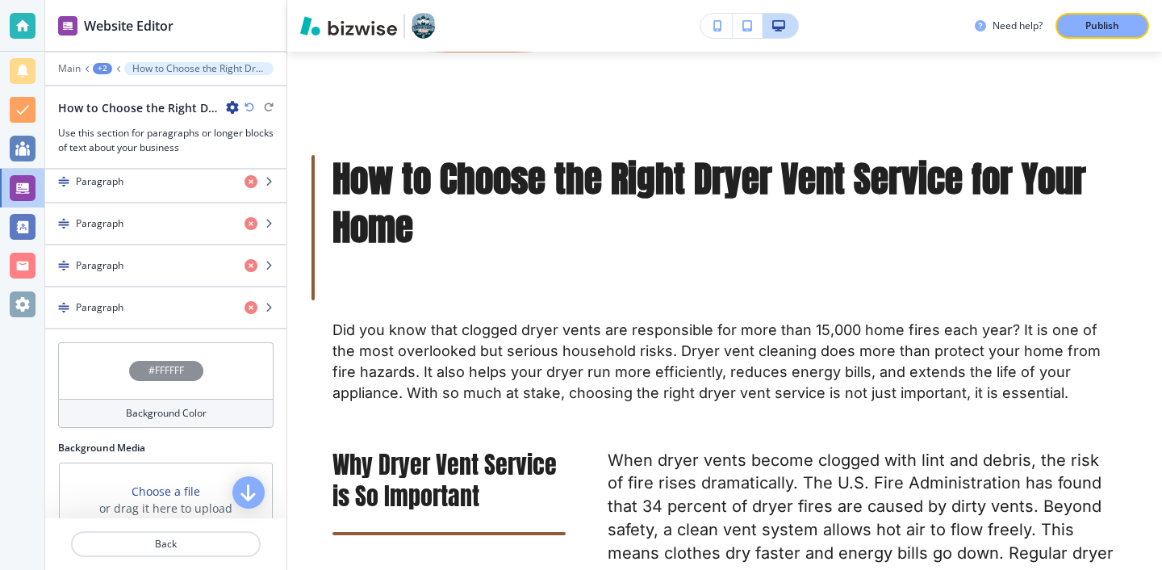
scroll to position [480, 0]
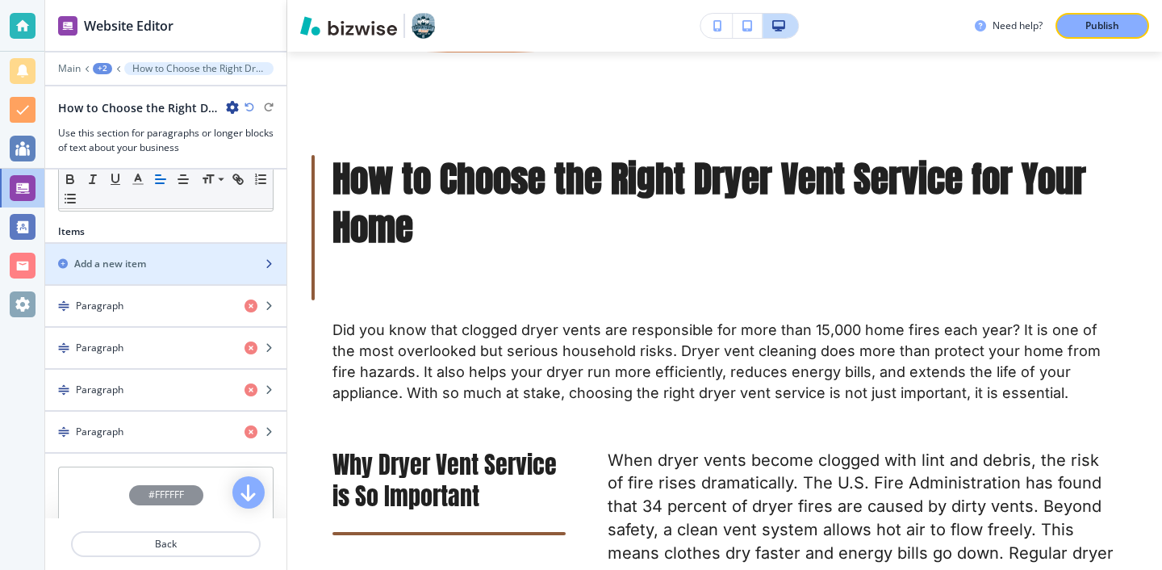
click at [177, 257] on div "Add a new item" at bounding box center [148, 264] width 206 height 15
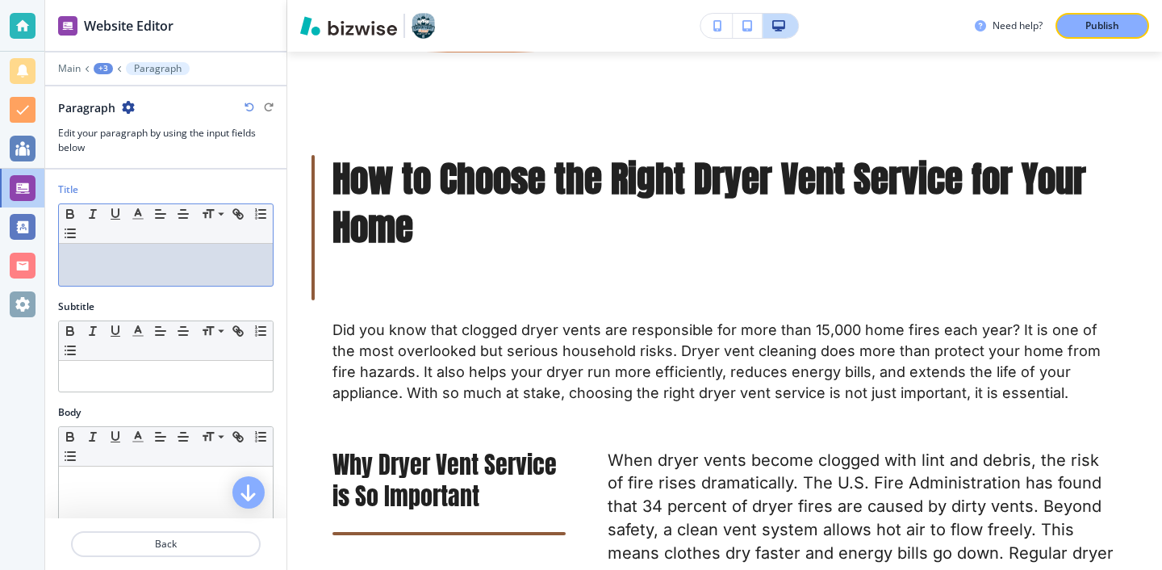
click at [224, 286] on div "Title Small Normal Large Huge" at bounding box center [165, 240] width 241 height 117
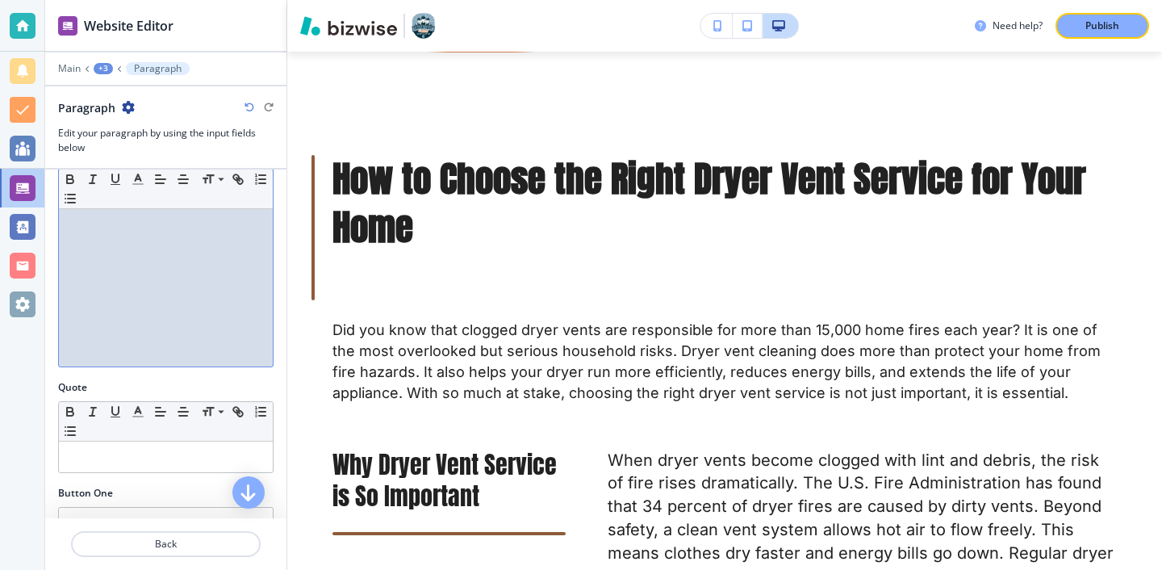
click at [170, 263] on div at bounding box center [166, 262] width 214 height 210
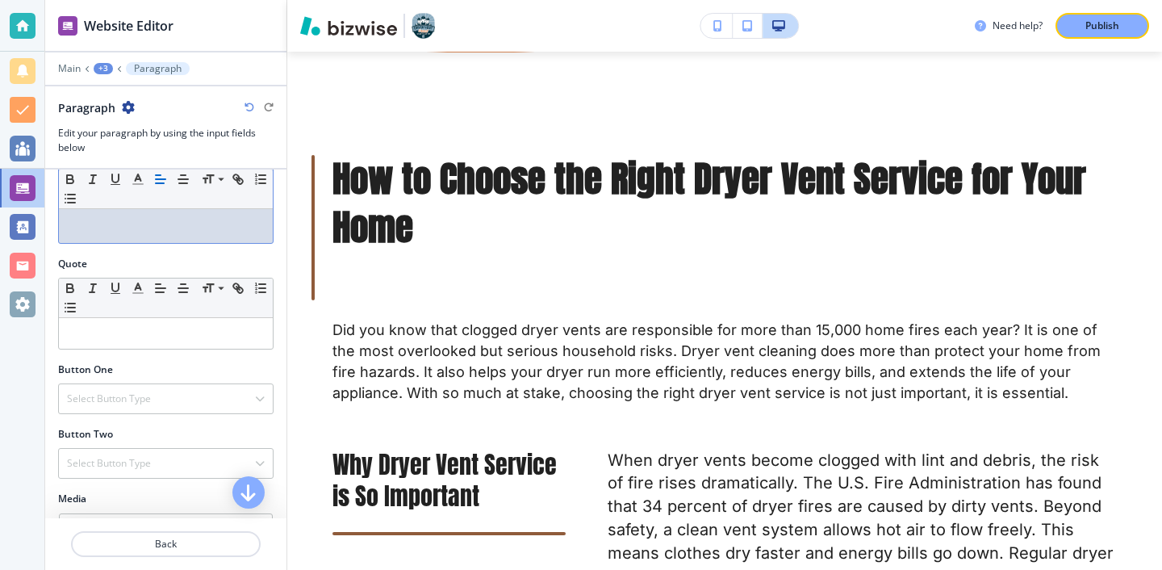
scroll to position [545, 0]
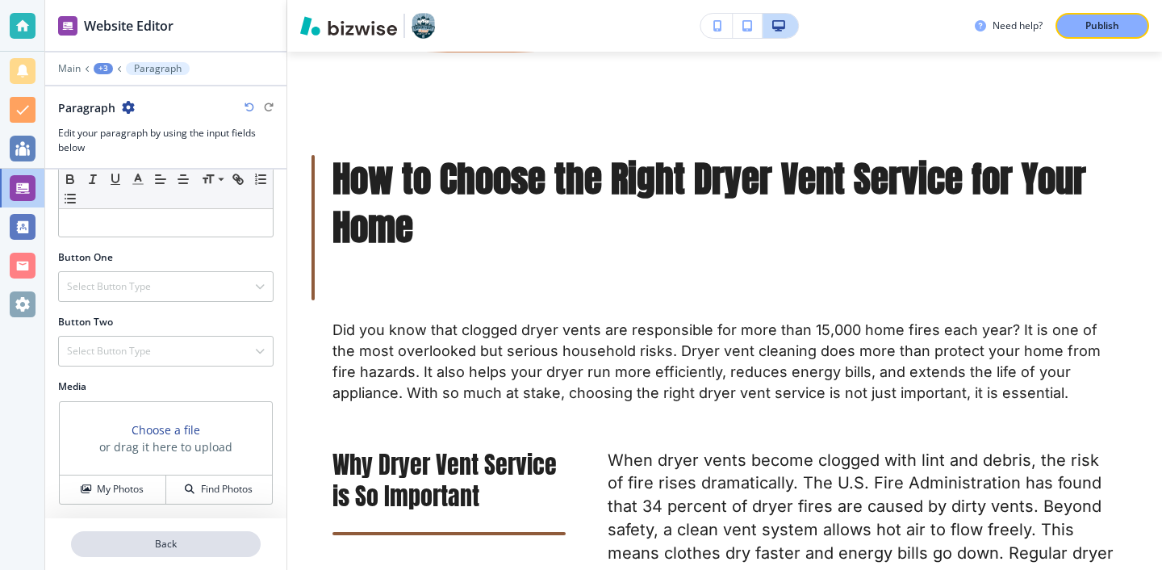
click at [159, 544] on p "Back" at bounding box center [166, 544] width 186 height 15
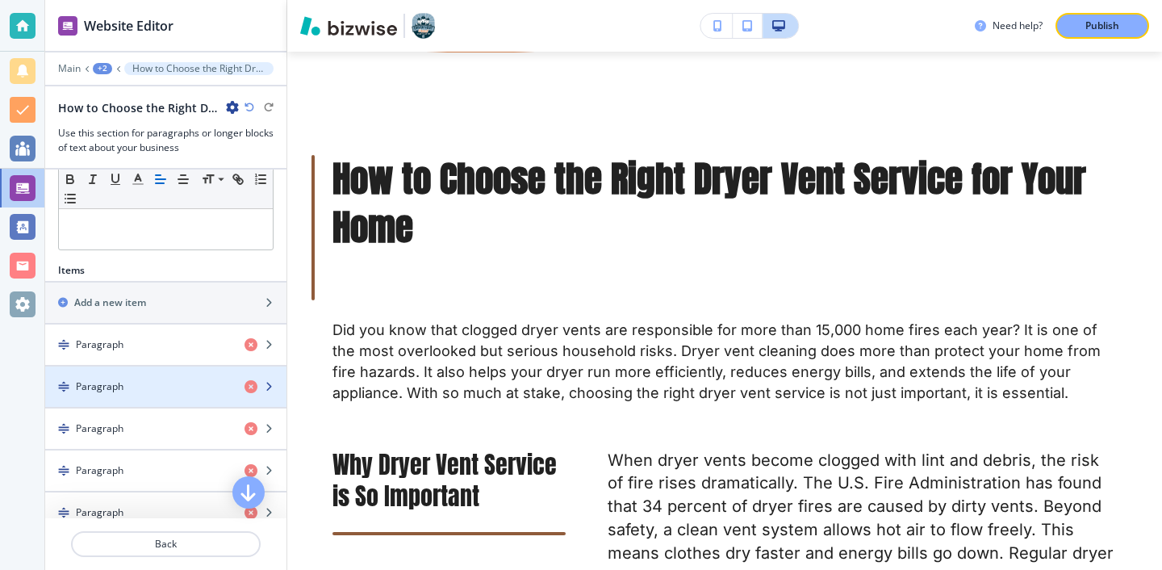
scroll to position [433, 0]
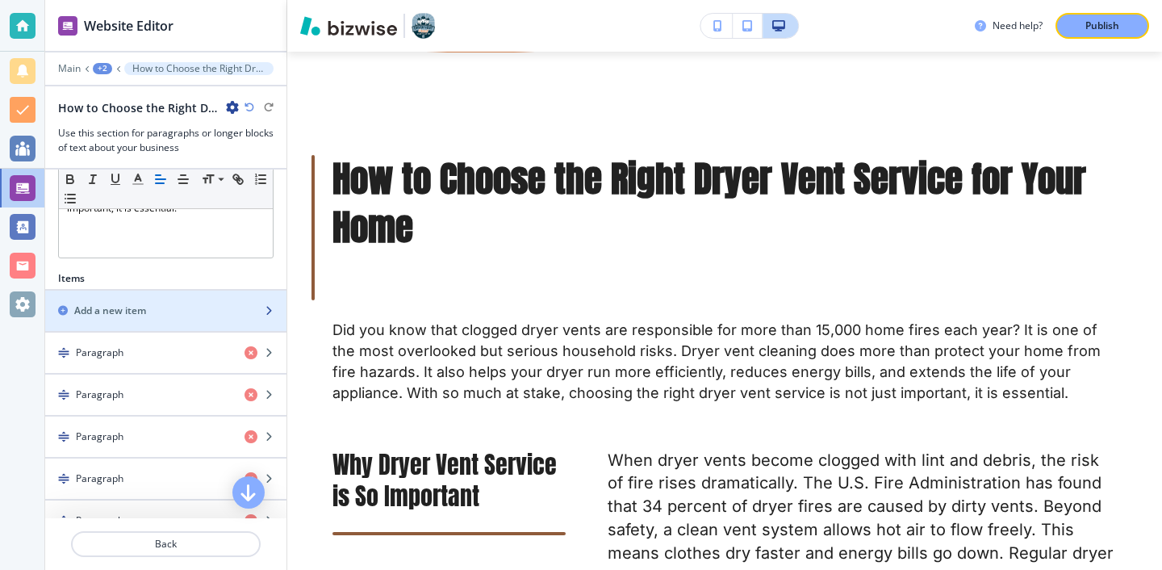
click at [184, 317] on div "Add a new item" at bounding box center [148, 310] width 206 height 15
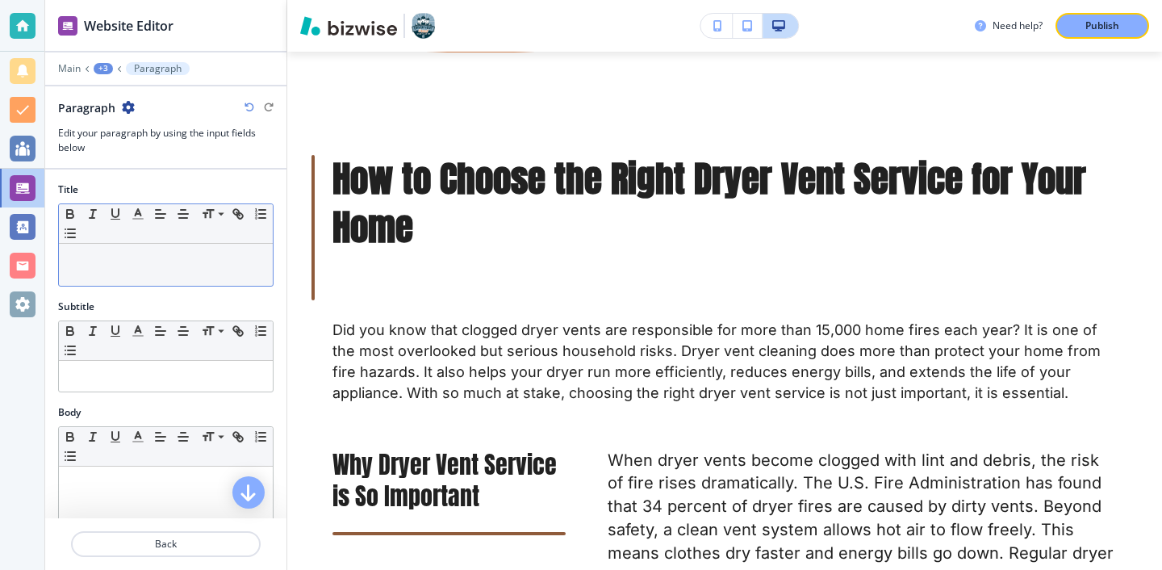
click at [185, 258] on p at bounding box center [166, 259] width 198 height 15
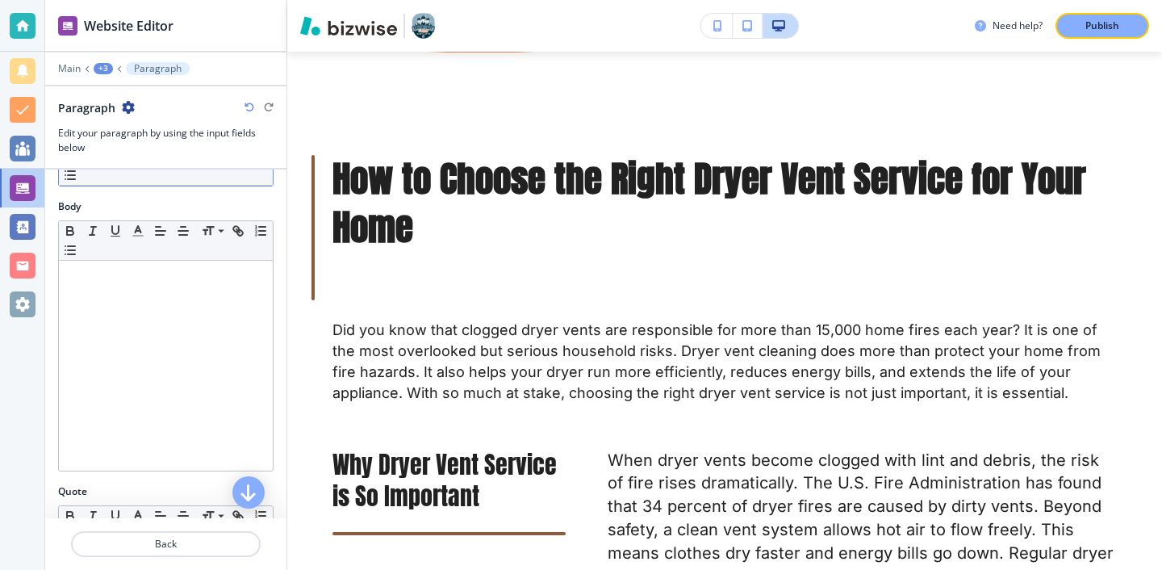
scroll to position [286, 0]
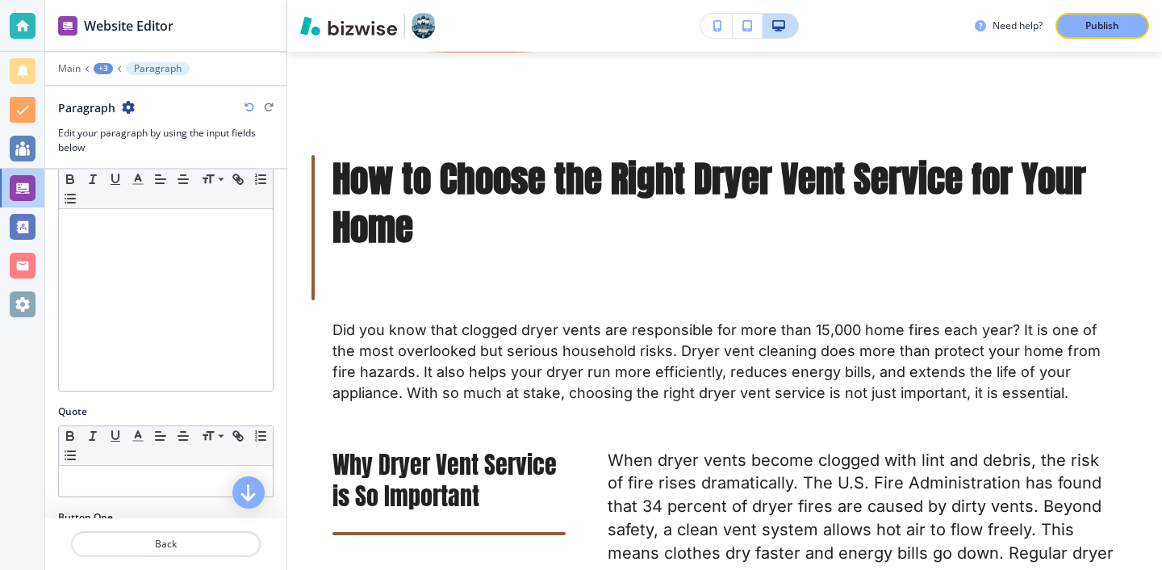
click at [153, 336] on div at bounding box center [166, 286] width 214 height 210
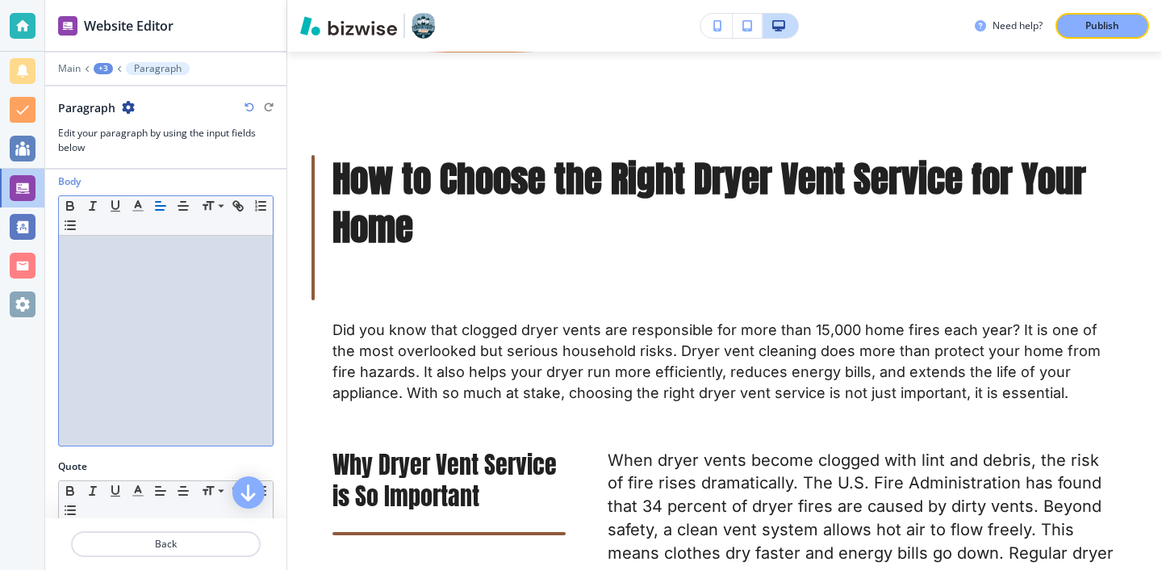
scroll to position [230, 0]
click at [148, 276] on div at bounding box center [166, 341] width 214 height 210
paste div
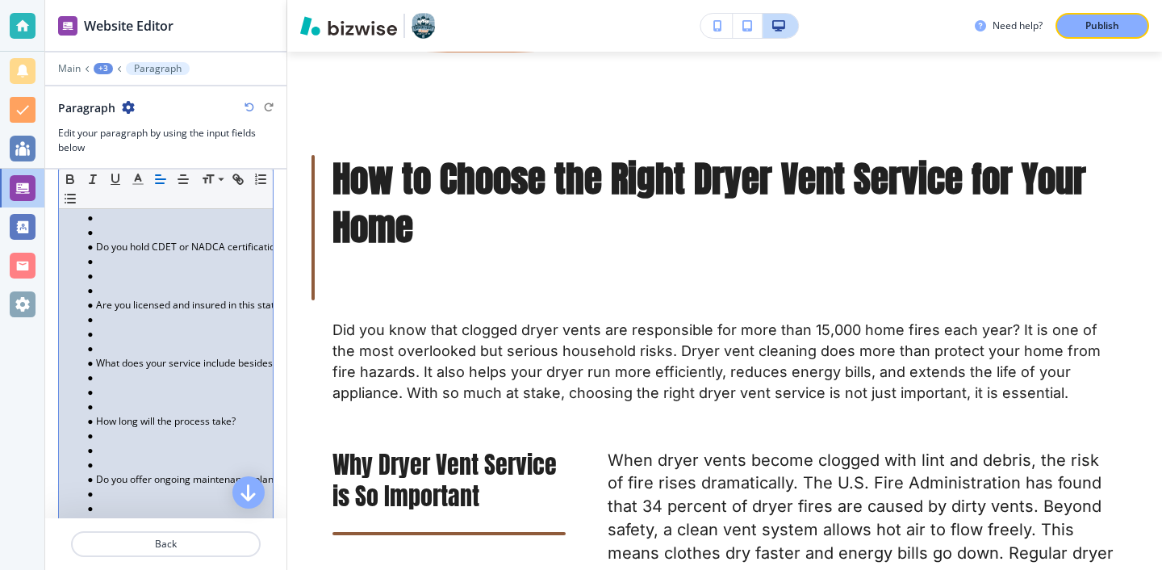
scroll to position [325, 0]
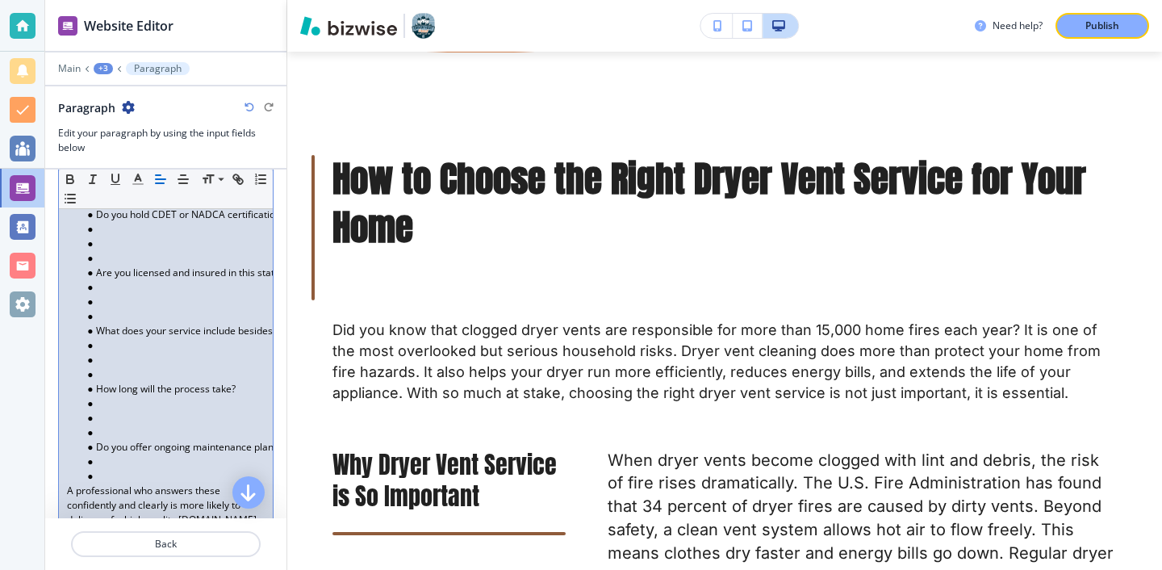
click at [133, 425] on li at bounding box center [172, 432] width 183 height 15
click at [123, 464] on li at bounding box center [172, 461] width 183 height 15
click at [123, 472] on li at bounding box center [172, 476] width 183 height 15
click at [98, 429] on li at bounding box center [172, 432] width 183 height 15
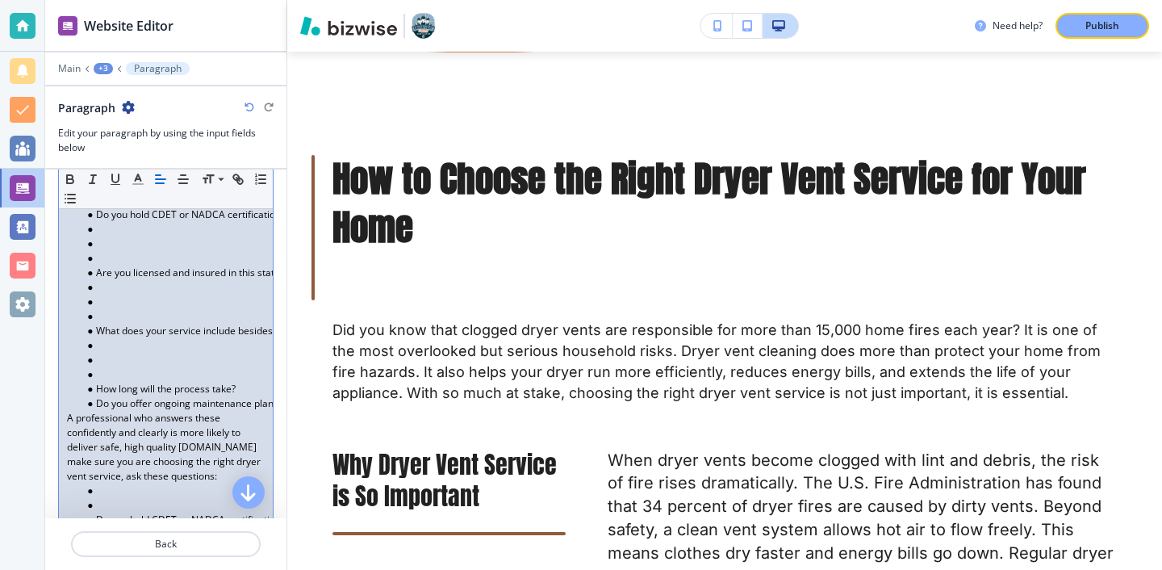
click at [107, 365] on li at bounding box center [172, 360] width 183 height 15
click at [106, 374] on li at bounding box center [172, 374] width 183 height 15
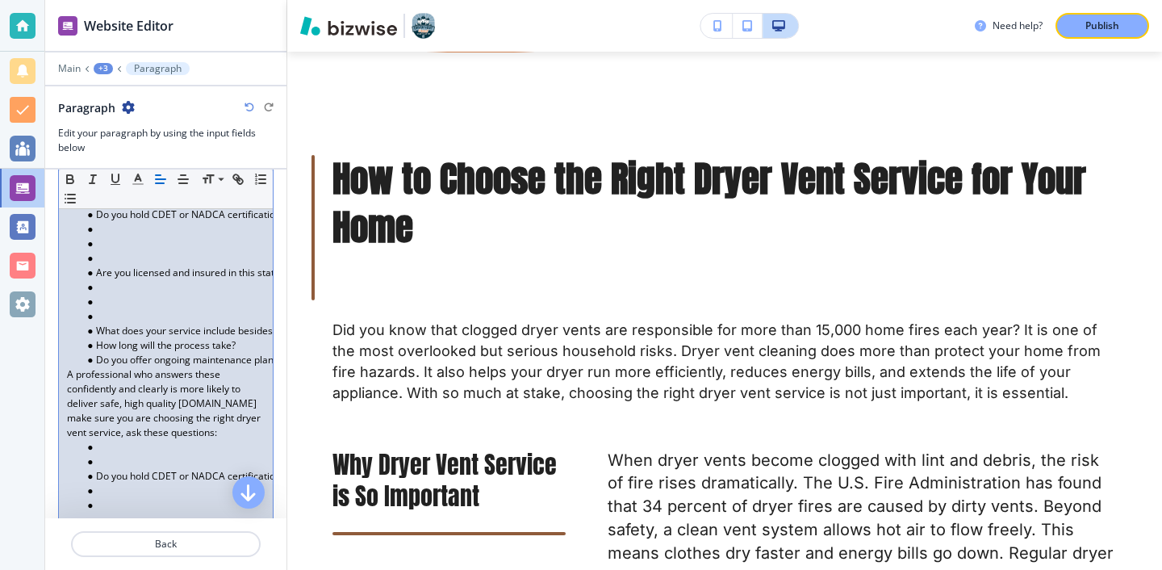
click at [100, 312] on li at bounding box center [172, 316] width 183 height 15
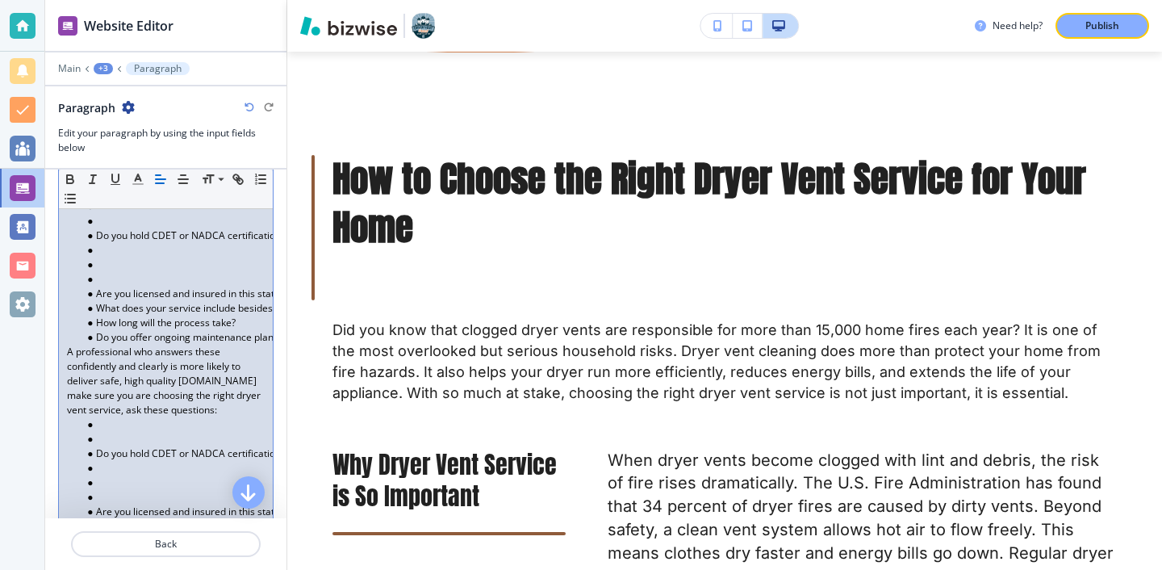
scroll to position [298, 0]
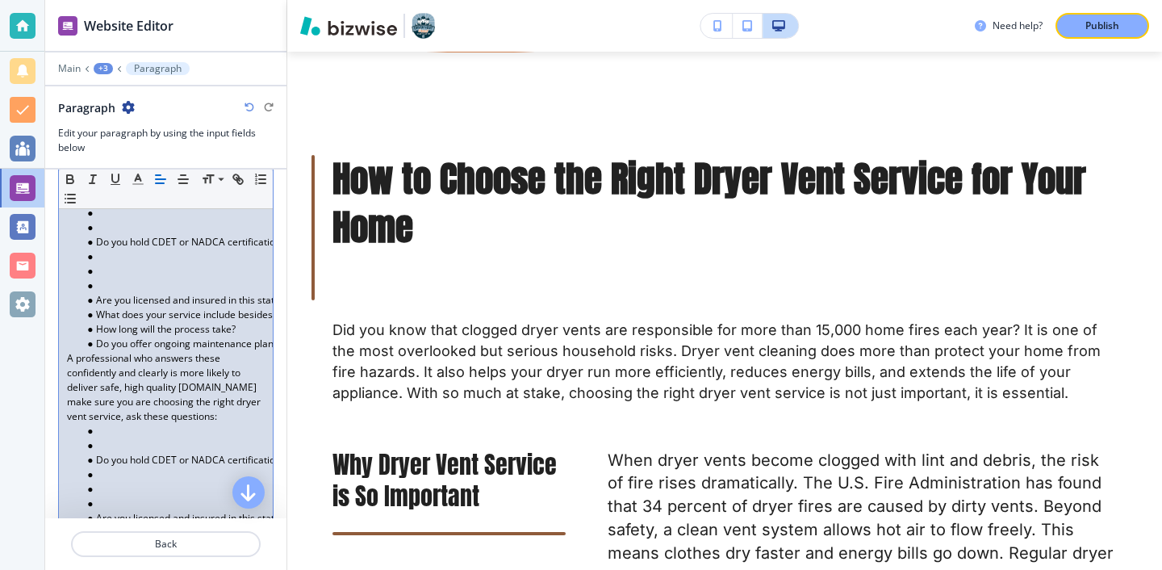
click at [101, 279] on li at bounding box center [172, 285] width 183 height 15
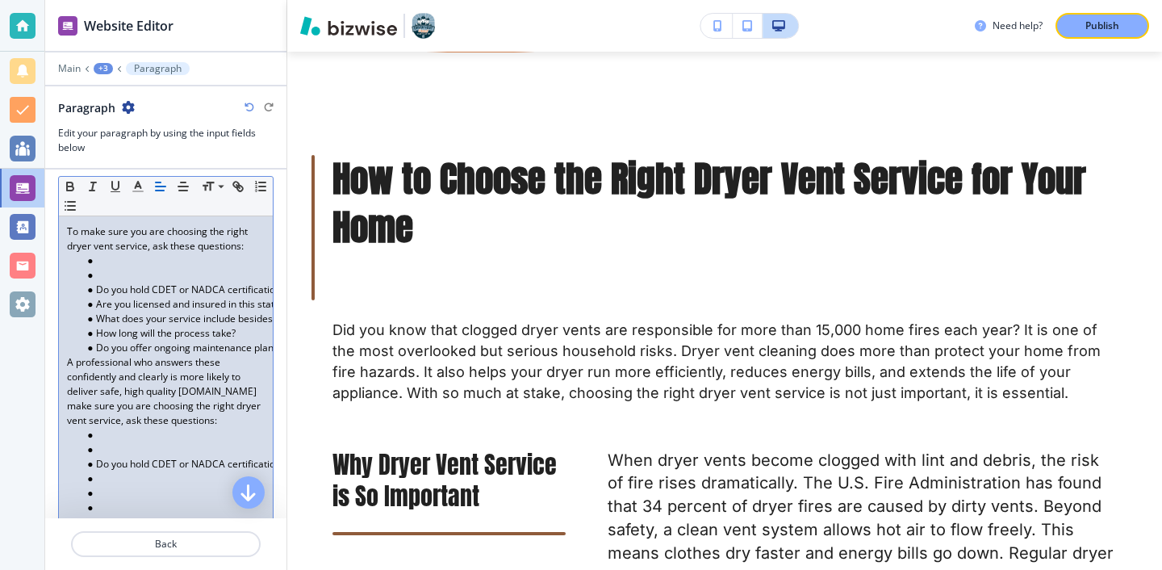
scroll to position [194, 0]
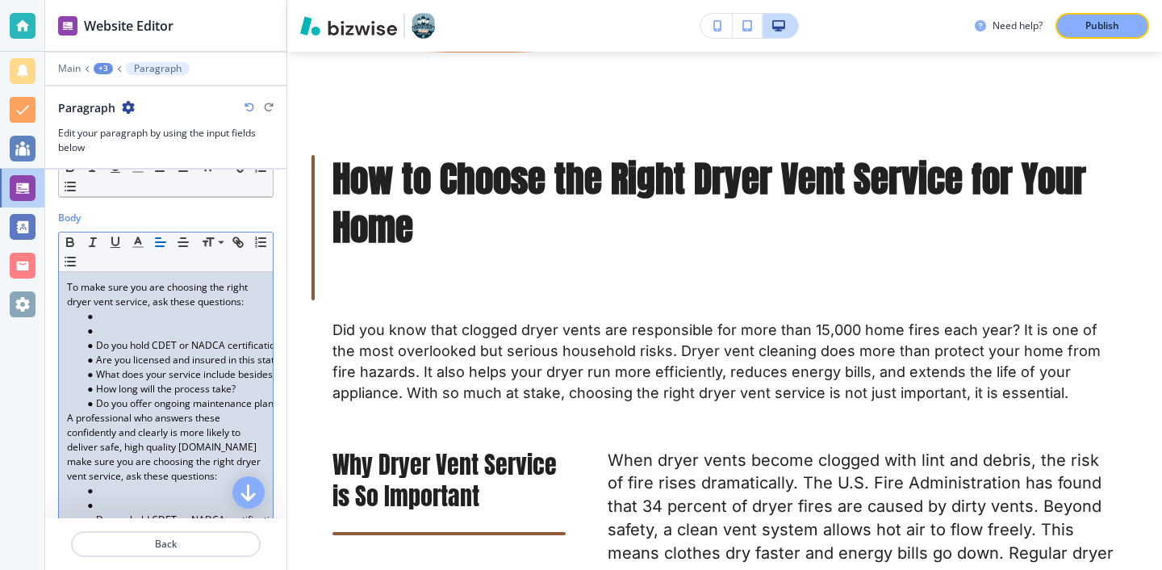
click at [95, 329] on li at bounding box center [172, 331] width 183 height 15
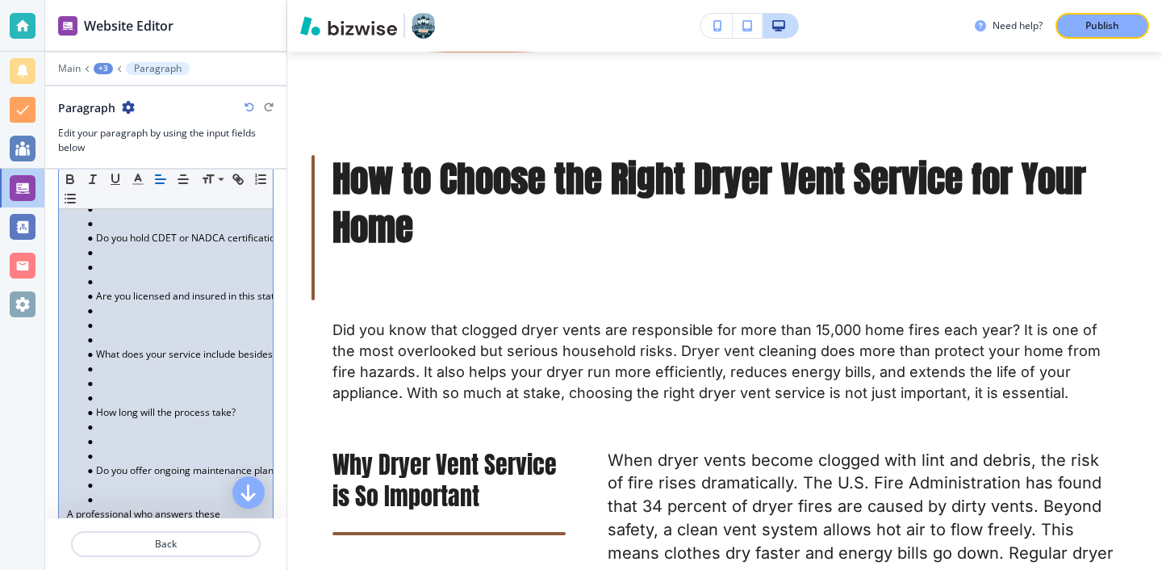
scroll to position [505, 0]
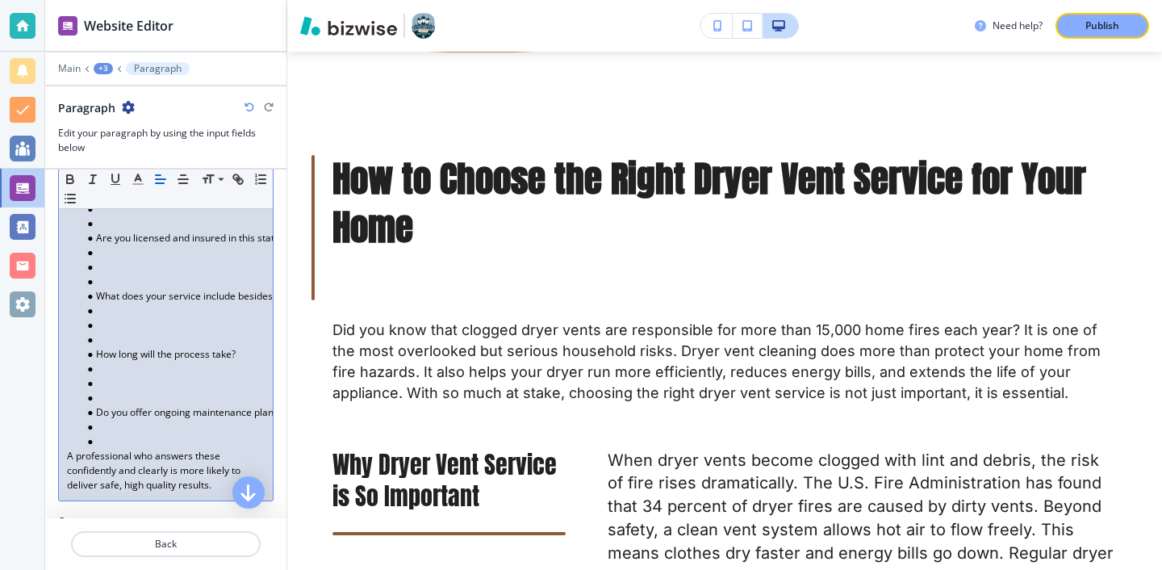
click at [119, 457] on p "A professional who answers these confidently and clearly is more likely to deli…" at bounding box center [166, 471] width 198 height 44
click at [119, 441] on li at bounding box center [172, 441] width 183 height 15
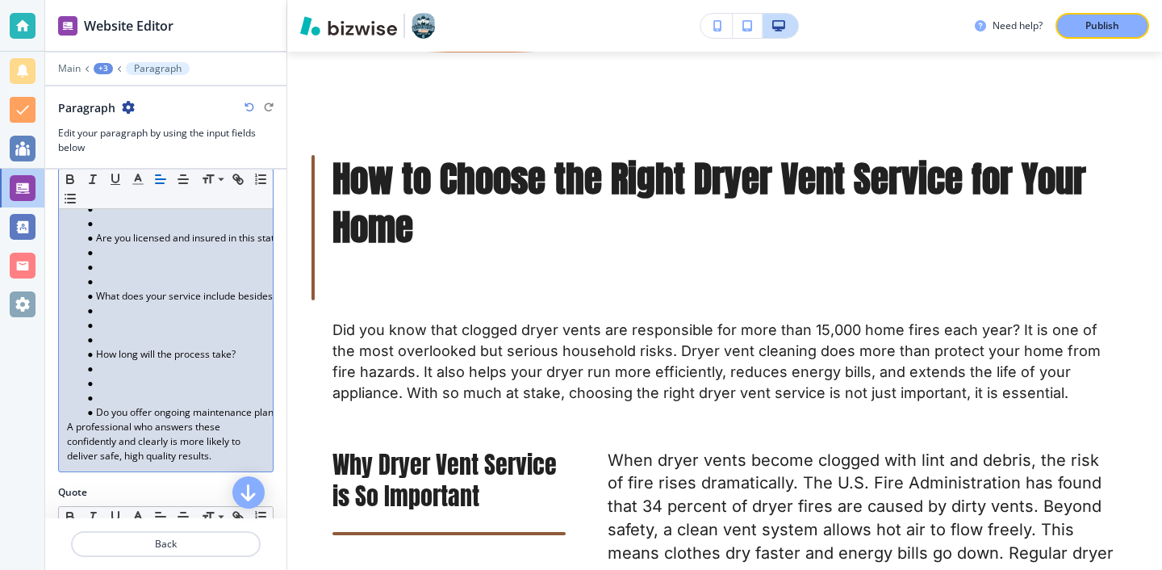
click at [112, 366] on li at bounding box center [172, 368] width 183 height 15
click at [109, 388] on li at bounding box center [172, 383] width 183 height 15
click at [108, 395] on li at bounding box center [172, 398] width 183 height 15
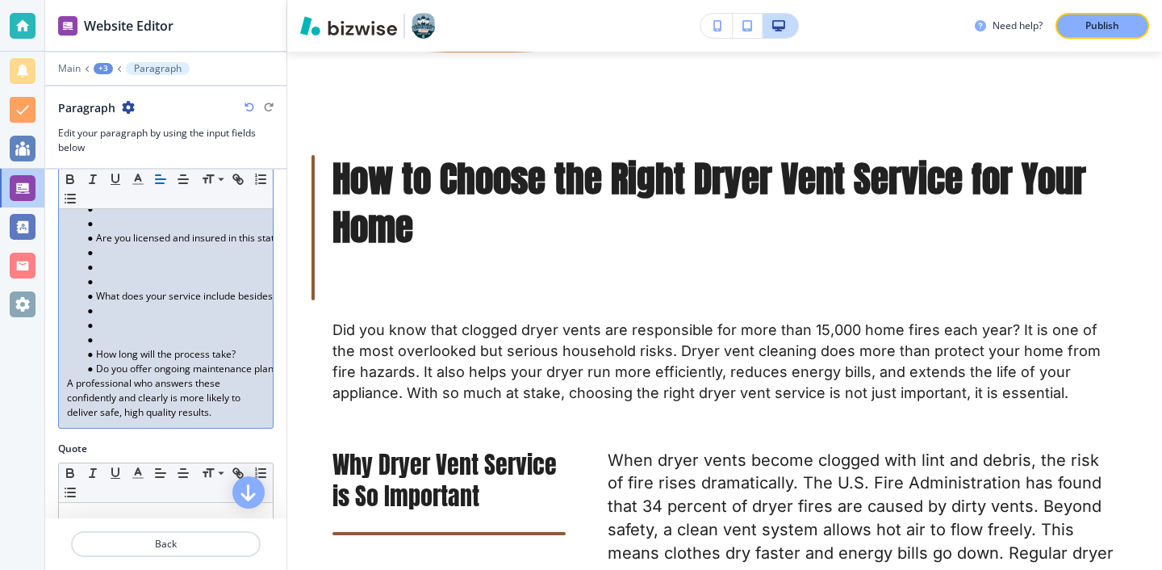
click at [102, 334] on li at bounding box center [172, 339] width 183 height 15
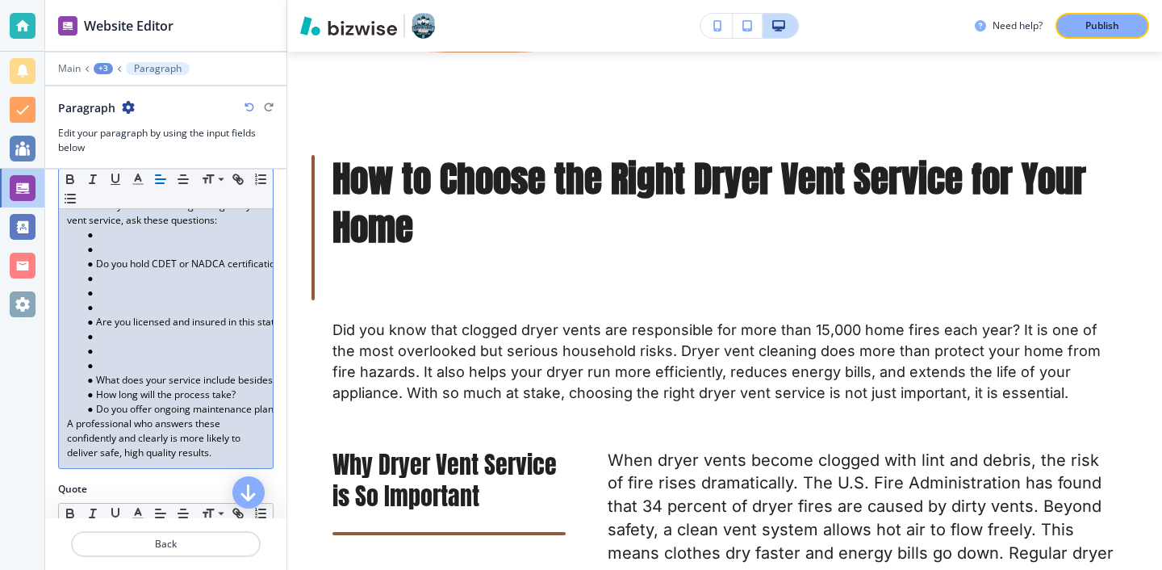
scroll to position [389, 0]
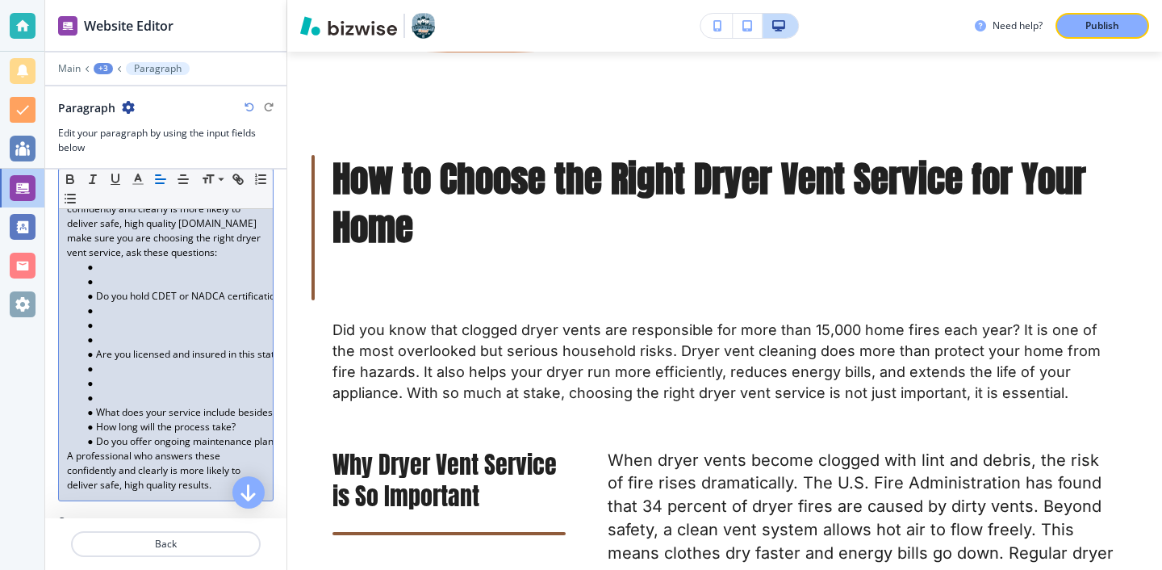
click at [106, 387] on li at bounding box center [172, 383] width 183 height 15
click at [106, 397] on li at bounding box center [172, 398] width 183 height 15
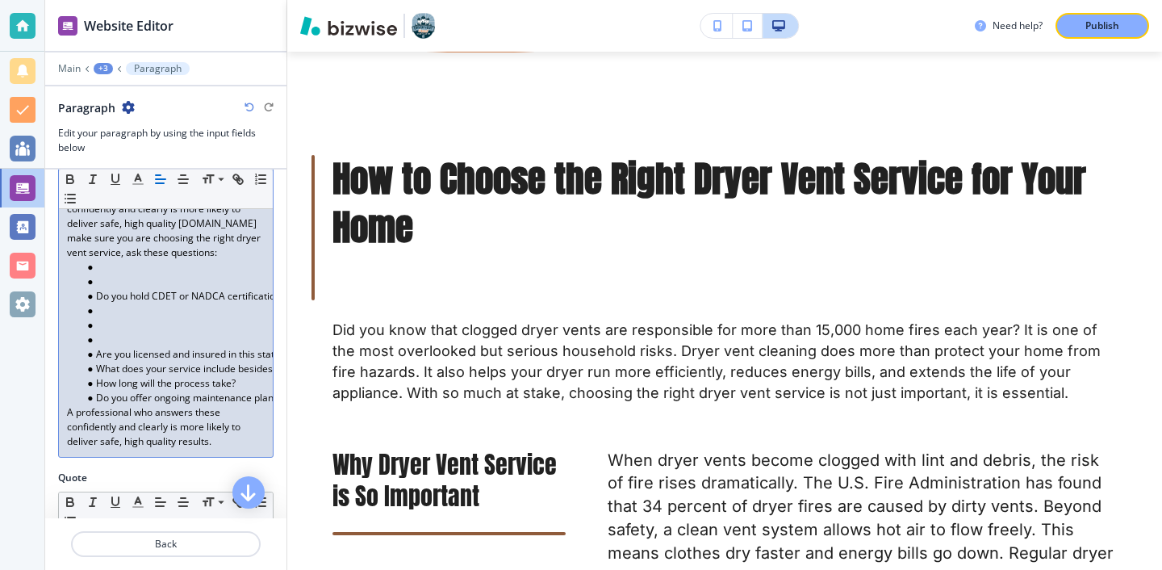
click at [102, 313] on li at bounding box center [172, 310] width 183 height 15
click at [102, 336] on li at bounding box center [172, 339] width 183 height 15
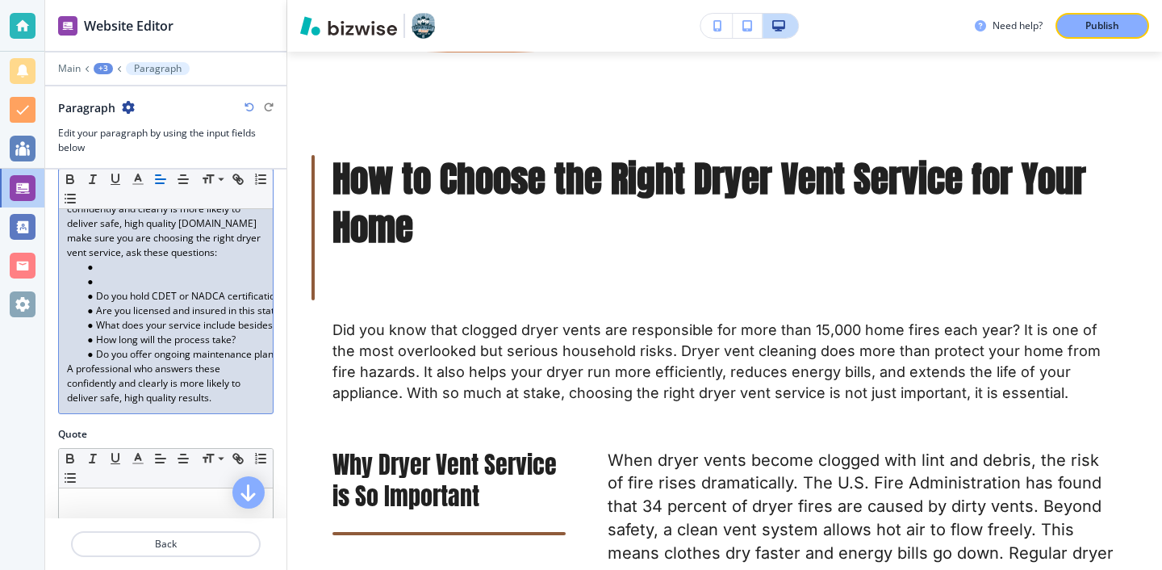
click at [109, 280] on li at bounding box center [172, 281] width 183 height 15
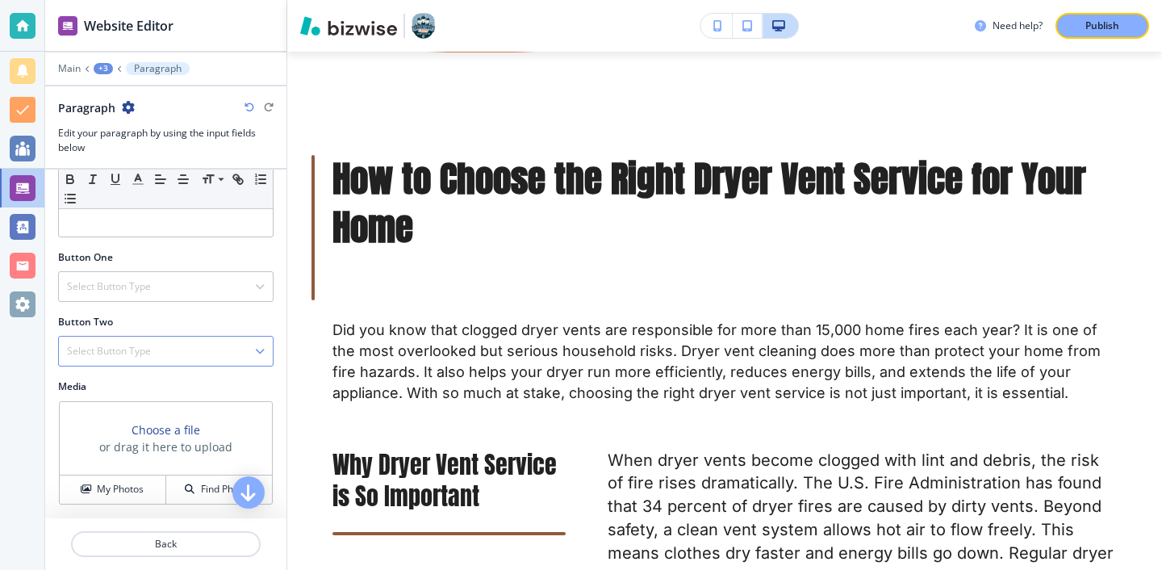
scroll to position [424, 0]
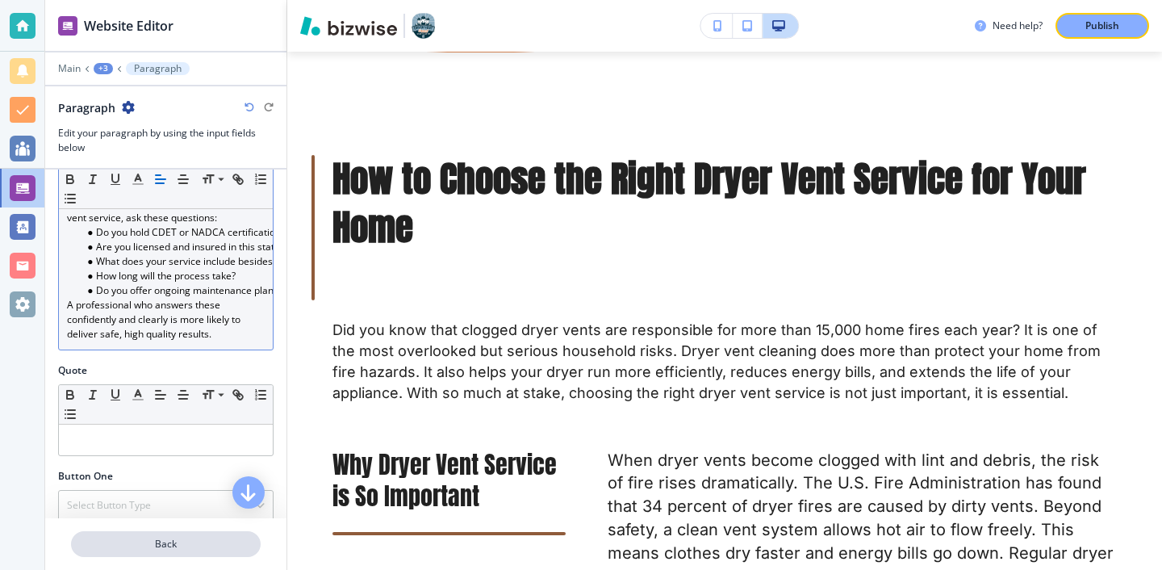
click at [118, 534] on button "Back" at bounding box center [166, 544] width 190 height 26
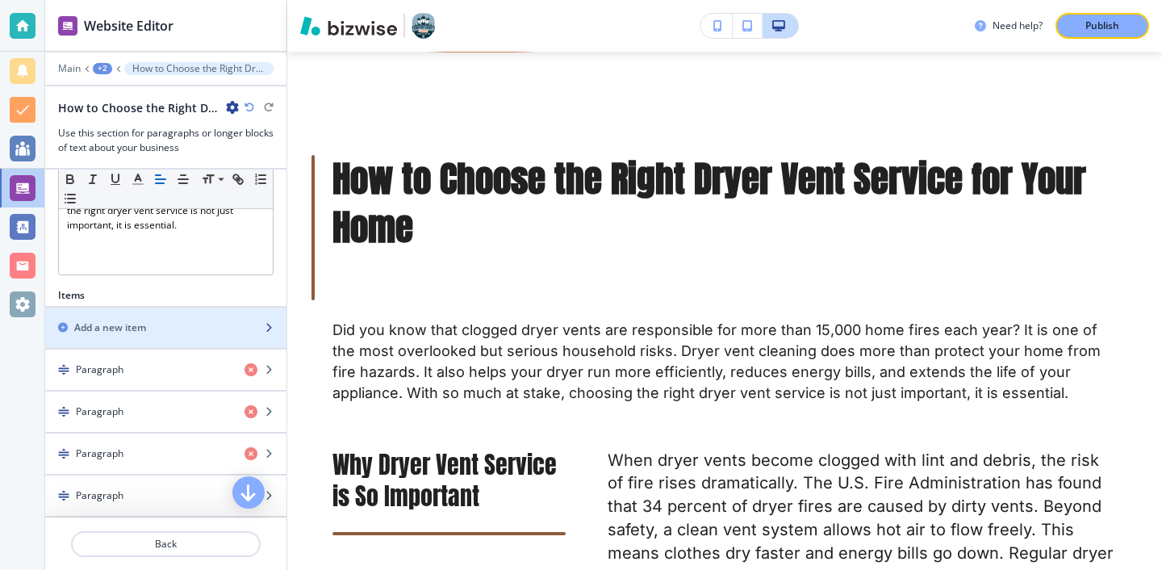
scroll to position [398, 0]
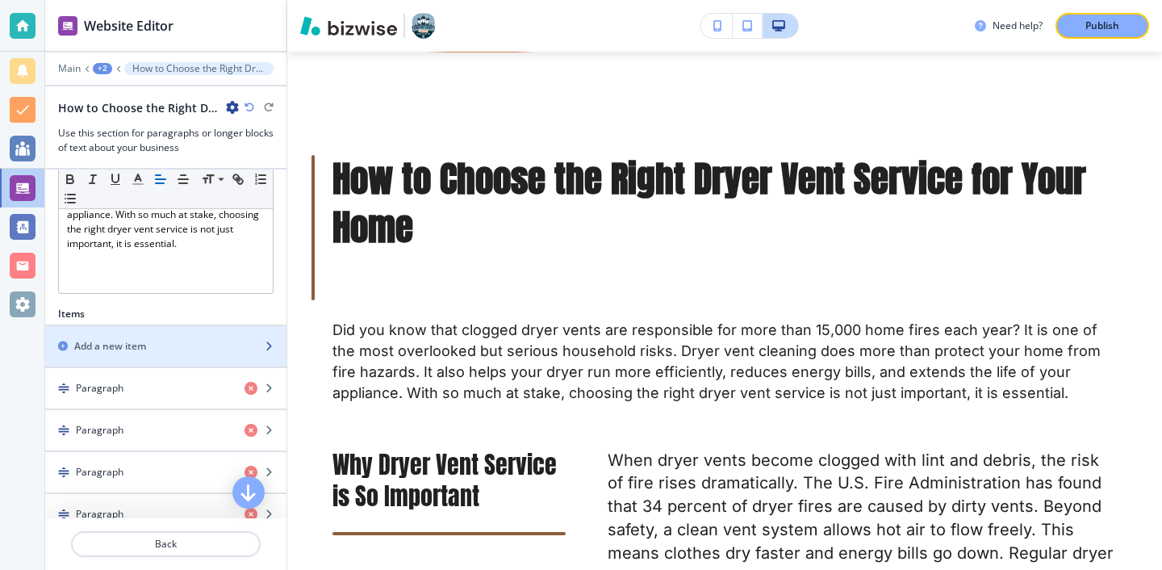
click at [127, 344] on h2 "Add a new item" at bounding box center [110, 346] width 72 height 15
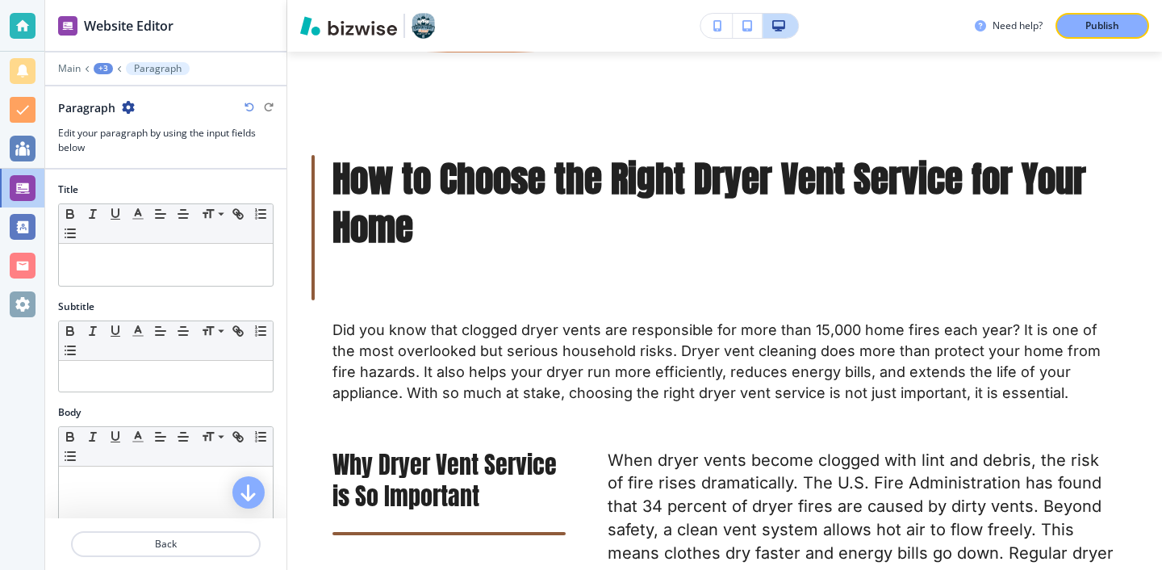
click at [185, 286] on div "Title Small Normal Large Huge" at bounding box center [165, 240] width 241 height 117
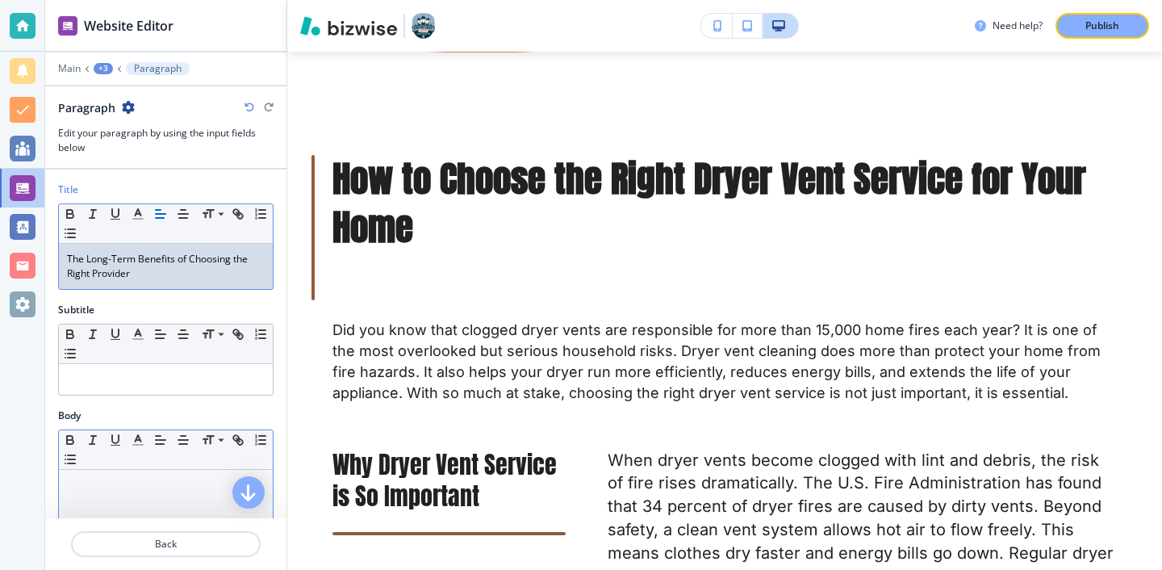
click at [153, 508] on div at bounding box center [166, 575] width 214 height 210
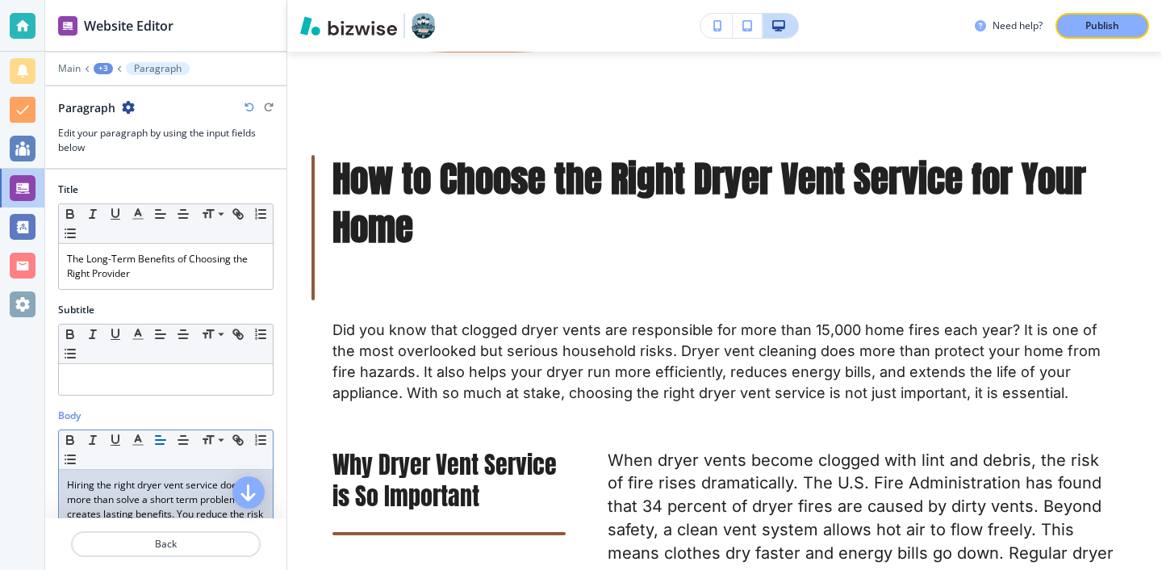
scroll to position [231, 0]
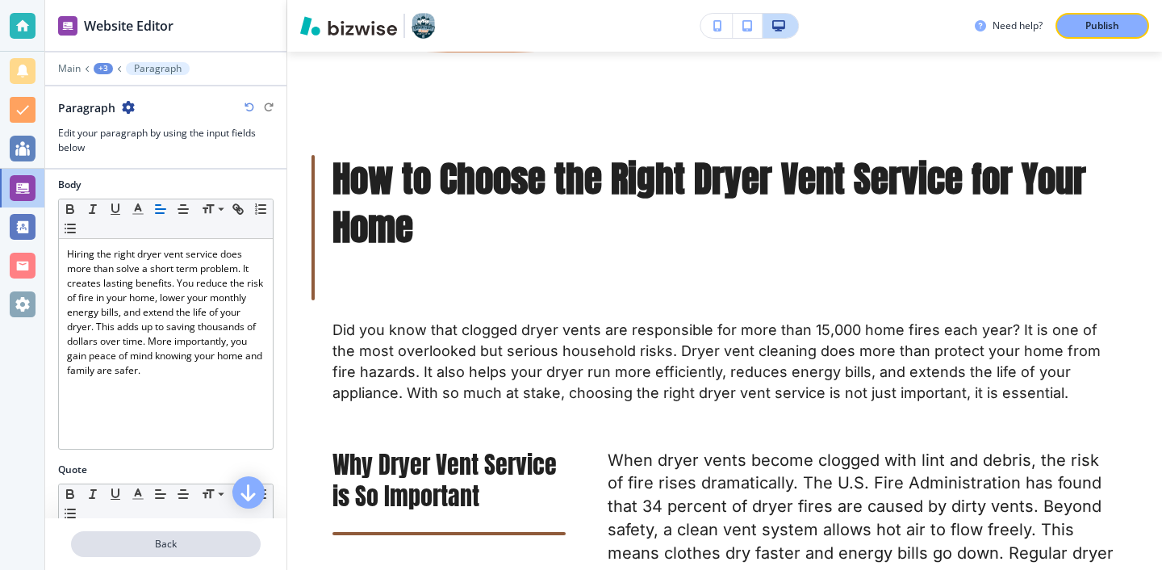
click at [191, 552] on button "Back" at bounding box center [166, 544] width 190 height 26
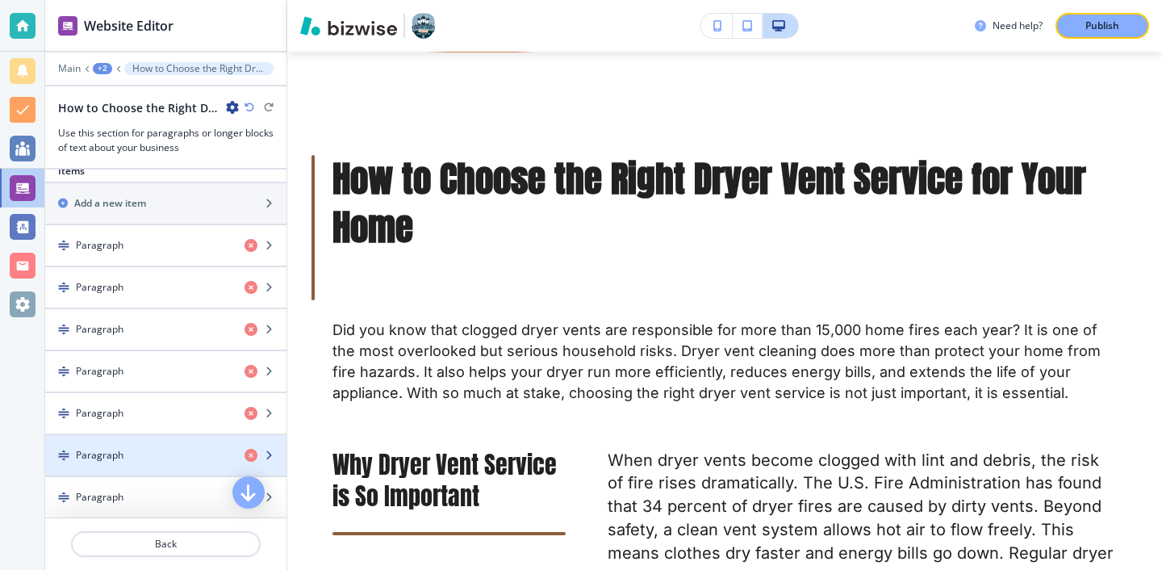
scroll to position [376, 0]
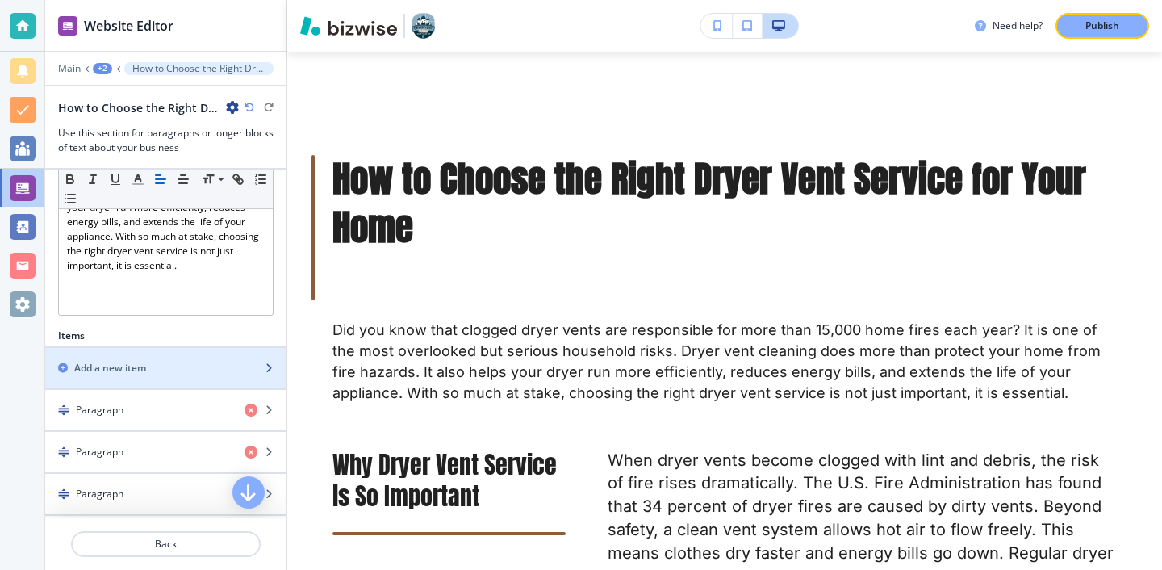
click at [179, 375] on div "button" at bounding box center [165, 381] width 241 height 13
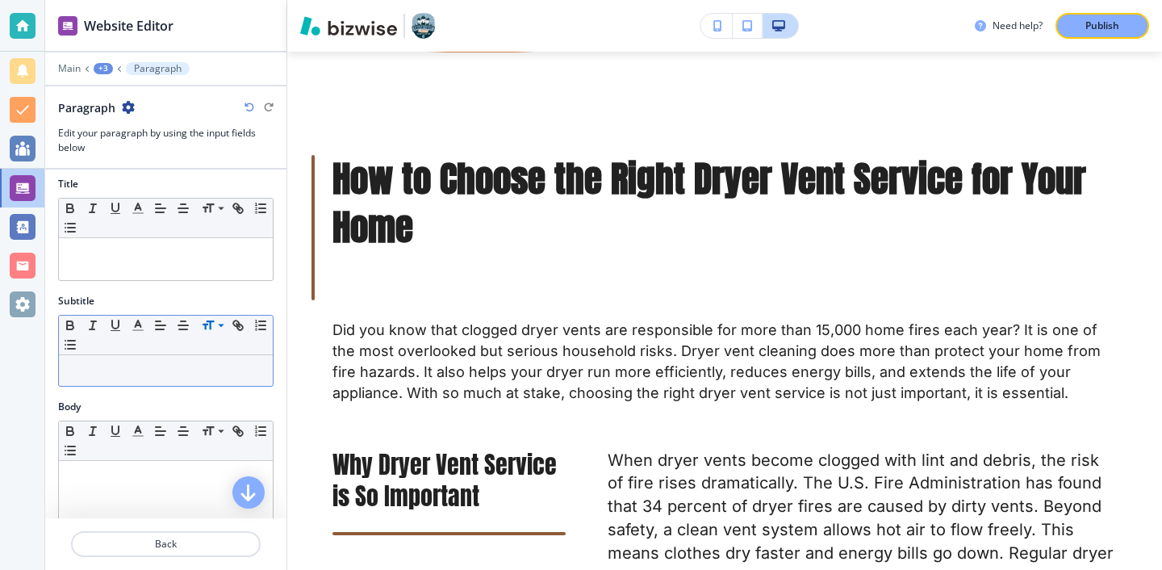
scroll to position [2, 0]
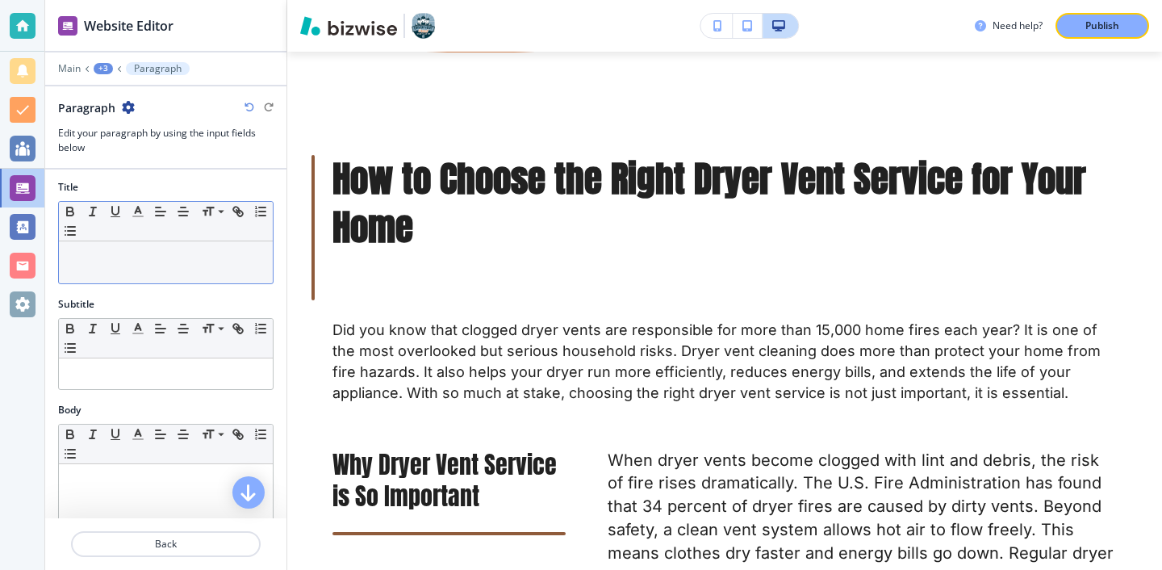
click at [177, 266] on div at bounding box center [166, 262] width 214 height 42
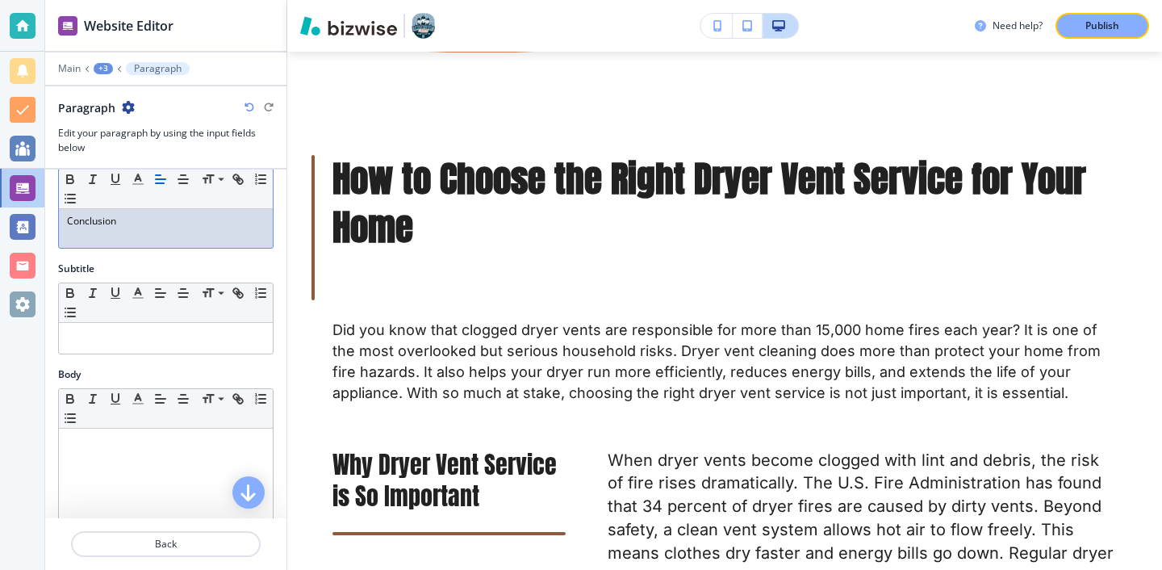
scroll to position [48, 0]
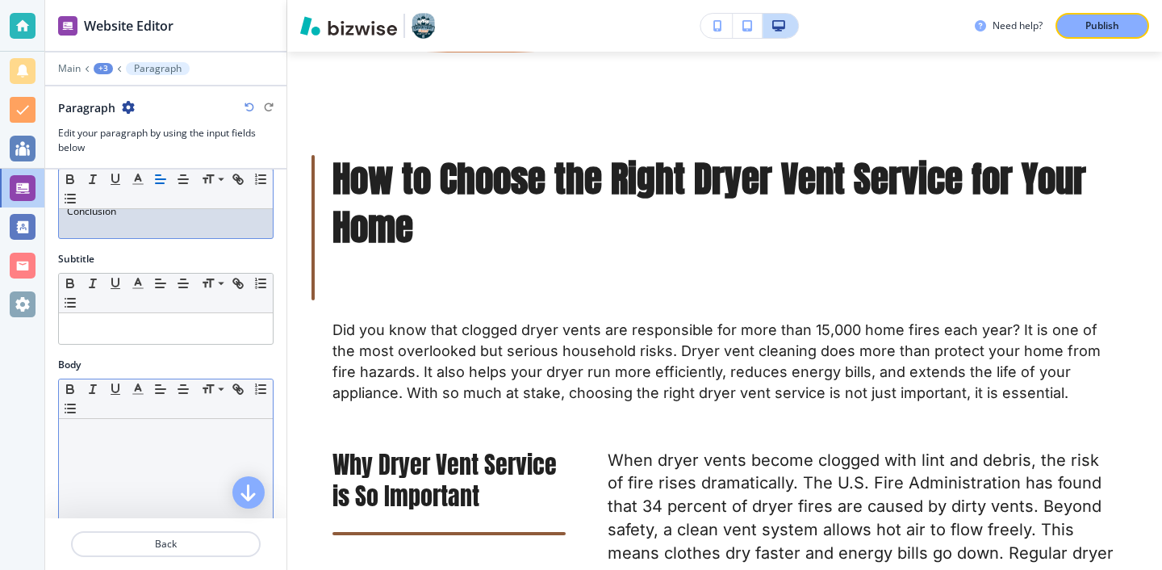
click at [189, 437] on p at bounding box center [166, 434] width 198 height 15
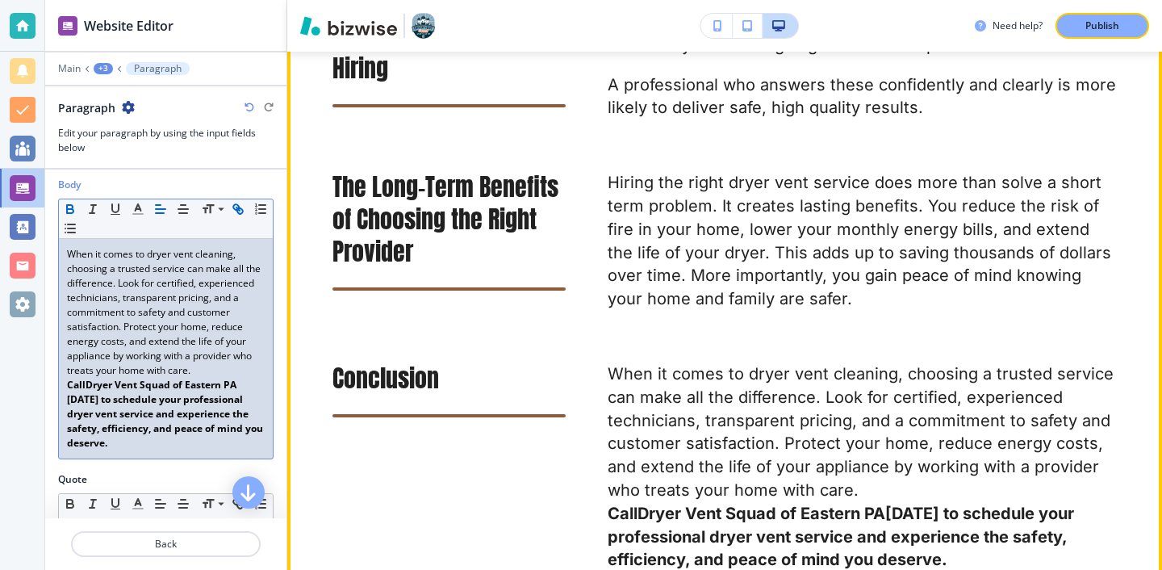
scroll to position [3284, 0]
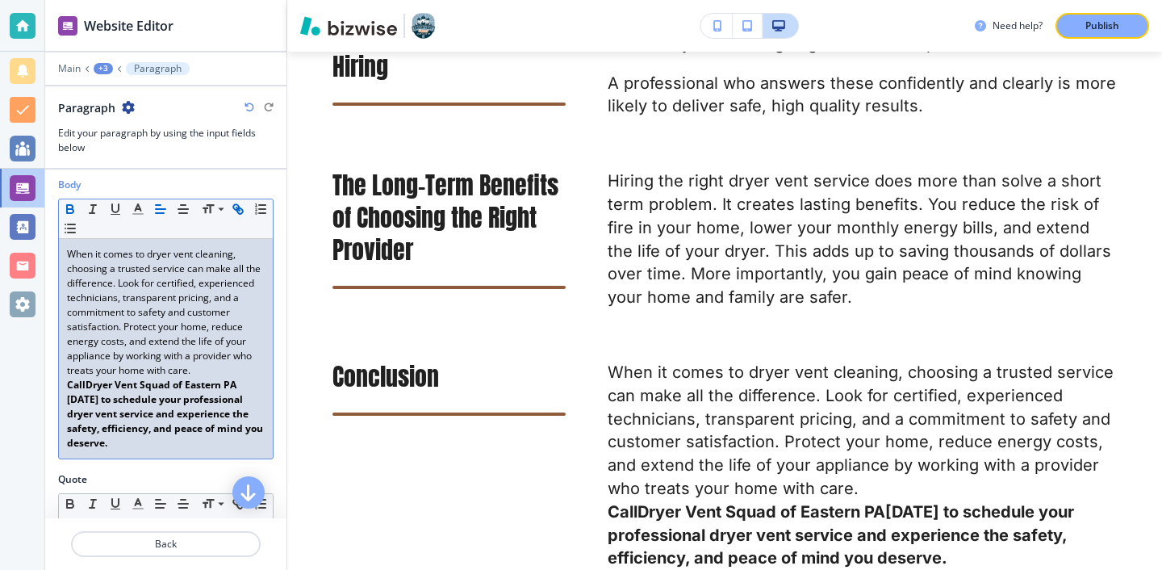
click at [234, 378] on p "Call Dryer Vent Squad of Eastern PA [DATE] to schedule your professional dryer …" at bounding box center [166, 414] width 198 height 73
click at [232, 370] on p "When it comes to dryer vent cleaning, choosing a trusted service can make all t…" at bounding box center [166, 312] width 198 height 131
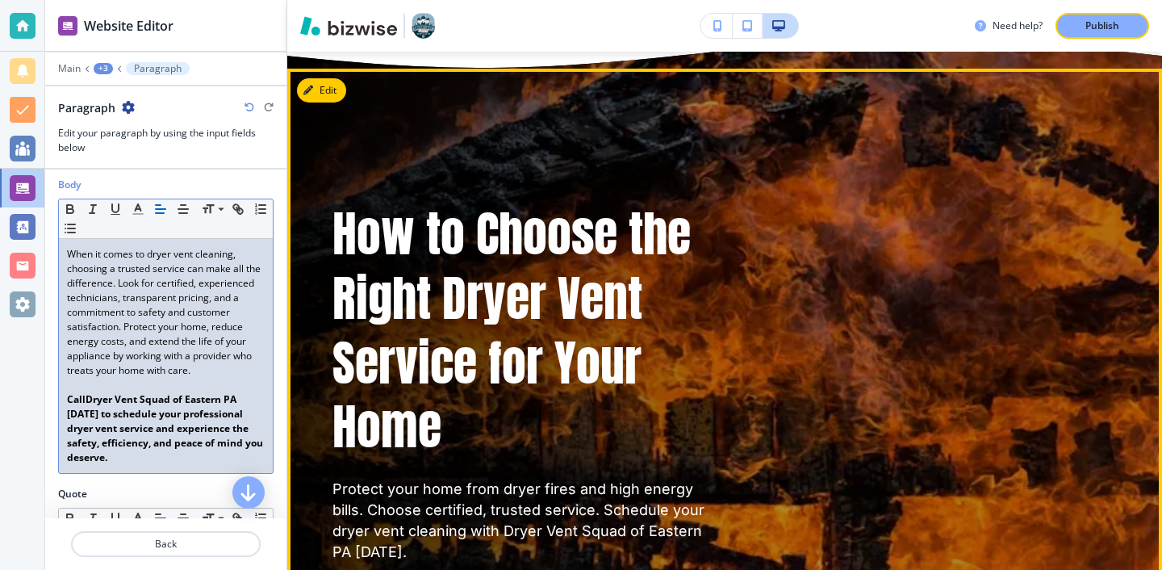
scroll to position [96, 0]
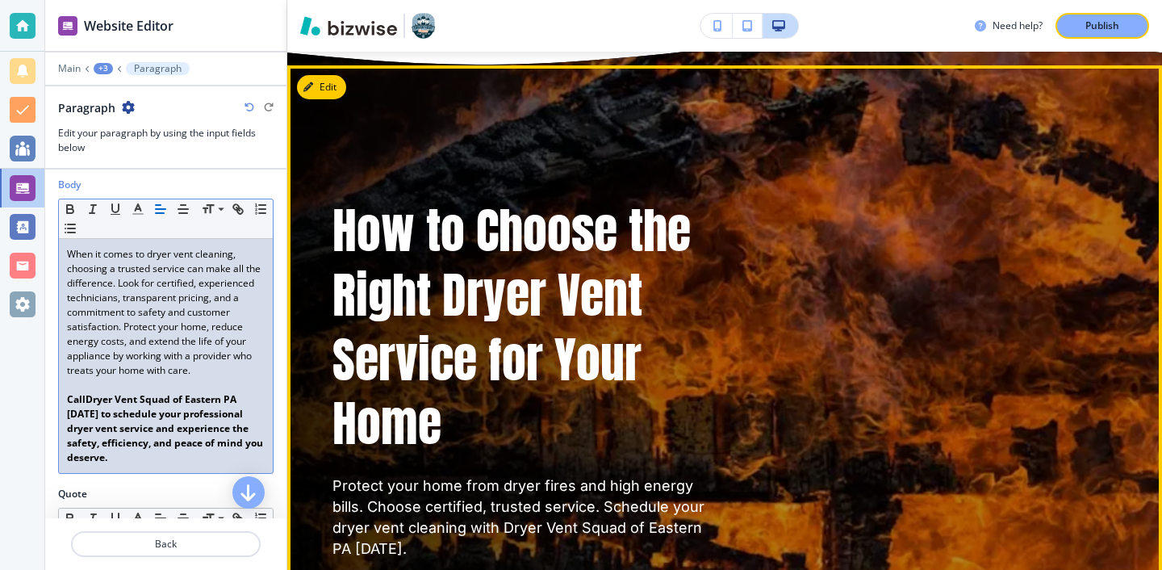
click at [342, 94] on button "Edit" at bounding box center [321, 87] width 49 height 24
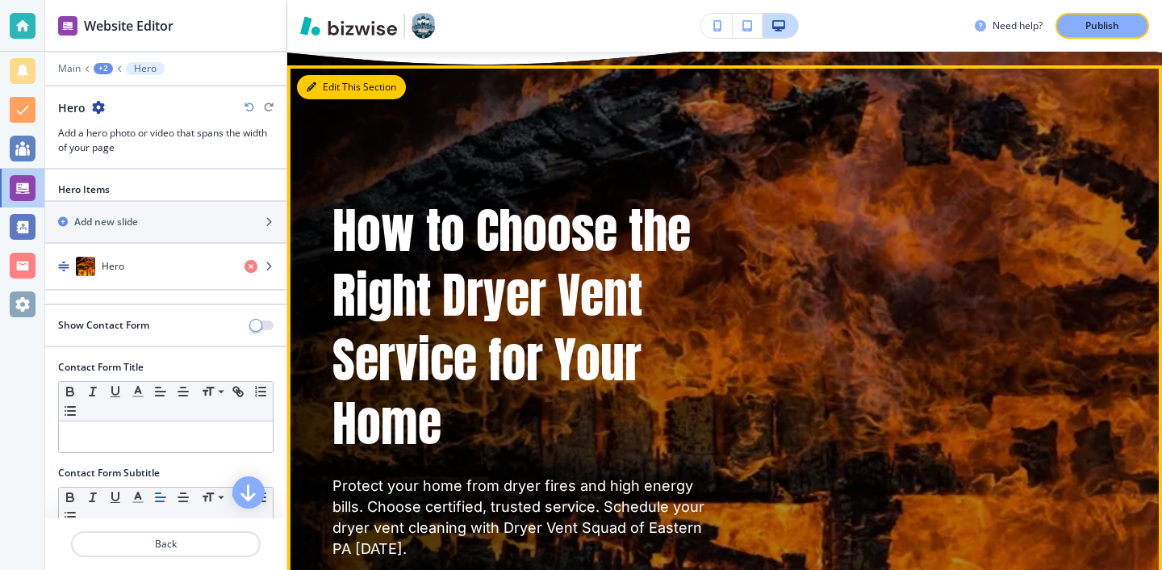
scroll to position [110, 0]
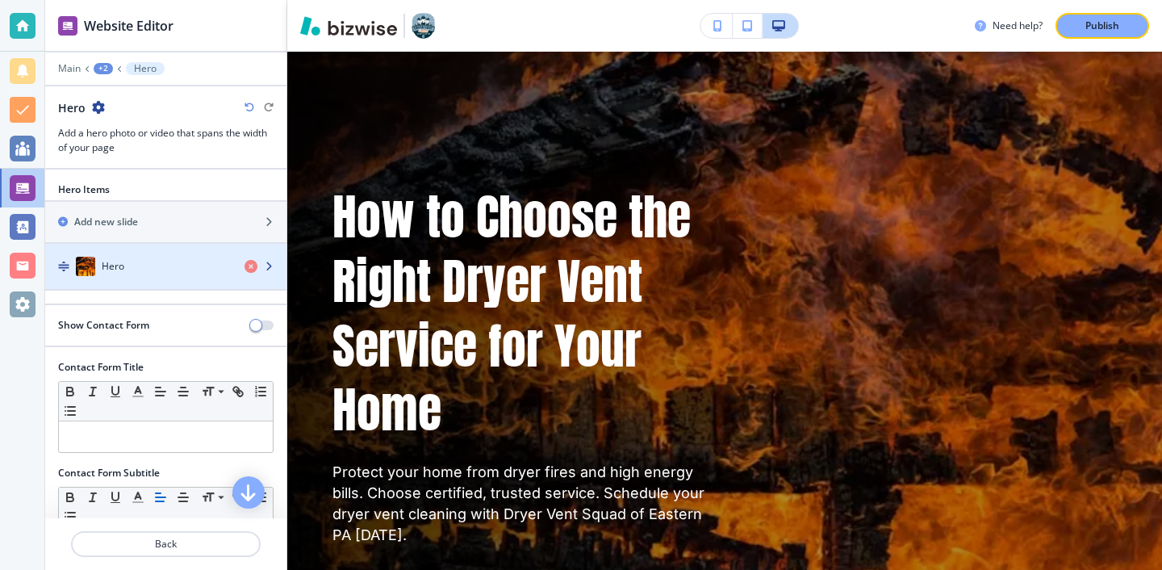
click at [160, 257] on div "Hero" at bounding box center [138, 266] width 186 height 19
click at [161, 265] on div "Hero" at bounding box center [138, 266] width 186 height 19
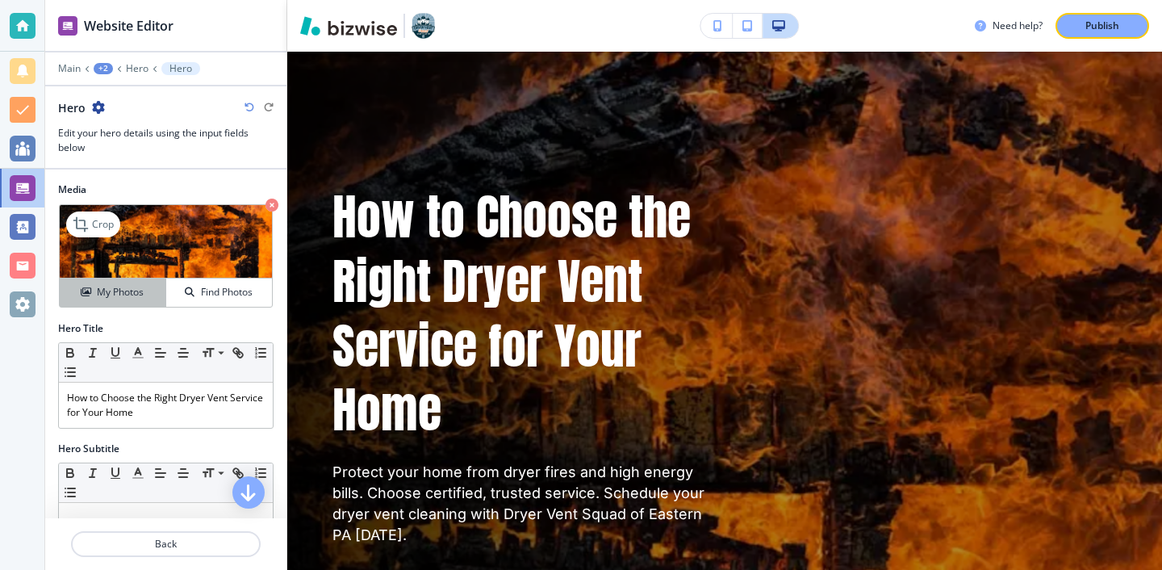
click at [117, 286] on h4 "My Photos" at bounding box center [120, 292] width 47 height 15
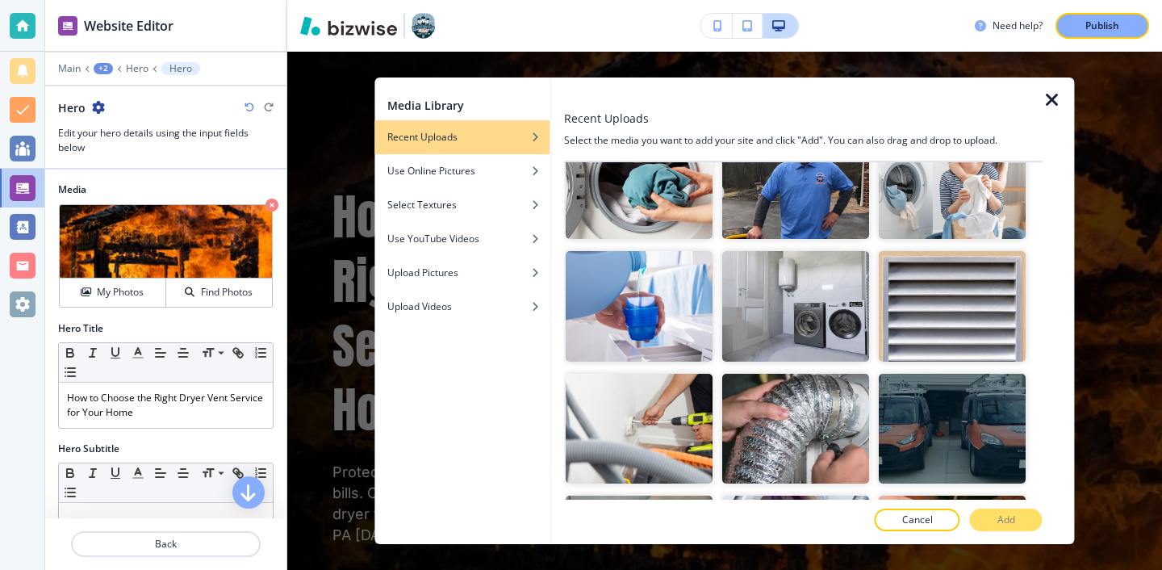
scroll to position [1676, 0]
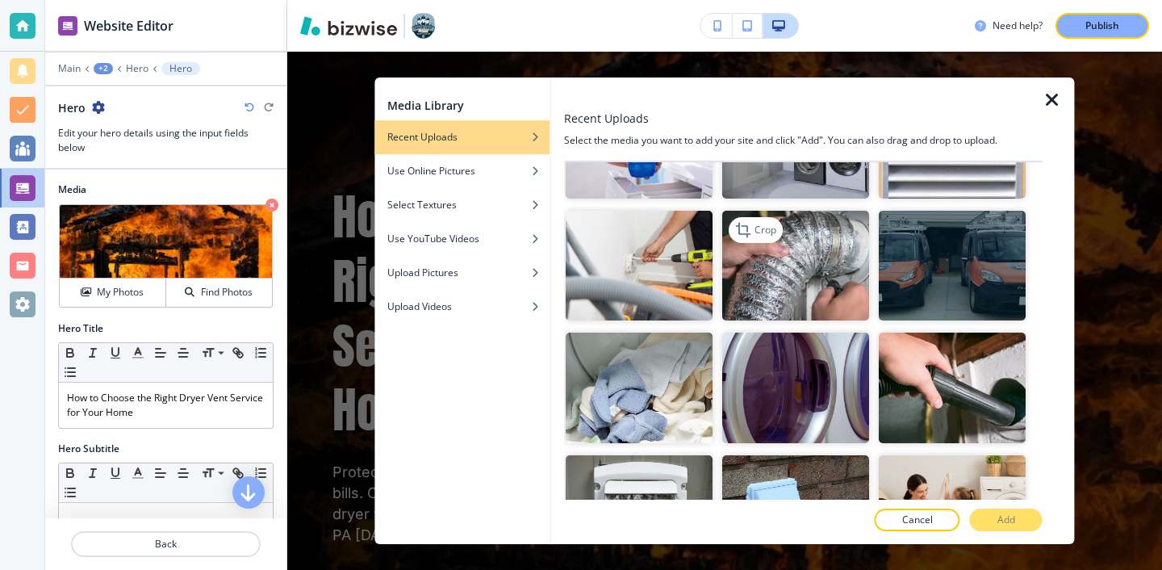
click at [771, 294] on img "button" at bounding box center [795, 266] width 147 height 111
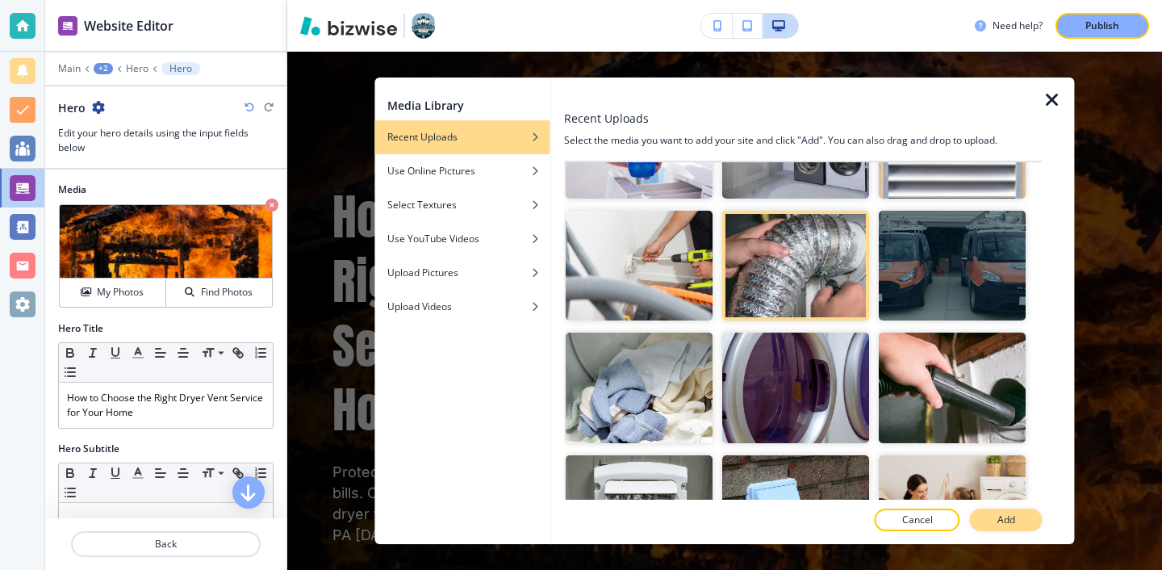
click at [994, 514] on button "Add" at bounding box center [1006, 519] width 73 height 23
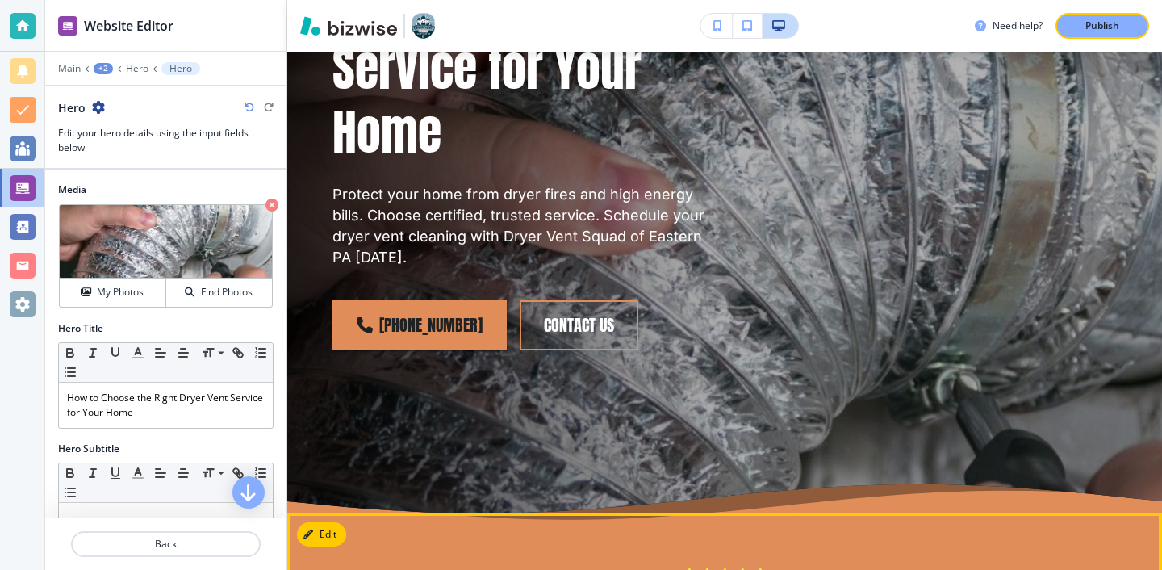
scroll to position [0, 0]
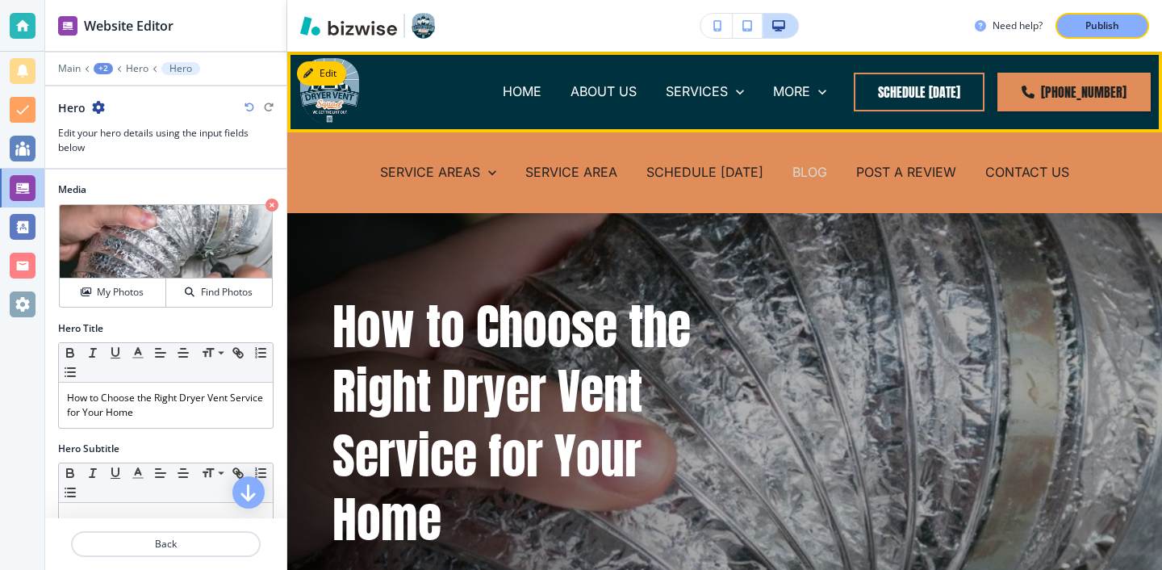
click at [823, 181] on p "BLOG" at bounding box center [809, 172] width 35 height 19
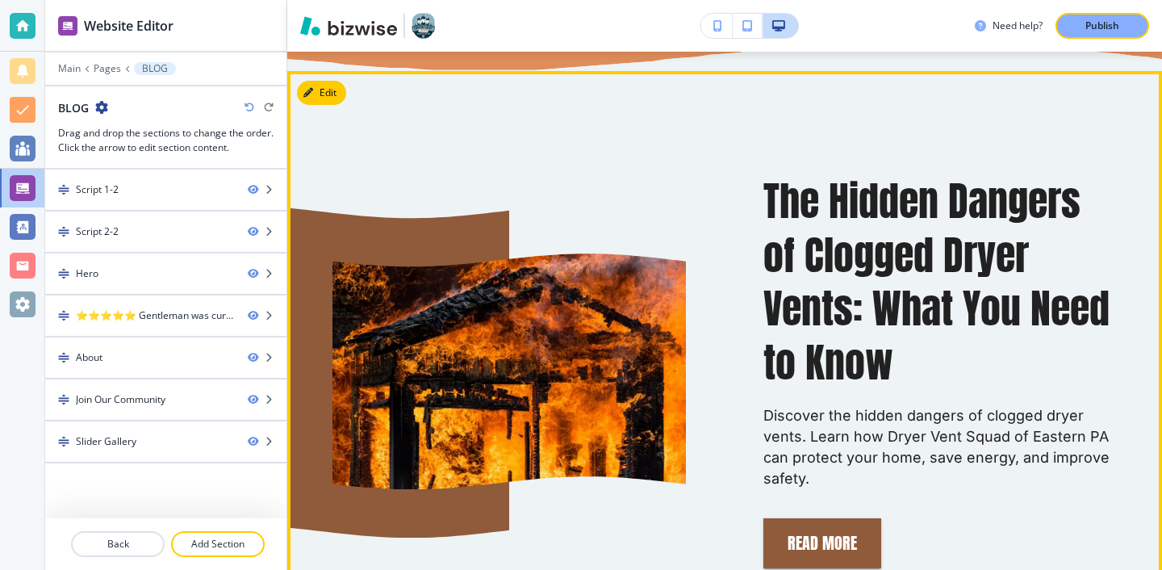
scroll to position [817, 0]
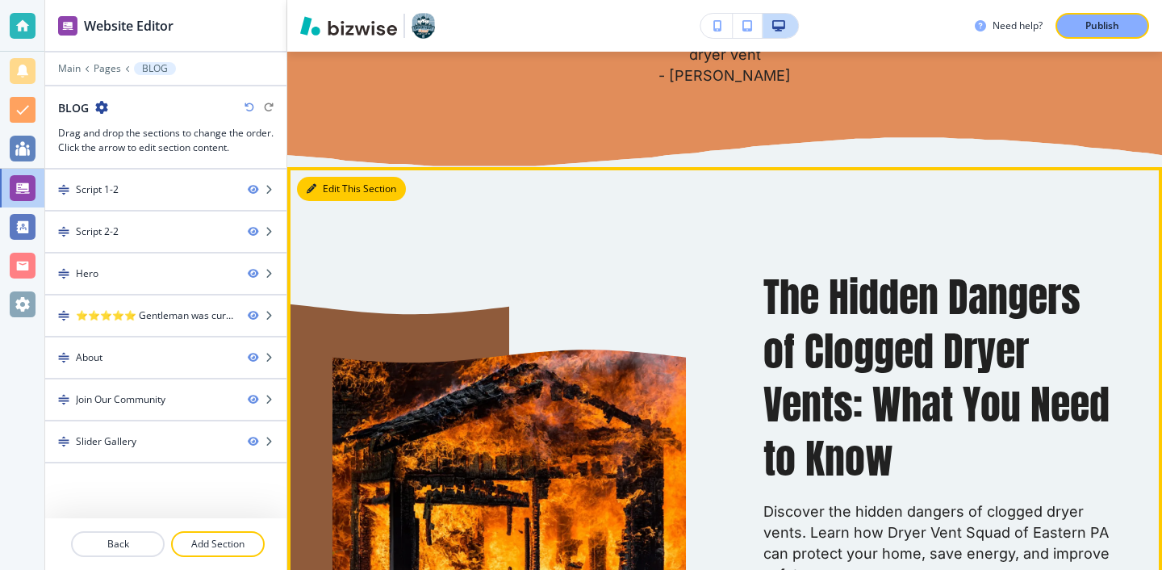
click at [314, 185] on icon "button" at bounding box center [312, 189] width 10 height 10
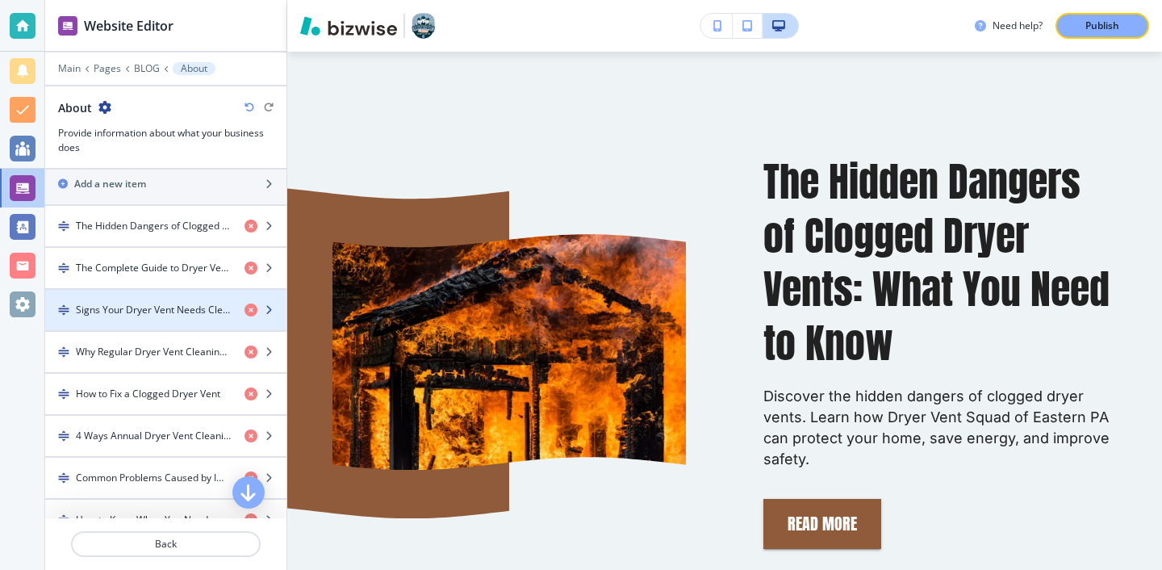
scroll to position [543, 0]
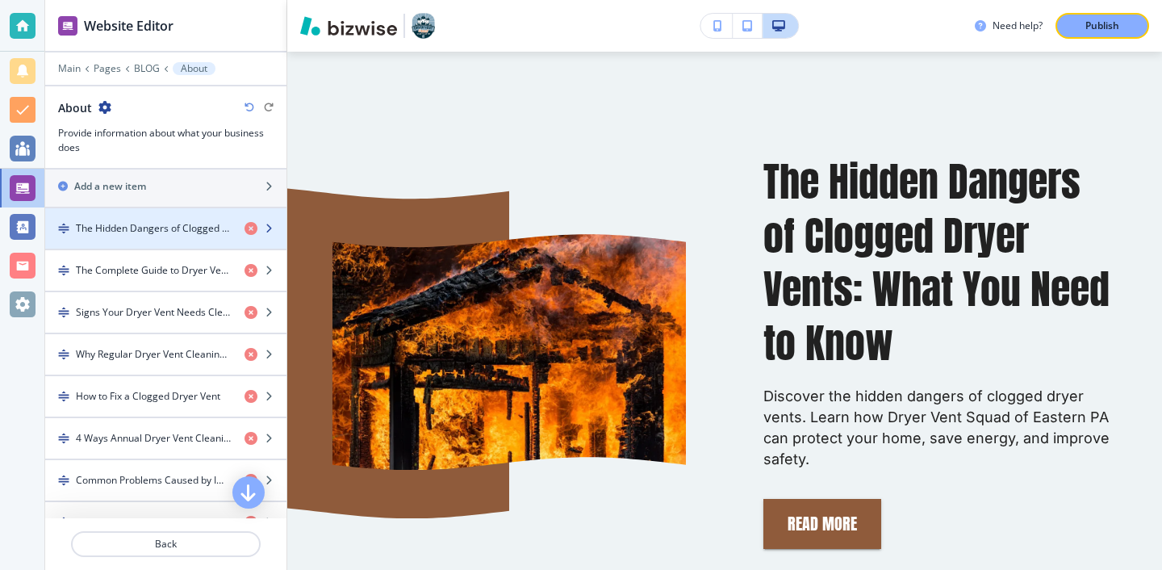
click at [145, 243] on div "button" at bounding box center [165, 242] width 241 height 13
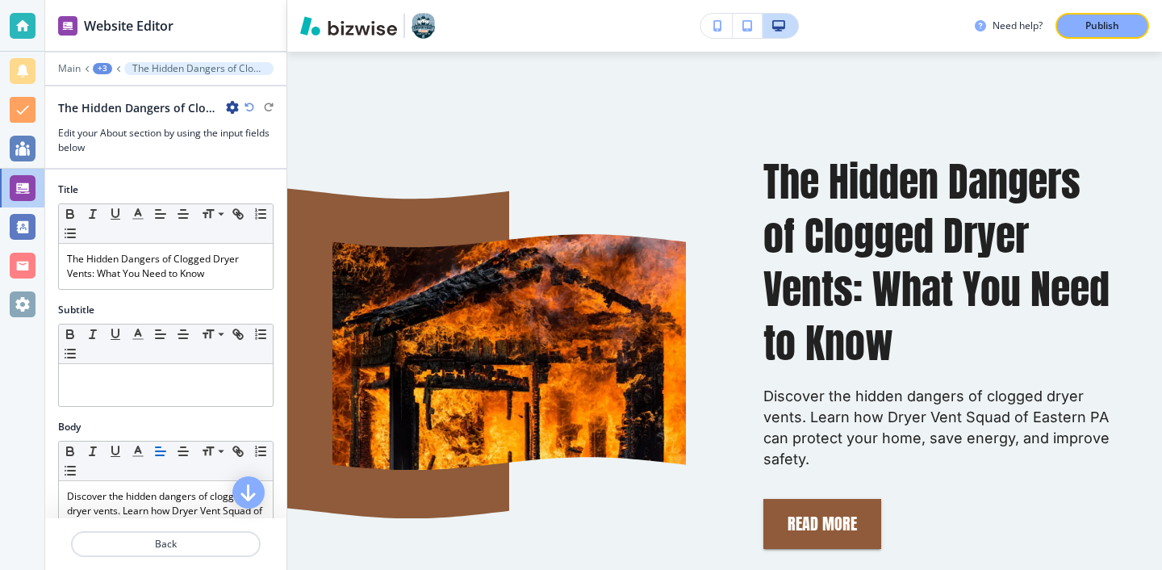
scroll to position [958, 0]
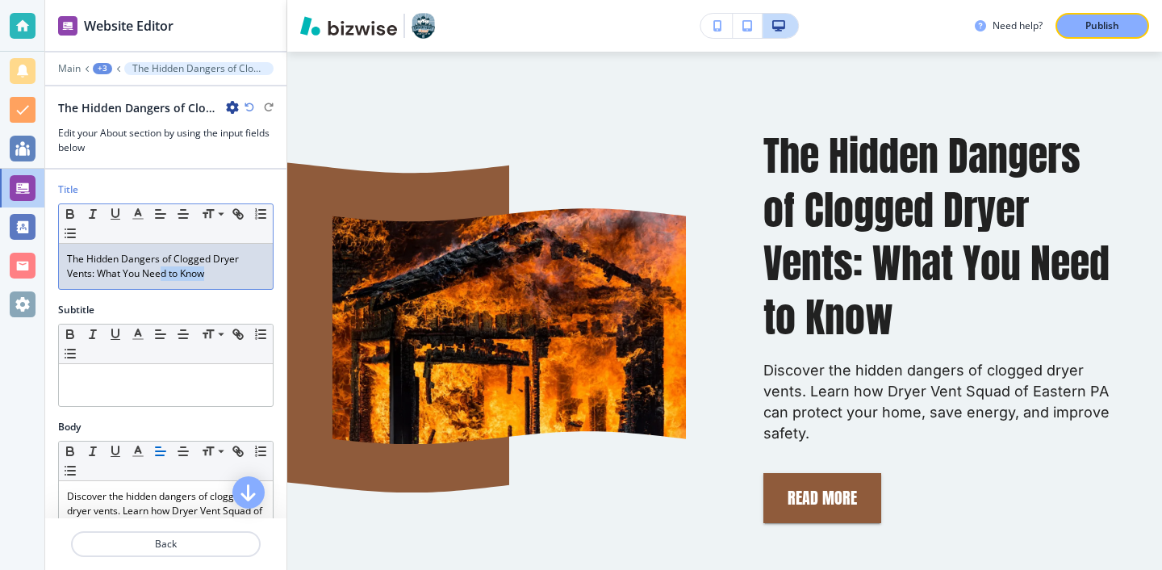
drag, startPoint x: 225, startPoint y: 282, endPoint x: 164, endPoint y: 277, distance: 61.5
click at [164, 277] on div "The Hidden Dangers of Clogged Dryer Vents: What You Need to Know" at bounding box center [166, 266] width 214 height 45
click at [202, 274] on p "The Hidden Dangers of Clogged Dryer Vents: What You Need to Know" at bounding box center [166, 266] width 198 height 29
click at [219, 274] on p "The Hidden Dangers of Clogged Dryer Vents: What You Need to Know" at bounding box center [166, 266] width 198 height 29
click at [229, 112] on icon "button" at bounding box center [232, 107] width 13 height 13
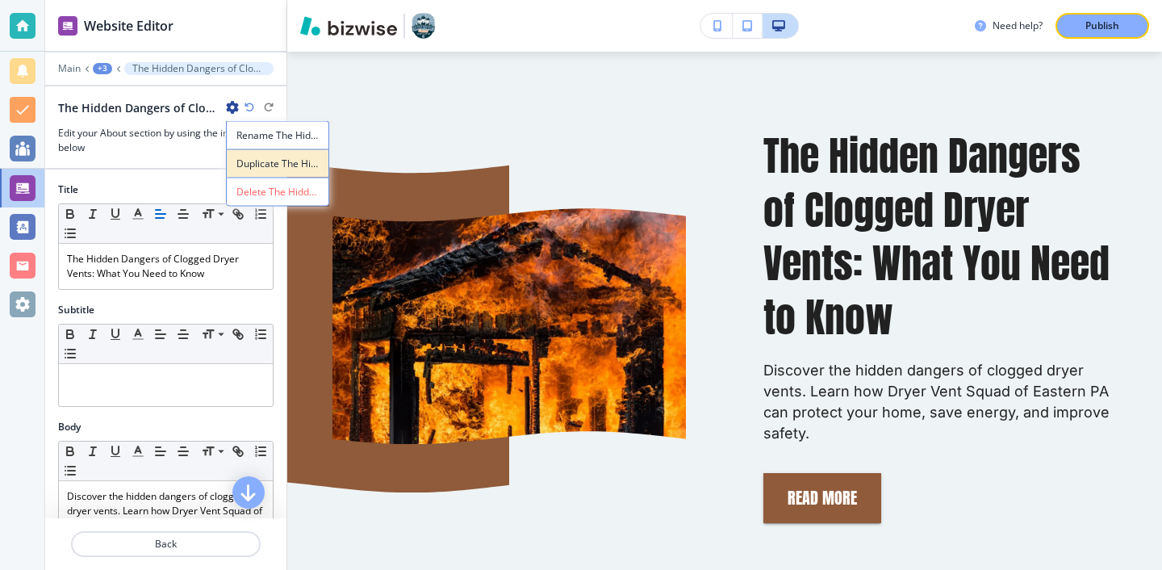
click at [240, 170] on p "Duplicate The Hidden Dangers of Clogged Dryer Vents: What You Need to Know" at bounding box center [277, 164] width 82 height 15
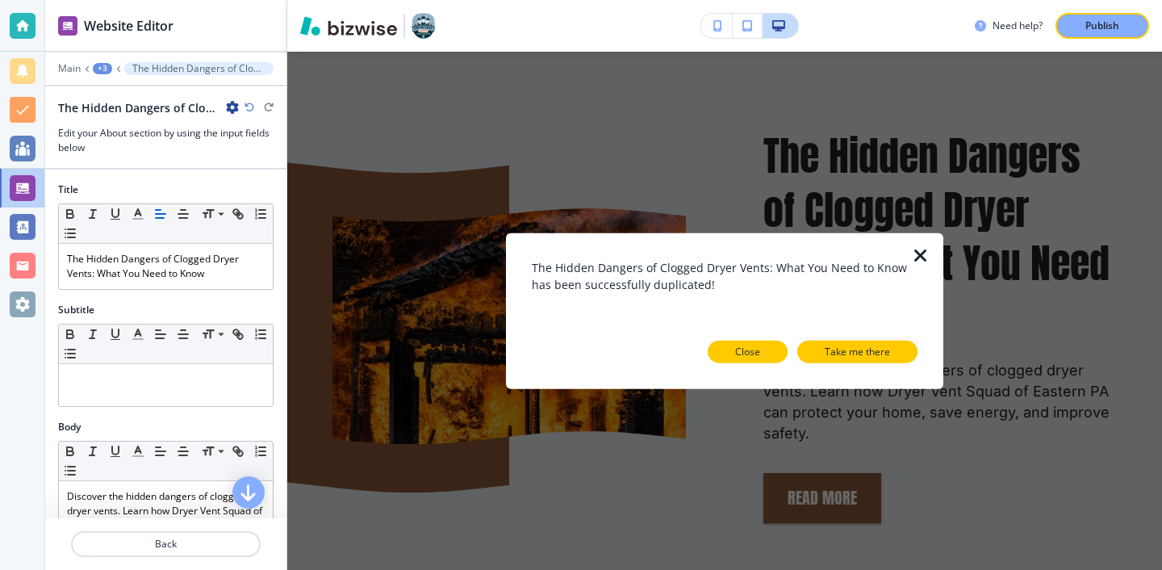
click at [753, 341] on button "Close" at bounding box center [748, 351] width 80 height 23
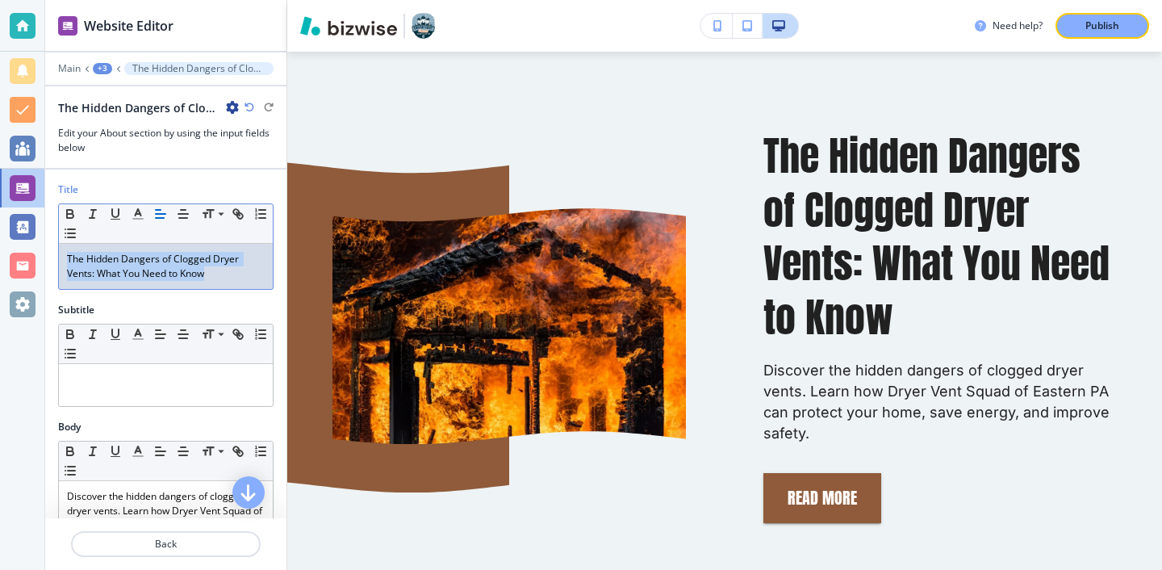
drag, startPoint x: 224, startPoint y: 268, endPoint x: 97, endPoint y: 242, distance: 130.1
click at [97, 242] on div "Small Normal Large Huge The Hidden Dangers of Clogged Dryer Vents: What You Nee…" at bounding box center [165, 246] width 215 height 86
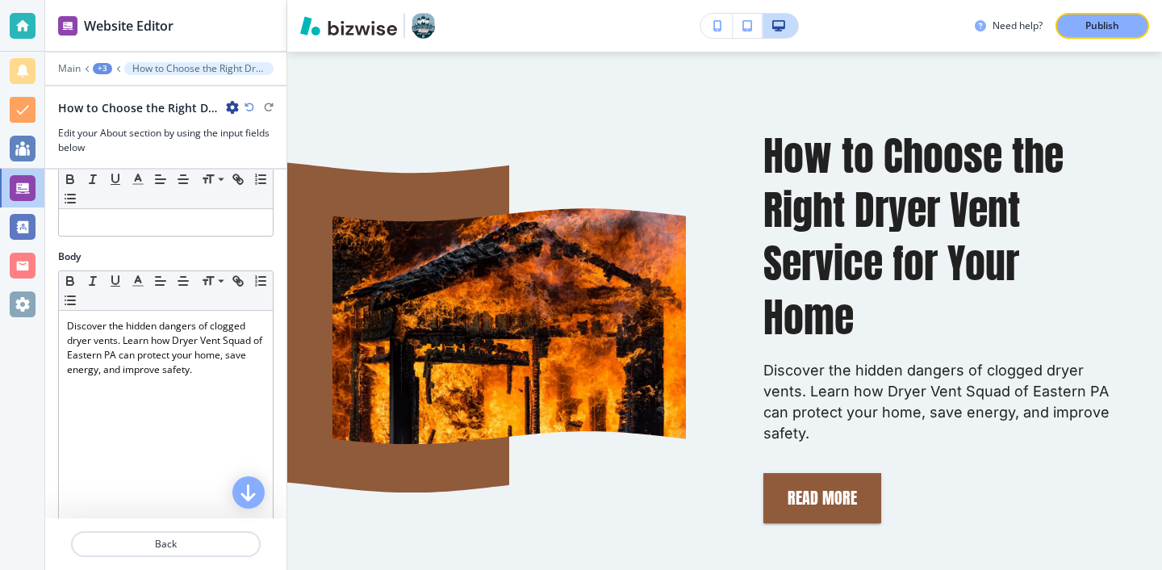
scroll to position [226, 0]
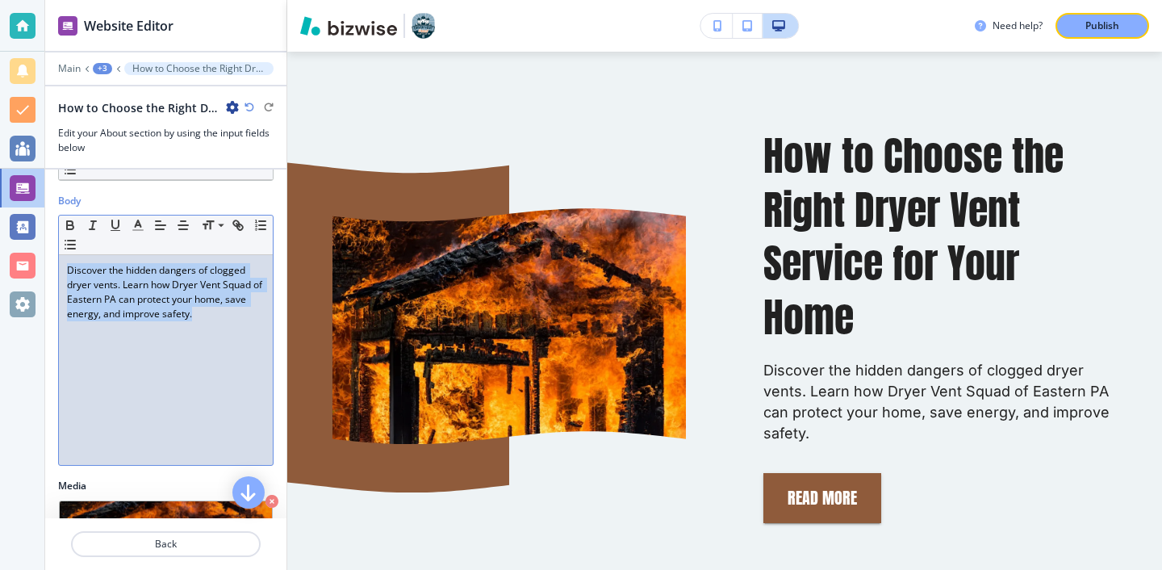
drag, startPoint x: 205, startPoint y: 324, endPoint x: 44, endPoint y: 265, distance: 170.8
click at [44, 265] on div "Website Editor Main +3 How to Choose the Right Dryer Vent Service for Your Home…" at bounding box center [581, 285] width 1162 height 570
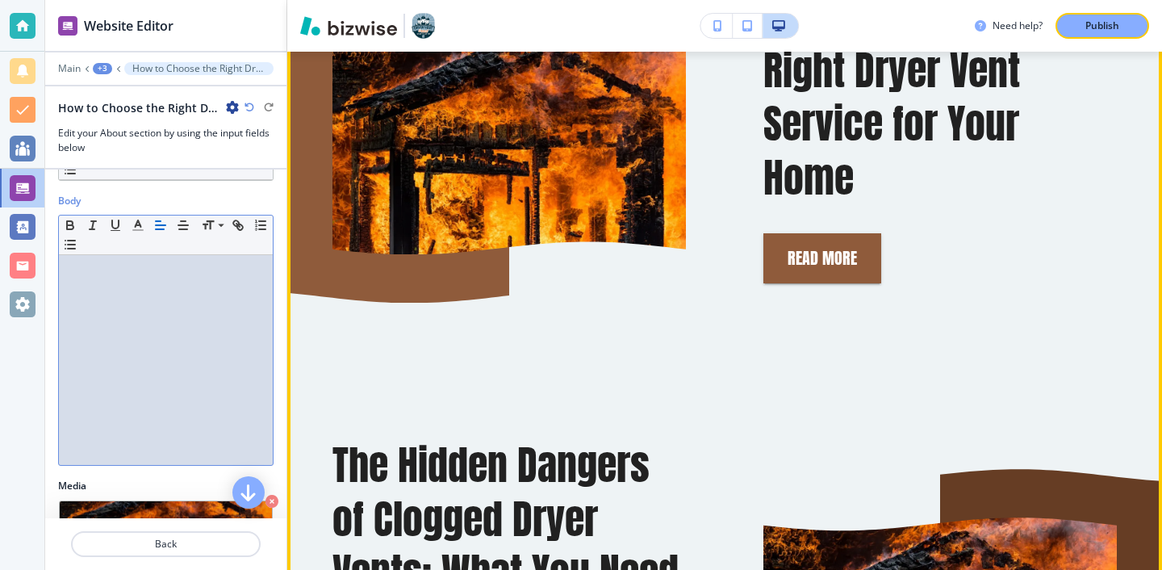
scroll to position [956, 0]
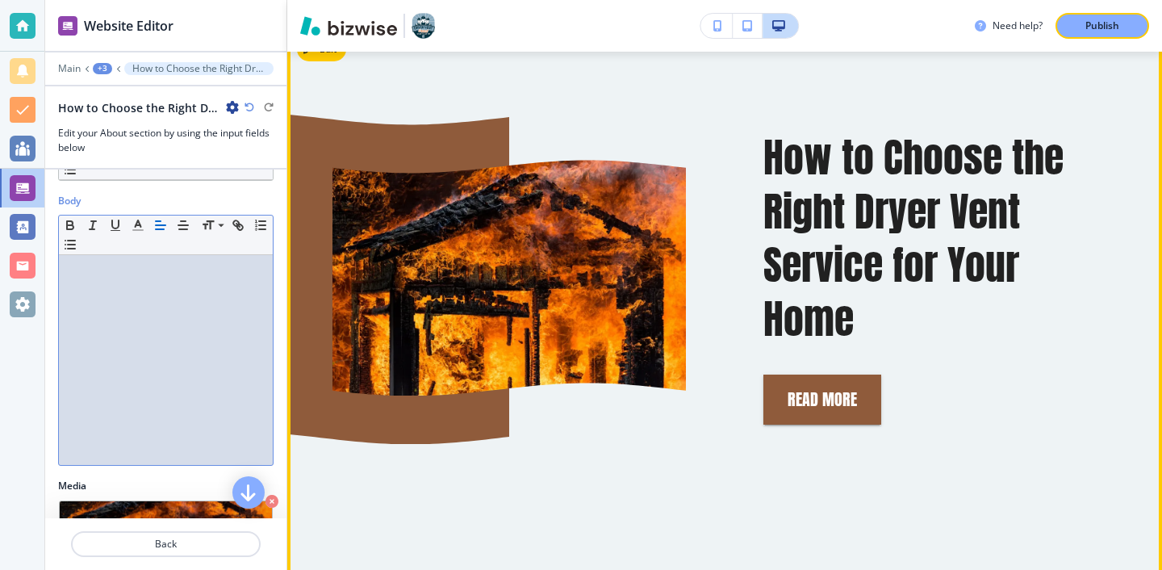
paste div
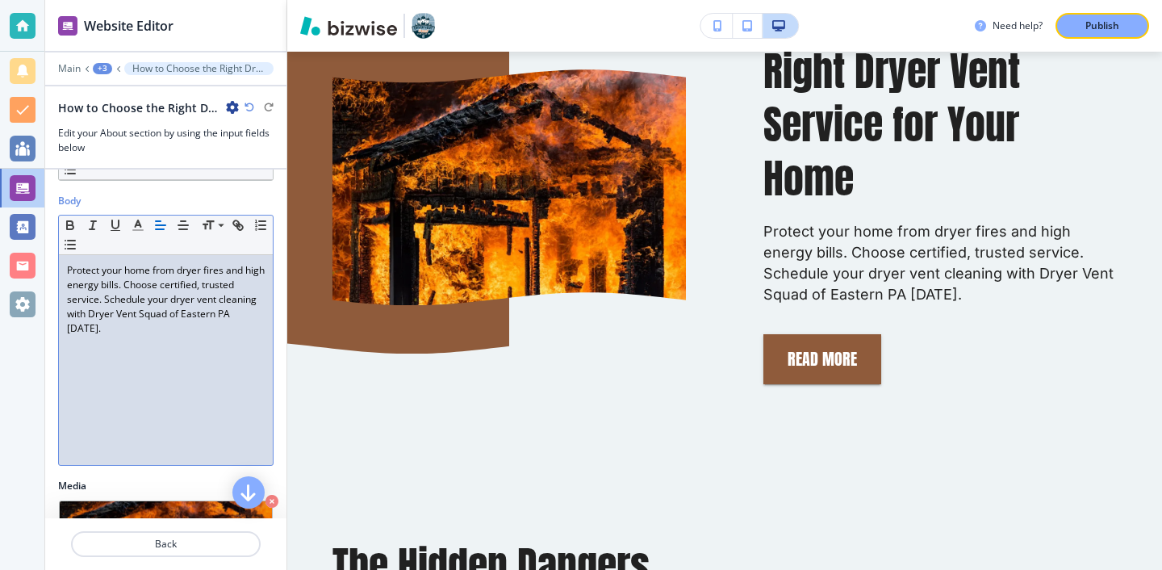
scroll to position [527, 0]
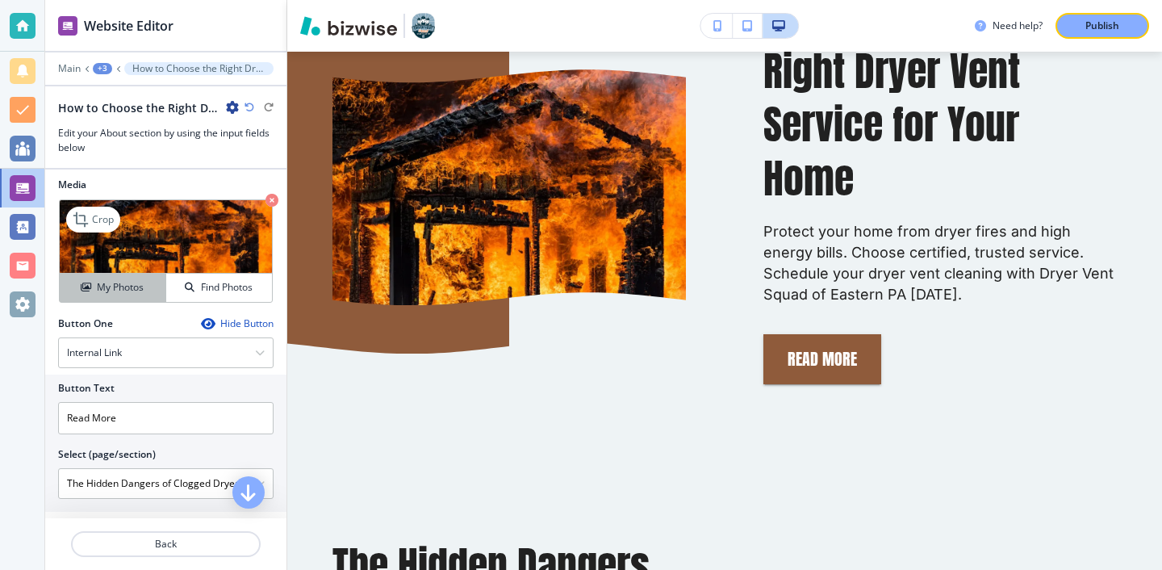
click at [125, 292] on h4 "My Photos" at bounding box center [120, 287] width 47 height 15
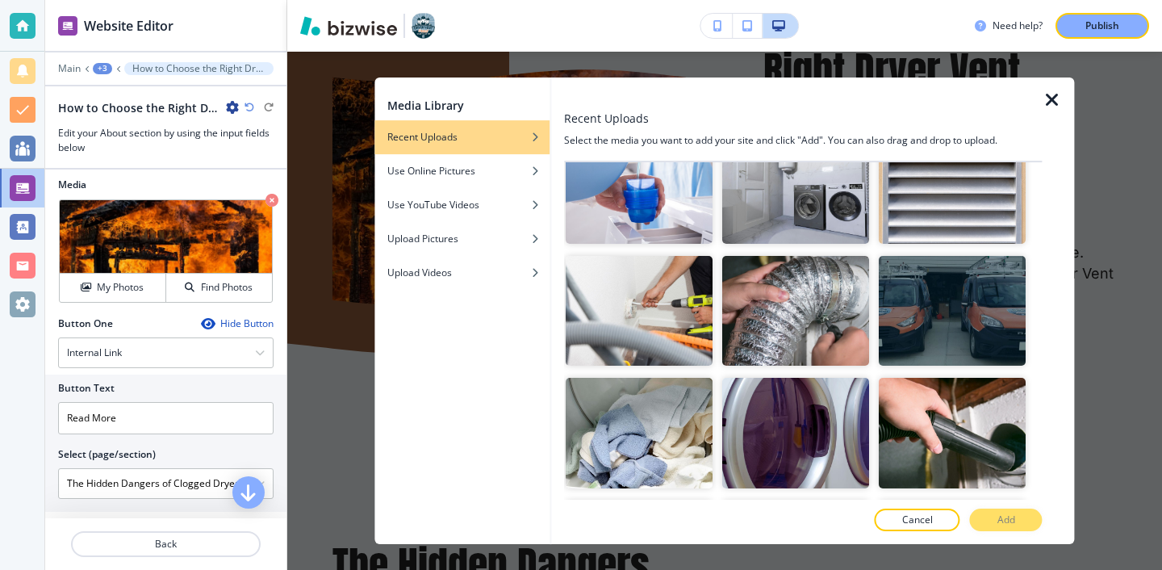
scroll to position [1678, 0]
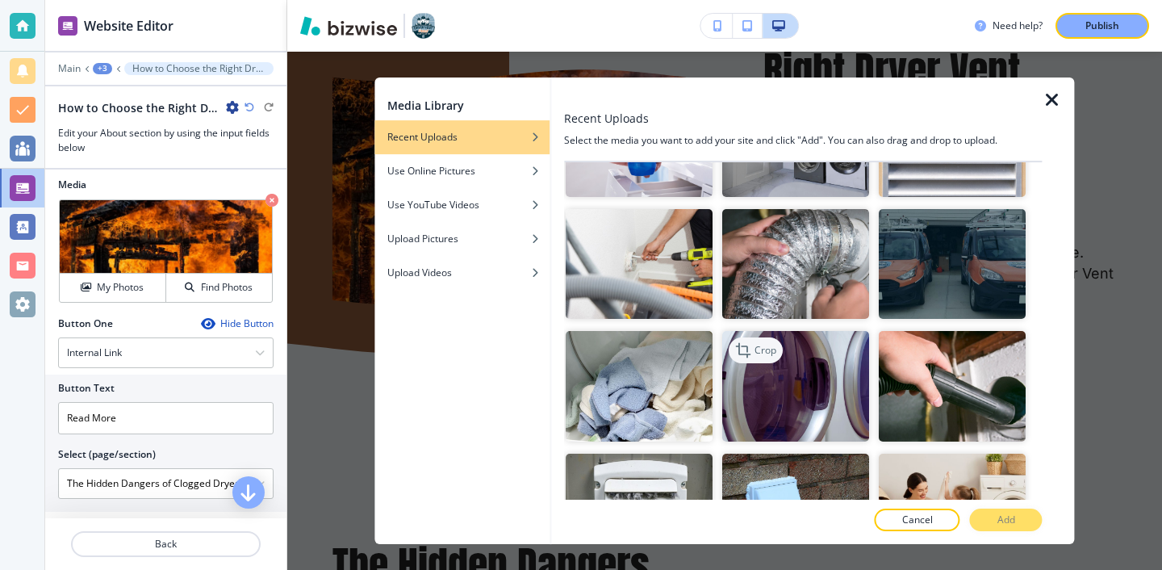
click at [757, 339] on div "Crop" at bounding box center [756, 350] width 54 height 26
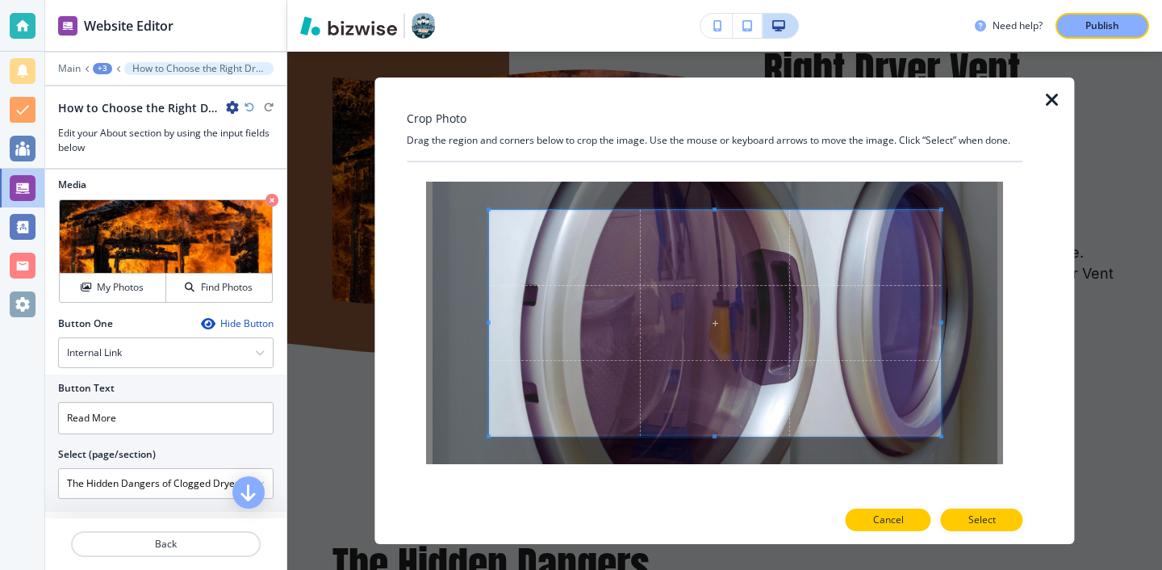
click at [913, 522] on button "Cancel" at bounding box center [889, 519] width 86 height 23
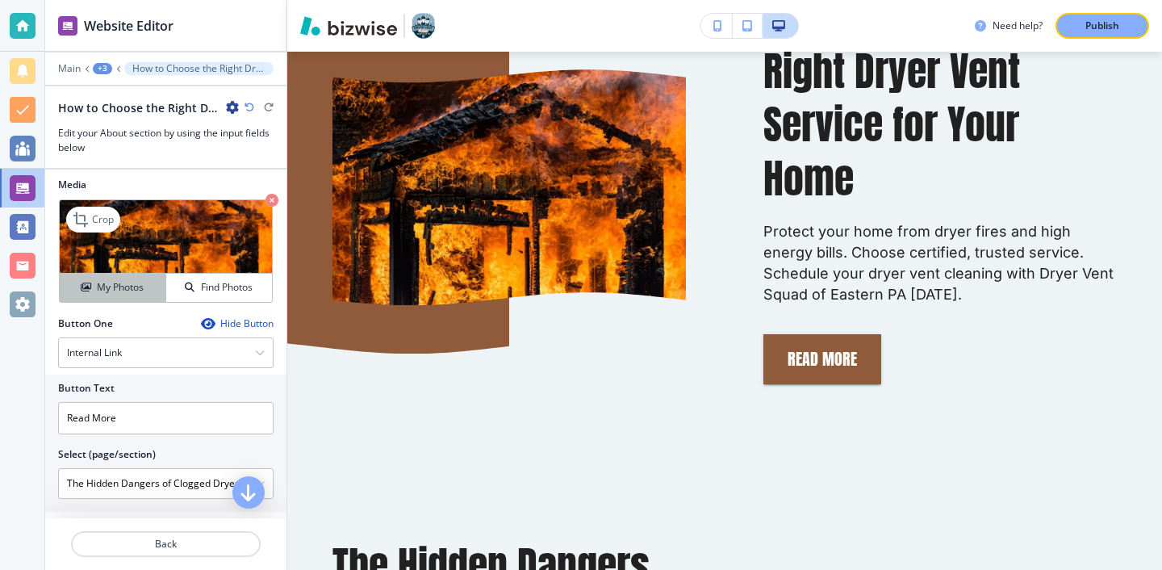
click at [132, 298] on button "My Photos" at bounding box center [113, 288] width 107 height 28
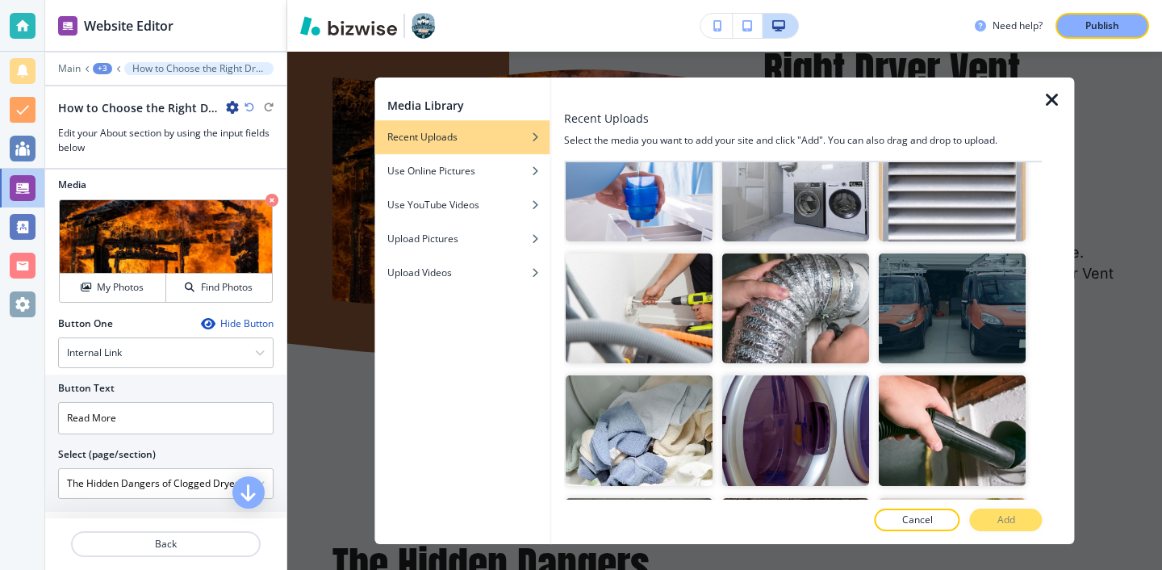
scroll to position [1645, 0]
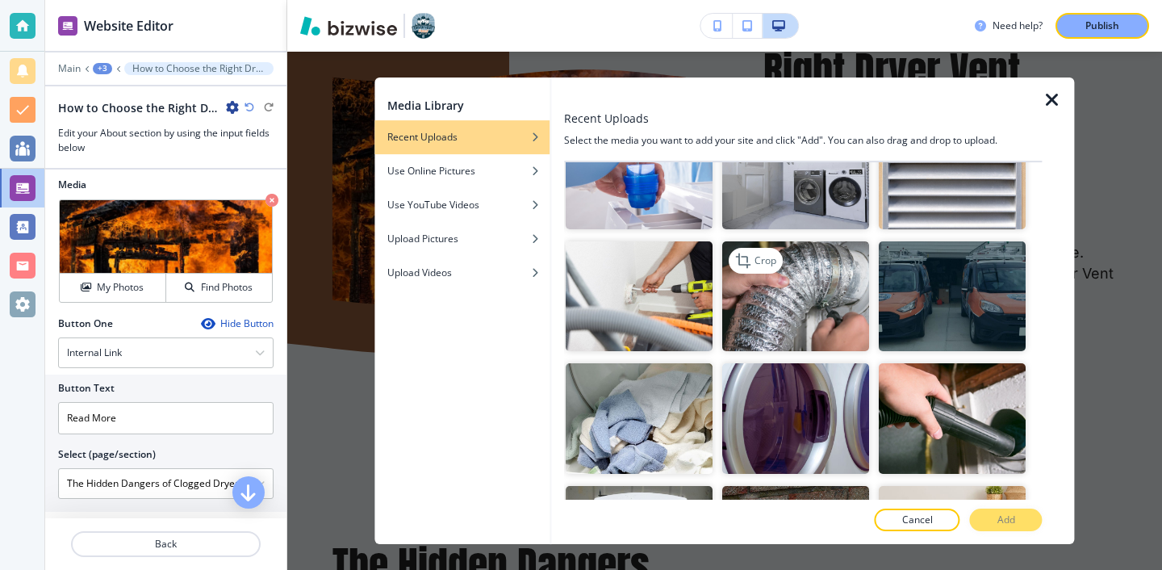
click at [771, 298] on img "button" at bounding box center [795, 296] width 147 height 111
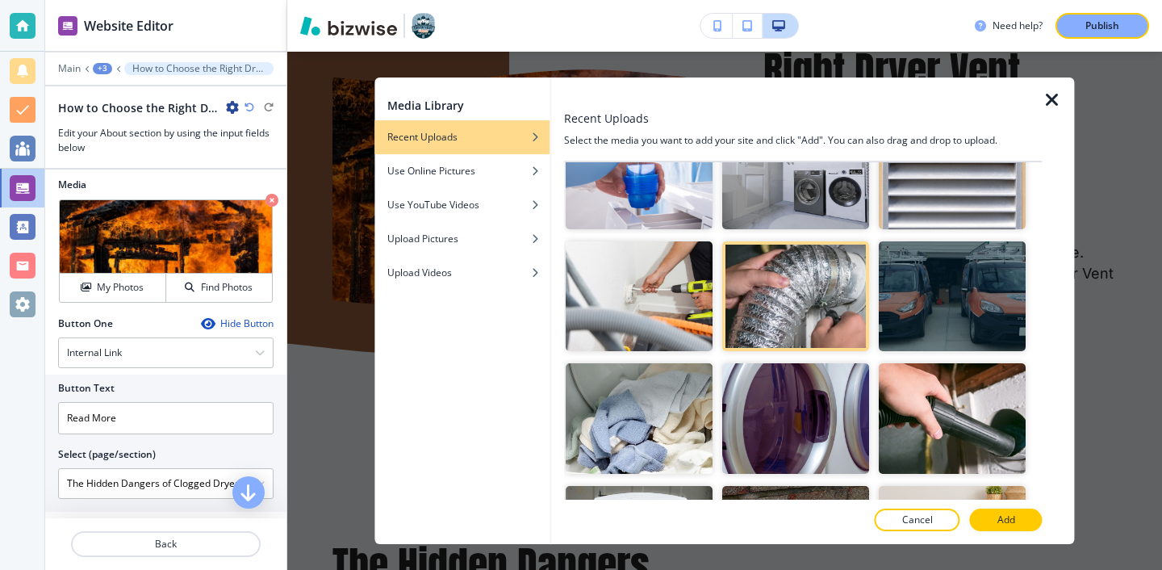
click at [1025, 520] on button "Add" at bounding box center [1006, 519] width 73 height 23
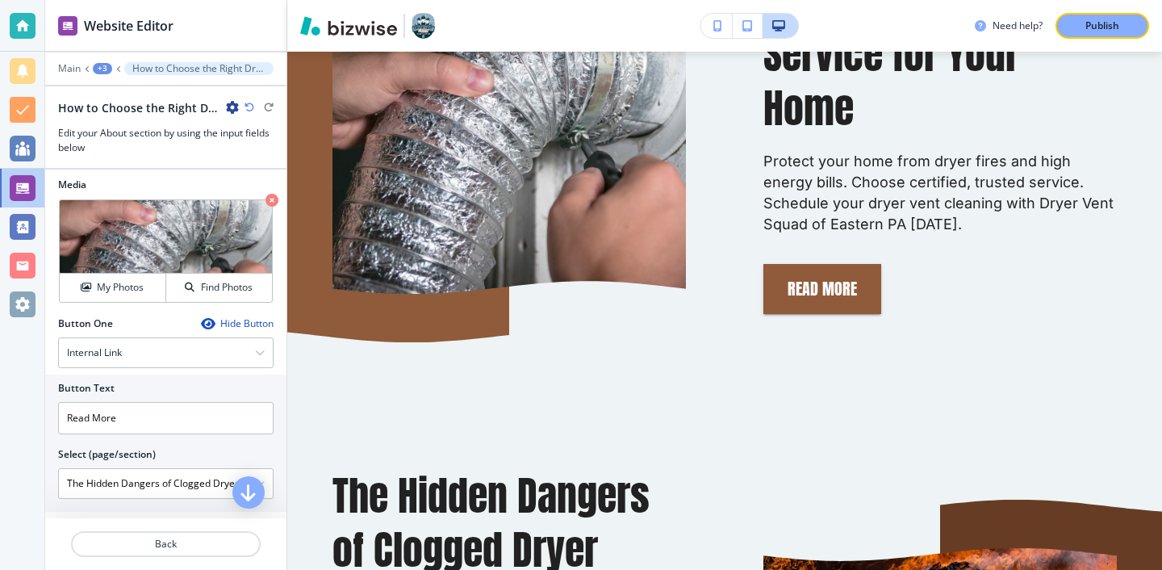
scroll to position [1051, 0]
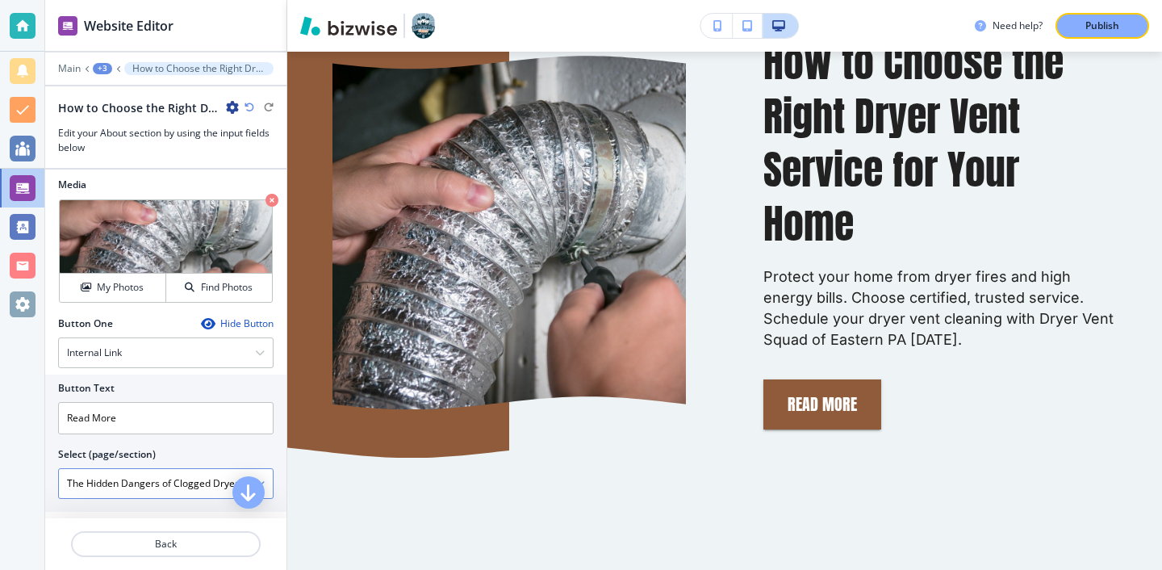
click at [160, 472] on \(page\/section\) "The Hidden Dangers of Clogged Dryer Vents: What You Need to Know" at bounding box center [157, 483] width 196 height 27
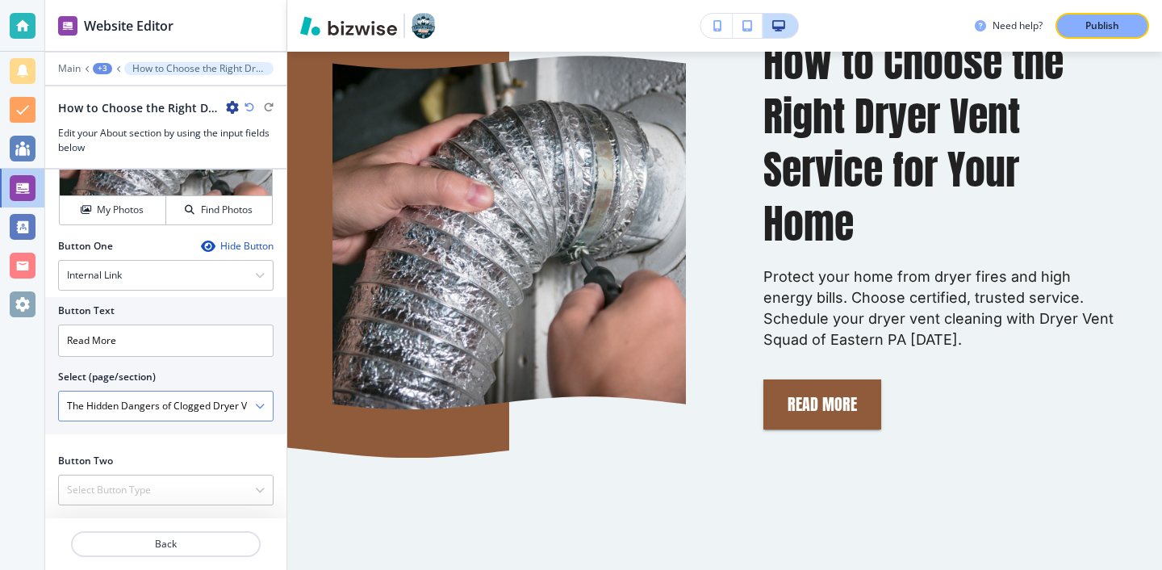
click at [257, 406] on icon "button" at bounding box center [260, 406] width 10 height 10
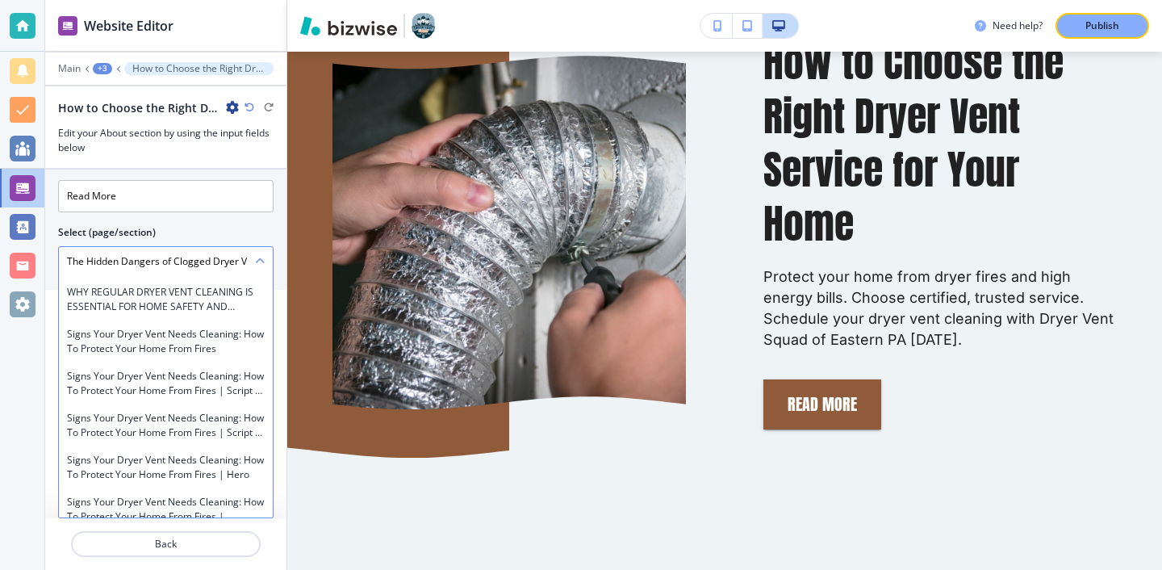
scroll to position [9647, 0]
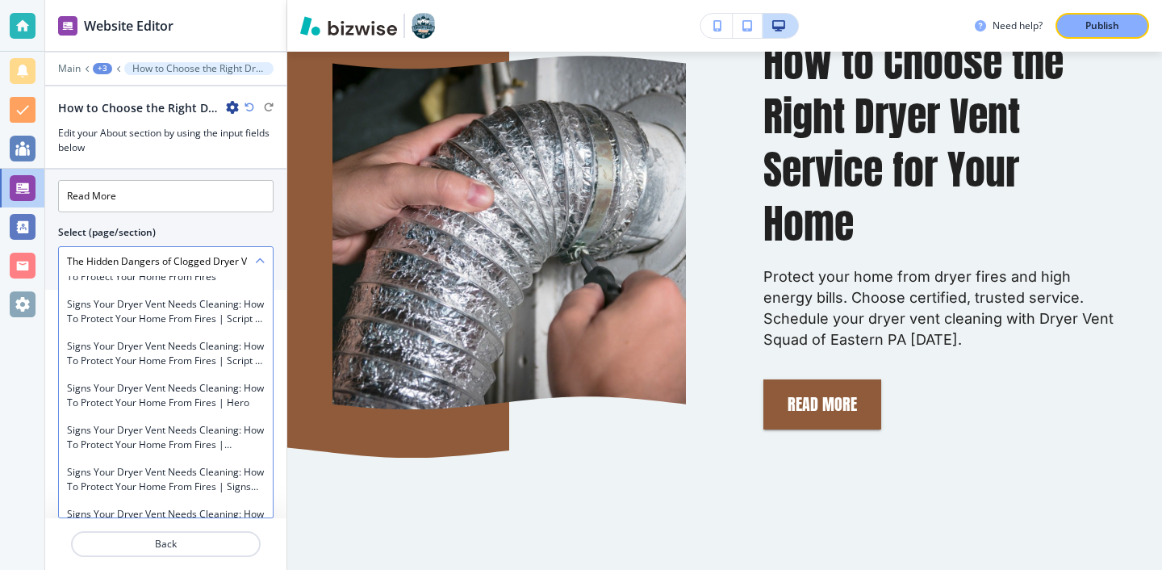
type \(page\/section\) "How to Choose the Right Dryer Vent Service for Your Home"
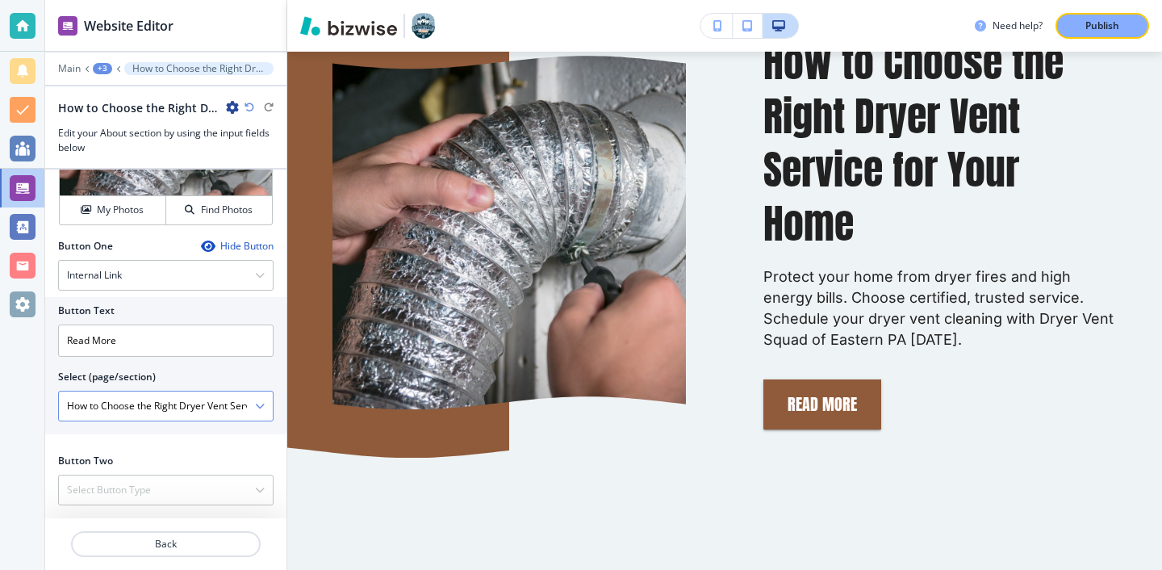
scroll to position [604, 0]
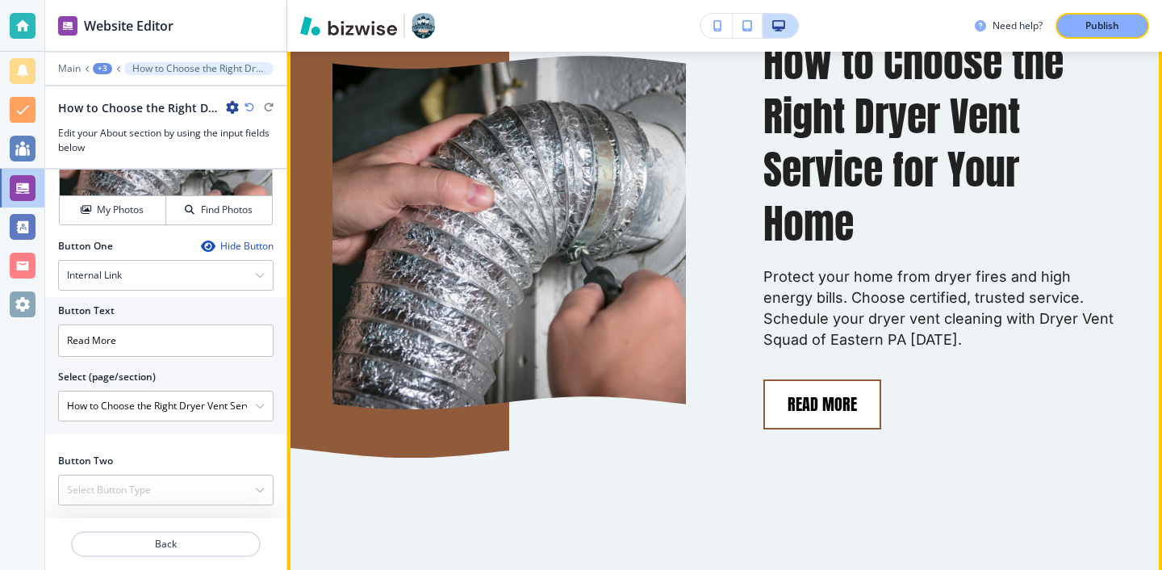
click at [858, 412] on button "Read More" at bounding box center [822, 404] width 118 height 50
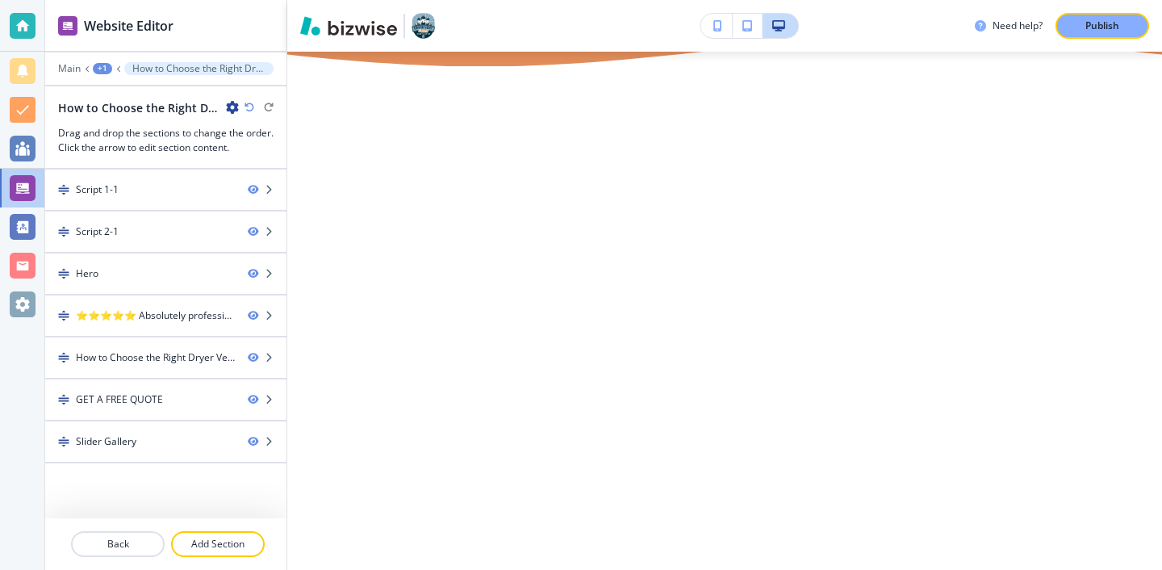
scroll to position [0, 0]
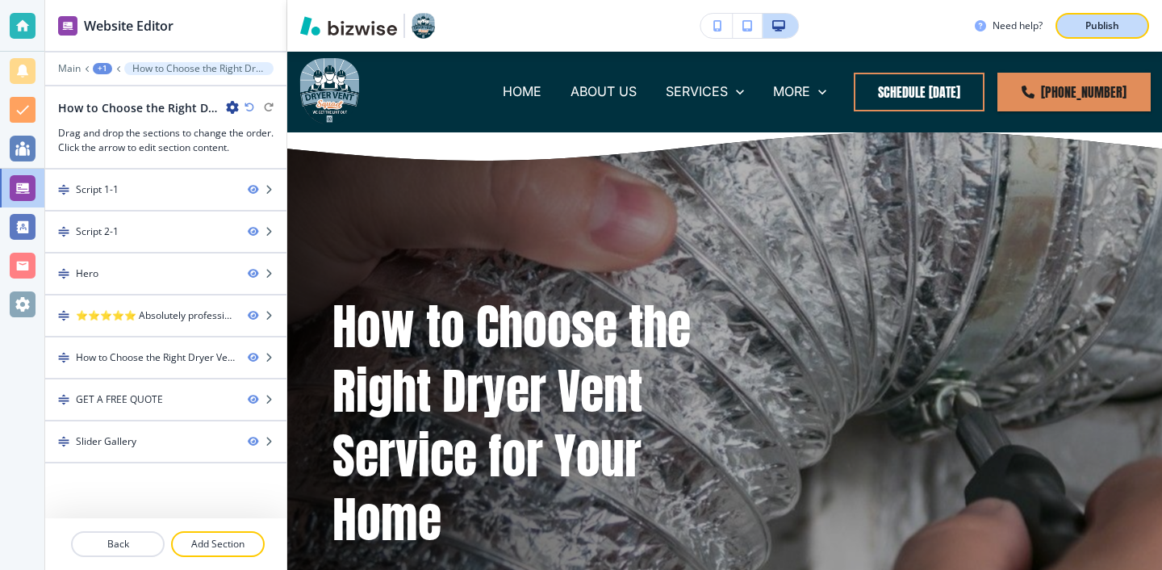
click at [1118, 35] on button "Publish" at bounding box center [1102, 26] width 94 height 26
